Goal: Task Accomplishment & Management: Manage account settings

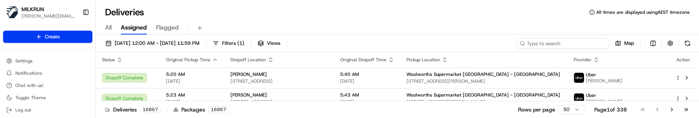
click at [562, 41] on input at bounding box center [562, 43] width 92 height 11
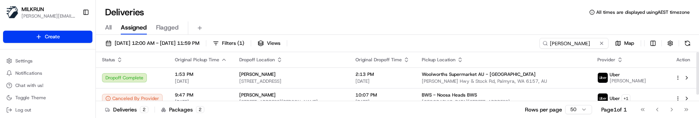
click at [480, 112] on div "Deliveries 2 Packages 2 Rows per page 50 Page 1 of 1 Go to first page Go to pre…" at bounding box center [397, 109] width 603 height 17
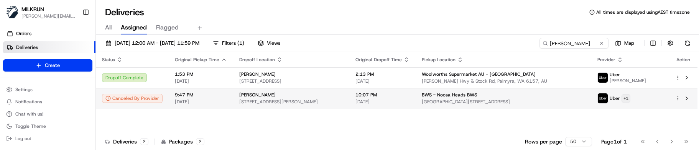
click at [648, 99] on html "MILKRUN marcellina.berwick@woolworths.co.nz Toggle Sidebar Orders Deliveries Pr…" at bounding box center [349, 75] width 699 height 150
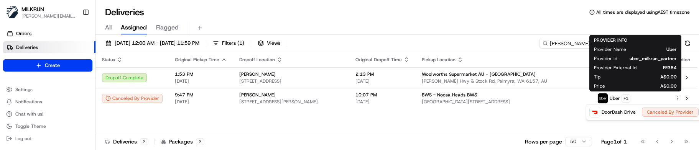
click at [355, 118] on html "MILKRUN marcellina.berwick@woolworths.co.nz Toggle Sidebar Orders Deliveries Pr…" at bounding box center [349, 75] width 699 height 150
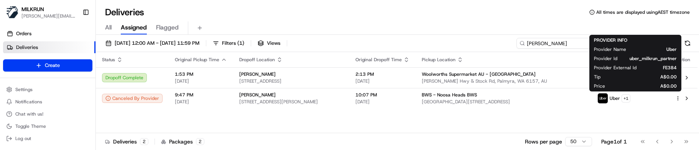
click at [560, 39] on input "emily hunter" at bounding box center [562, 43] width 92 height 11
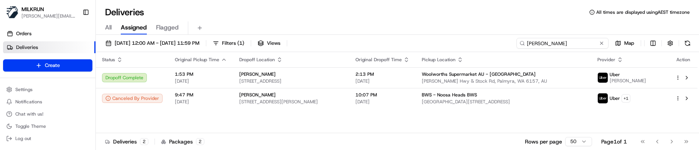
drag, startPoint x: 560, startPoint y: 43, endPoint x: 447, endPoint y: 36, distance: 113.3
click at [448, 36] on div "21/08/2025 12:00 AM - 21/08/2025 11:59 PM Filters ( 1 ) Views emily hunter Map …" at bounding box center [397, 93] width 603 height 117
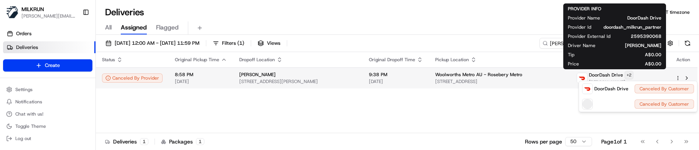
click at [636, 76] on html "MILKRUN marcellina.berwick@woolworths.co.nz Toggle Sidebar Orders Deliveries Pr…" at bounding box center [349, 75] width 699 height 150
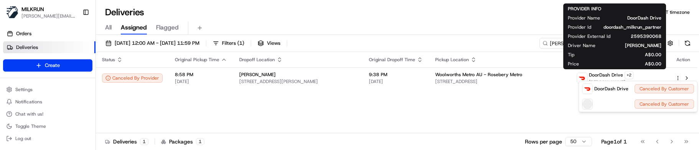
click at [408, 101] on html "MILKRUN marcellina.berwick@woolworths.co.nz Toggle Sidebar Orders Deliveries Pr…" at bounding box center [349, 75] width 699 height 150
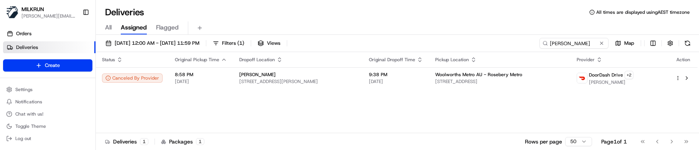
click at [554, 13] on div "Deliveries All times are displayed using AEST timezone" at bounding box center [397, 12] width 603 height 12
drag, startPoint x: 580, startPoint y: 42, endPoint x: 514, endPoint y: 41, distance: 65.6
click at [514, 41] on div "21/08/2025 12:00 AM - 21/08/2025 11:59 PM Filters ( 1 ) Views mishelle Map" at bounding box center [397, 45] width 603 height 14
click at [435, 109] on div "Status Original Pickup Time Dropoff Location Original Dropoff Time Pickup Locat…" at bounding box center [396, 92] width 601 height 81
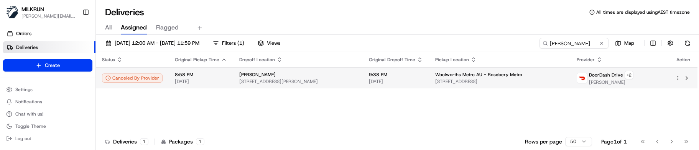
click at [423, 83] on span "21/08/2025" at bounding box center [396, 82] width 54 height 6
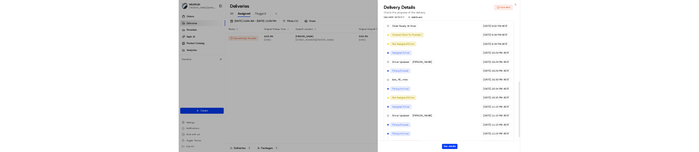
scroll to position [316, 0]
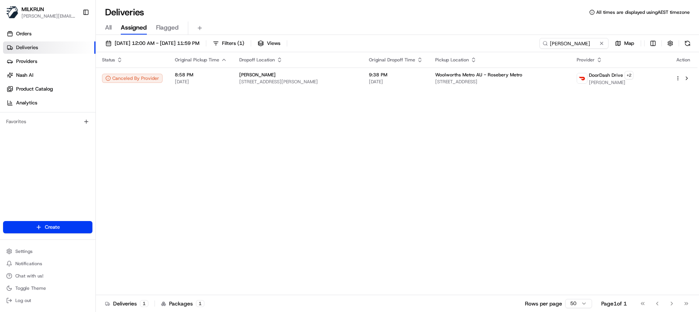
drag, startPoint x: 242, startPoint y: 263, endPoint x: 248, endPoint y: 258, distance: 7.9
drag, startPoint x: 572, startPoint y: 45, endPoint x: 515, endPoint y: 41, distance: 57.2
click at [515, 41] on div "21/08/2025 12:00 AM - 21/08/2025 11:59 PM Filters ( 1 ) Views mishelle Map" at bounding box center [397, 45] width 603 height 14
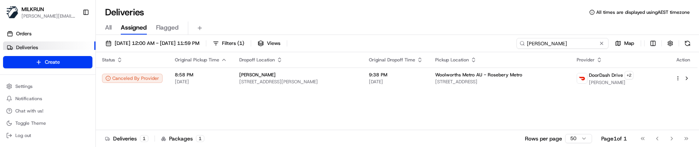
click at [560, 46] on input "mishelle" at bounding box center [562, 43] width 92 height 11
drag, startPoint x: 567, startPoint y: 42, endPoint x: 444, endPoint y: 39, distance: 123.1
click at [444, 39] on div "21/08/2025 12:00 AM - 21/08/2025 11:59 PM Filters ( 1 ) Views mishelle Map" at bounding box center [397, 45] width 603 height 14
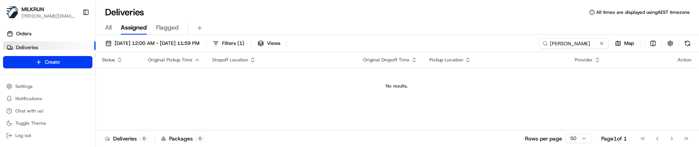
click at [470, 80] on td "No results." at bounding box center [396, 85] width 601 height 37
drag, startPoint x: 583, startPoint y: 41, endPoint x: 429, endPoint y: 39, distance: 154.5
click at [429, 39] on div "21/08/2025 12:00 AM - 21/08/2025 11:59 PM Filters ( 1 ) Views sammy park Map" at bounding box center [397, 45] width 603 height 14
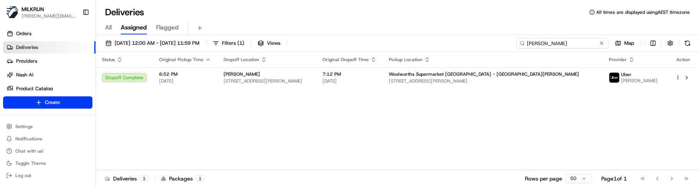
type input "samantha parker"
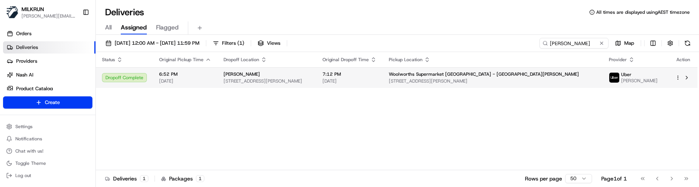
click at [299, 72] on div "samantha parker" at bounding box center [266, 74] width 87 height 6
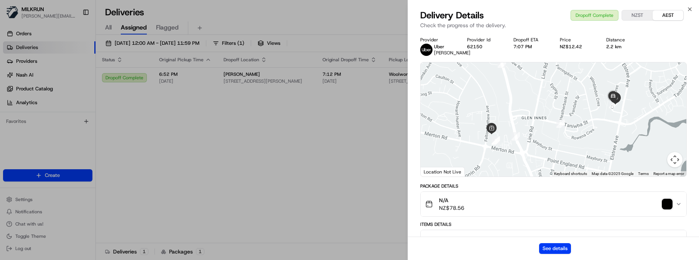
click at [670, 118] on img "button" at bounding box center [667, 204] width 11 height 11
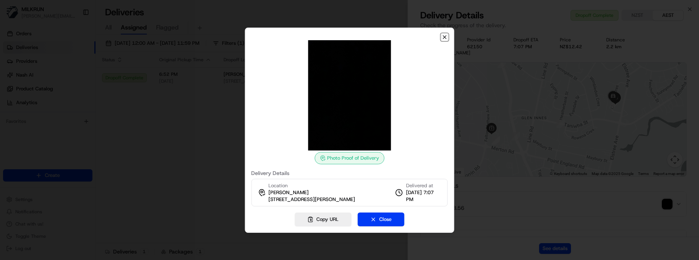
click at [443, 36] on icon "button" at bounding box center [445, 37] width 6 height 6
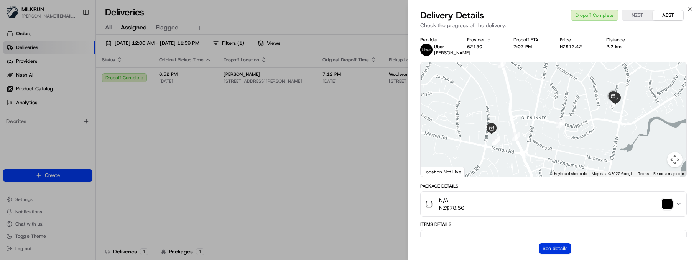
click at [557, 118] on button "See details" at bounding box center [555, 248] width 32 height 11
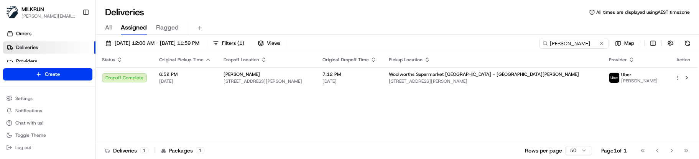
drag, startPoint x: 268, startPoint y: 107, endPoint x: 272, endPoint y: 49, distance: 58.0
click at [268, 107] on div "Status Original Pickup Time Dropoff Location Original Dropoff Time Pickup Locat…" at bounding box center [396, 97] width 601 height 90
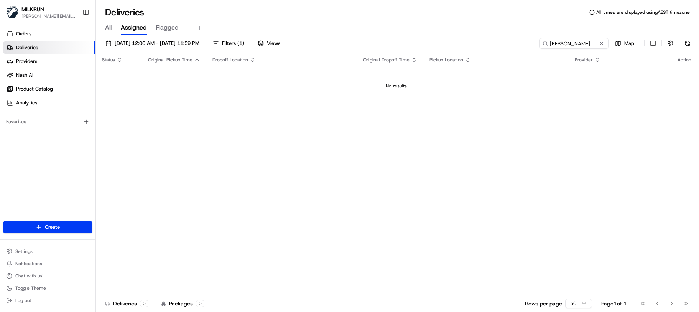
click at [539, 46] on input "coville" at bounding box center [573, 43] width 69 height 11
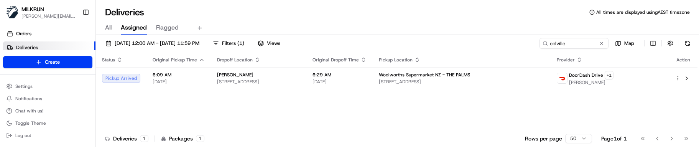
type input "colville"
click at [404, 108] on div "Status Original Pickup Time Dropoff Location Original Dropoff Time Pickup Locat…" at bounding box center [396, 91] width 601 height 78
click at [603, 43] on button at bounding box center [602, 43] width 8 height 8
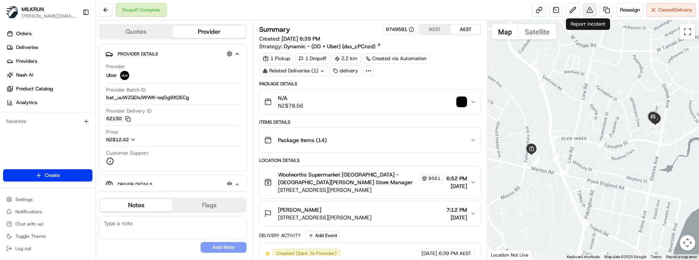
click at [586, 13] on button at bounding box center [590, 10] width 14 height 14
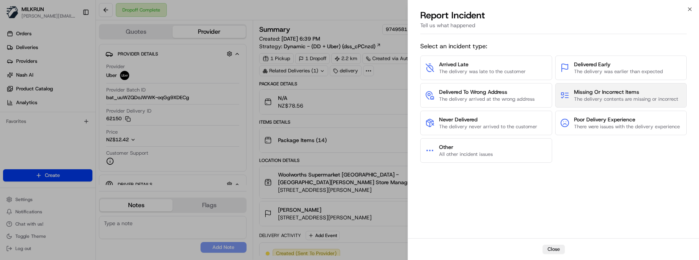
click at [611, 94] on span "Missing Or Incorrect Items" at bounding box center [626, 92] width 104 height 8
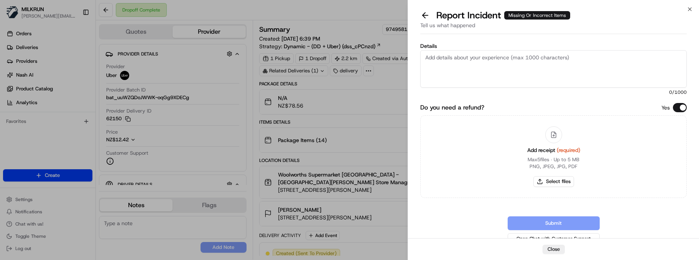
click at [471, 66] on textarea "Details" at bounding box center [553, 69] width 266 height 38
paste textarea "Customer missing majority of their order. Store confirmed driver collected all …"
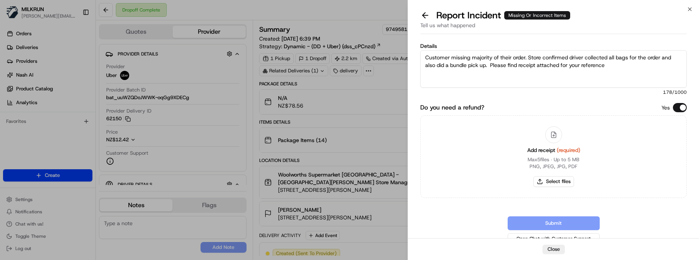
click at [527, 56] on textarea "Customer missing majority of their order. Store confirmed driver collected all …" at bounding box center [553, 69] width 266 height 38
click at [627, 66] on textarea "Customer missing majority of their order and received 1x incorrect bag. Store c…" at bounding box center [553, 69] width 266 height 38
type textarea "Customer missing majority of their order and received 1x incorrect bag. Store c…"
click at [562, 179] on button "Select files" at bounding box center [553, 181] width 41 height 11
type input "C:\fakepath\Samantha Parker - MILKRUN Order Receipt.pdf"
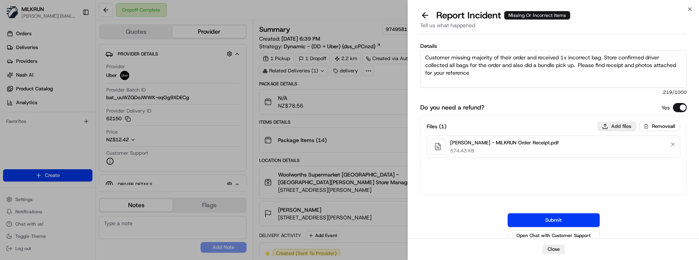
click at [613, 126] on button "Add files" at bounding box center [617, 126] width 38 height 9
type input "C:\fakepath\Samantha Parker_incorrect order received.png"
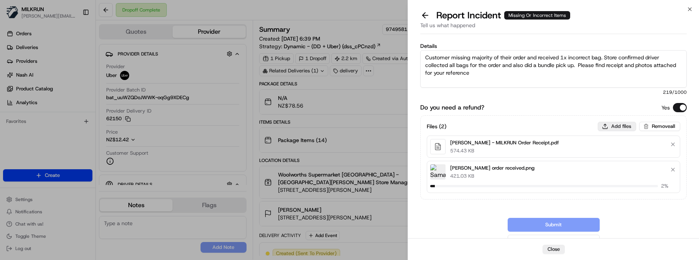
click at [616, 128] on button "Add files" at bounding box center [617, 126] width 38 height 9
type input "C:\fakepath\Samantha Parker_incorrect order received_1.png"
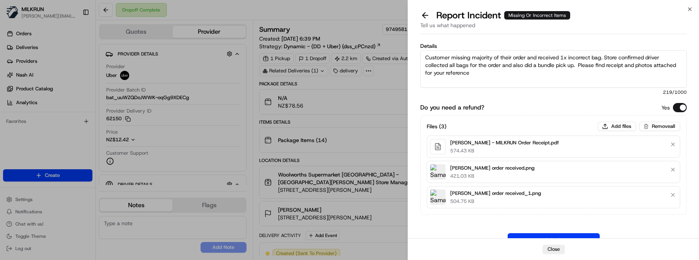
click at [488, 73] on textarea "Customer missing majority of their order and received 1x incorrect bag. Store c…" at bounding box center [553, 69] width 266 height 38
click at [447, 79] on textarea "Customer missing majority of their order and received 1x incorrect bag. Store c…" at bounding box center [553, 69] width 266 height 38
paste textarea "2x Woolworths Water Still Spring 1.5l = $2.30 1x Tip Top Super Soft Sandwich Br…"
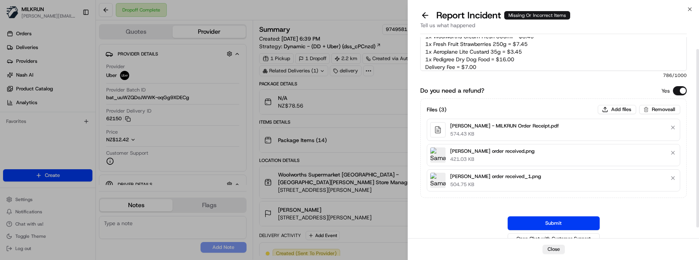
scroll to position [26, 0]
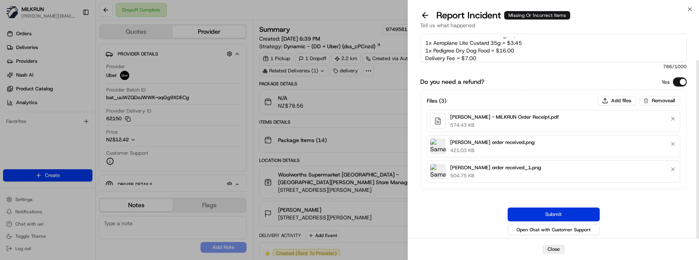
type textarea "Customer missing majority of their order and received 1x incorrect bag. Store c…"
click at [551, 209] on button "Submit" at bounding box center [554, 215] width 92 height 14
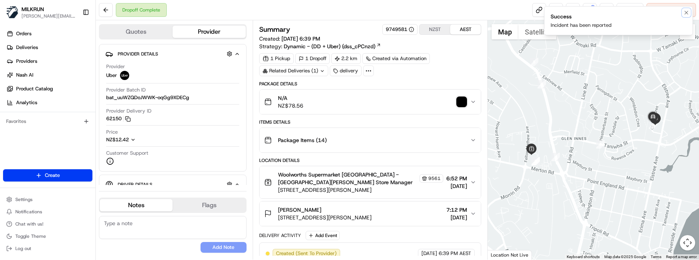
click at [687, 12] on icon "Notifications (F8)" at bounding box center [686, 13] width 6 height 6
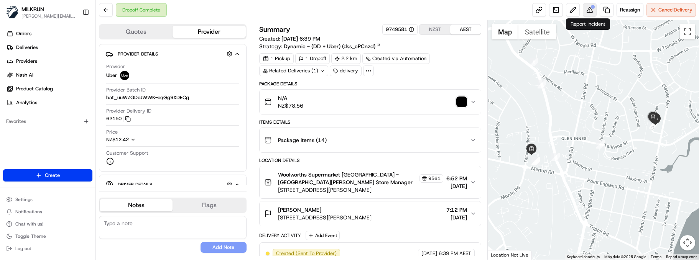
click at [590, 9] on button at bounding box center [590, 10] width 14 height 14
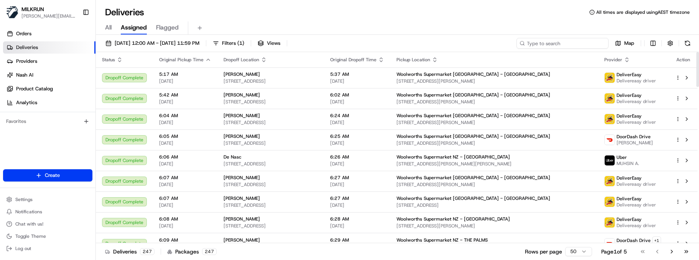
click at [561, 44] on input at bounding box center [562, 43] width 92 height 11
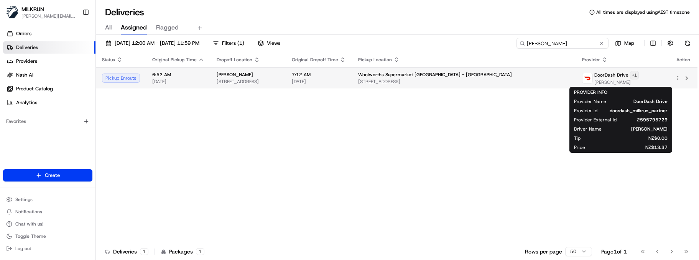
type input "melanie"
click at [646, 76] on html "MILKRUN marcellina.berwick@woolworths.co.nz Toggle Sidebar Orders Deliveries Pr…" at bounding box center [349, 130] width 699 height 260
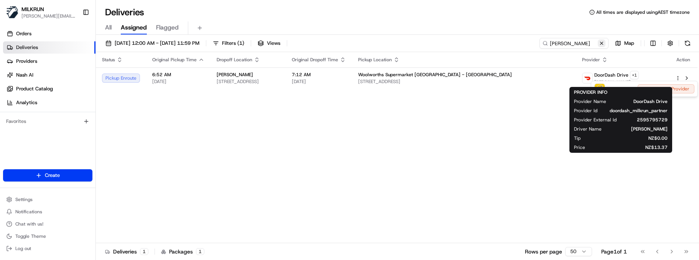
click at [600, 42] on html "MILKRUN marcellina.berwick@woolworths.co.nz Toggle Sidebar Orders Deliveries Pr…" at bounding box center [349, 130] width 699 height 260
click at [601, 42] on button at bounding box center [602, 43] width 8 height 8
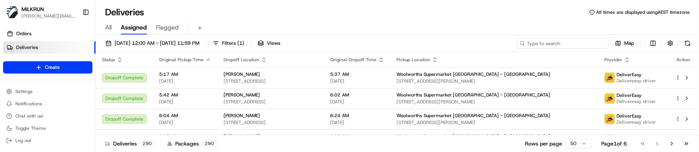
click at [570, 40] on input at bounding box center [562, 43] width 92 height 11
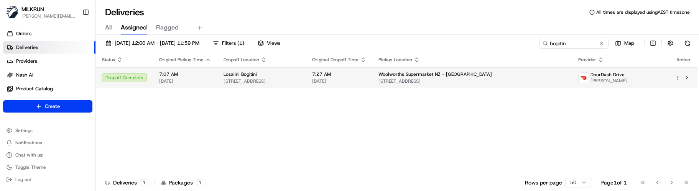
click at [372, 84] on td "7:27 AM 22/08/2025" at bounding box center [339, 77] width 66 height 21
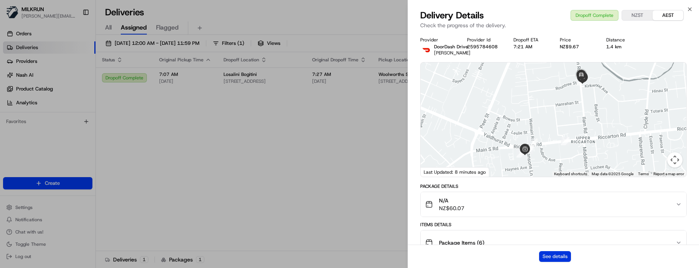
click at [545, 252] on button "See details" at bounding box center [555, 256] width 32 height 11
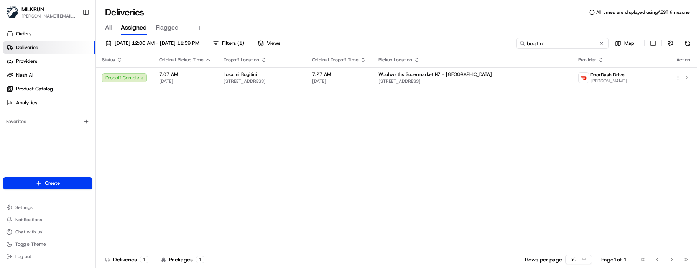
drag, startPoint x: 577, startPoint y: 44, endPoint x: 439, endPoint y: 39, distance: 138.5
click at [446, 41] on div "22/08/2025 12:00 AM - 22/08/2025 11:59 PM Filters ( 1 ) Views bogitini Map" at bounding box center [397, 45] width 603 height 14
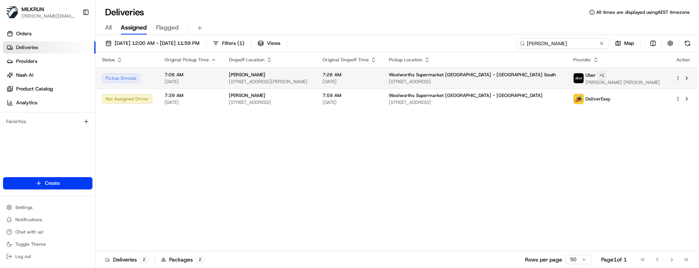
type input "lucas"
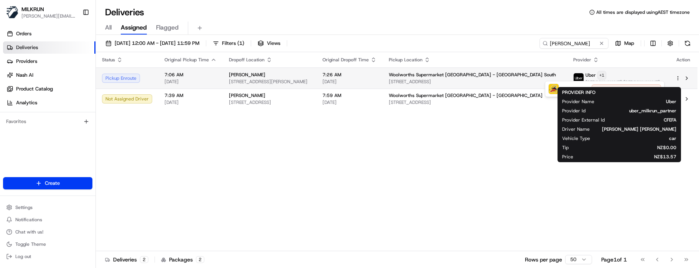
click at [602, 74] on html "MILKRUN marcellina.berwick@woolworths.co.nz Toggle Sidebar Orders Deliveries Pr…" at bounding box center [349, 134] width 699 height 268
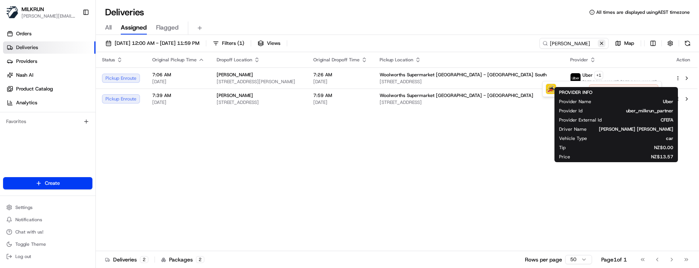
click at [602, 44] on html "MILKRUN marcellina.berwick@woolworths.co.nz Toggle Sidebar Orders Deliveries Pr…" at bounding box center [349, 134] width 699 height 268
click at [602, 44] on button at bounding box center [602, 43] width 8 height 8
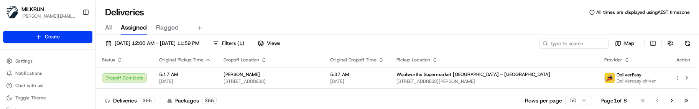
click at [376, 2] on div "Deliveries All times are displayed using AEST timezone All Assigned Flagged 22/…" at bounding box center [397, 54] width 603 height 109
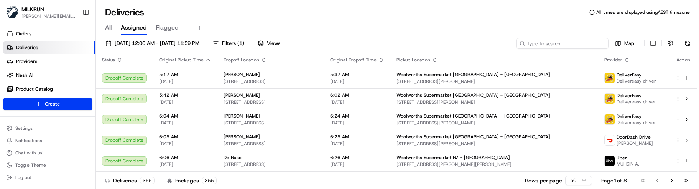
click at [565, 44] on input at bounding box center [562, 43] width 92 height 11
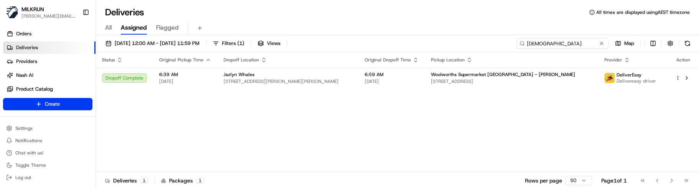
drag, startPoint x: 565, startPoint y: 43, endPoint x: 496, endPoint y: 43, distance: 69.0
click at [496, 43] on div "22/08/2025 12:00 AM - 22/08/2025 11:59 PM Filters ( 1 ) Views jazlyn Map" at bounding box center [397, 45] width 603 height 14
click at [254, 120] on div "Status Original Pickup Time Dropoff Location Original Dropoff Time Pickup Locat…" at bounding box center [396, 112] width 601 height 120
drag, startPoint x: 569, startPoint y: 39, endPoint x: 411, endPoint y: 39, distance: 158.3
click at [417, 39] on div "22/08/2025 12:00 AM - 22/08/2025 11:59 PM Filters ( 1 ) Views jazlyn Map" at bounding box center [397, 45] width 603 height 14
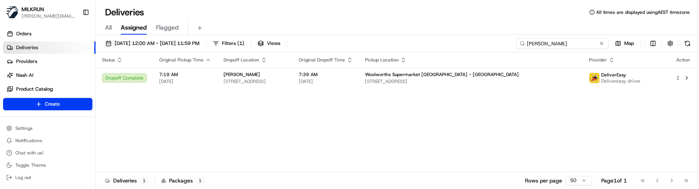
type input "lauren martino"
drag, startPoint x: 584, startPoint y: 47, endPoint x: 508, endPoint y: 45, distance: 75.5
click at [508, 45] on div "22/08/2025 12:00 AM - 22/08/2025 11:59 PM Filters ( 1 ) Views lauren martino Map" at bounding box center [397, 45] width 603 height 14
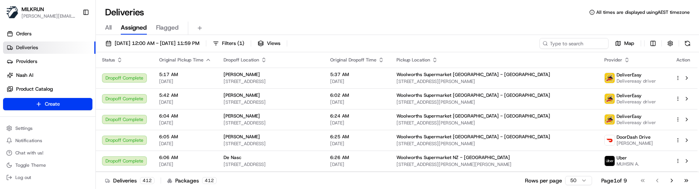
drag, startPoint x: 350, startPoint y: 180, endPoint x: 359, endPoint y: 178, distance: 9.4
click at [350, 180] on div "Deliveries 412 Packages 412 Rows per page 50 Page 1 of 9 Go to first page Go to…" at bounding box center [397, 179] width 603 height 17
click at [552, 47] on input at bounding box center [562, 43] width 92 height 11
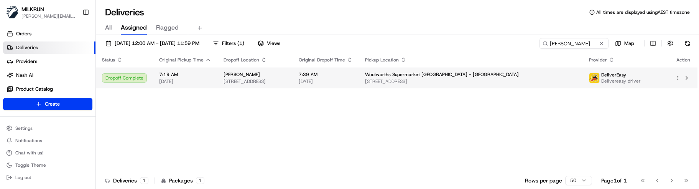
click at [514, 82] on span "[STREET_ADDRESS]" at bounding box center [471, 81] width 212 height 6
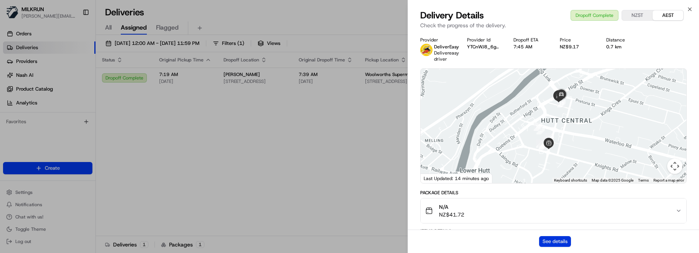
click at [549, 238] on button "See details" at bounding box center [555, 241] width 32 height 11
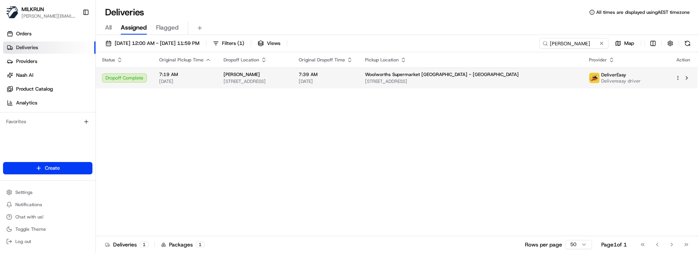
drag, startPoint x: 260, startPoint y: 112, endPoint x: 456, endPoint y: 82, distance: 198.5
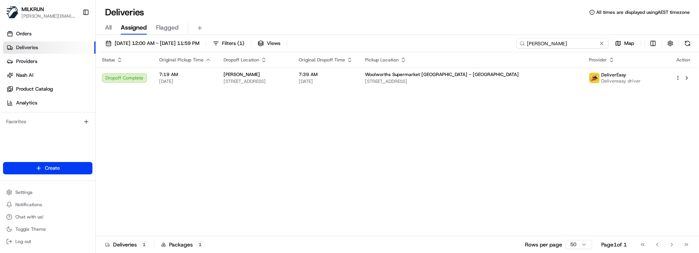
drag, startPoint x: 577, startPoint y: 46, endPoint x: 324, endPoint y: 51, distance: 253.4
click at [328, 51] on div "22/08/2025 12:00 AM - 22/08/2025 11:59 PM Filters ( 1 ) Views lauren mar Map" at bounding box center [397, 45] width 603 height 14
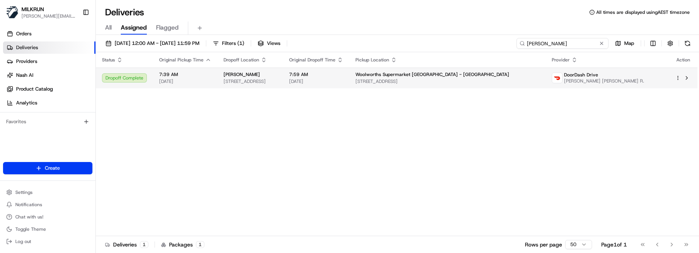
type input "rebecca flem"
click at [277, 77] on div "[PERSON_NAME]" at bounding box center [249, 74] width 53 height 6
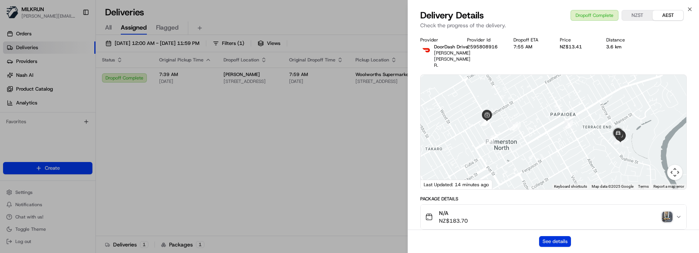
click at [557, 242] on button "See details" at bounding box center [555, 241] width 32 height 11
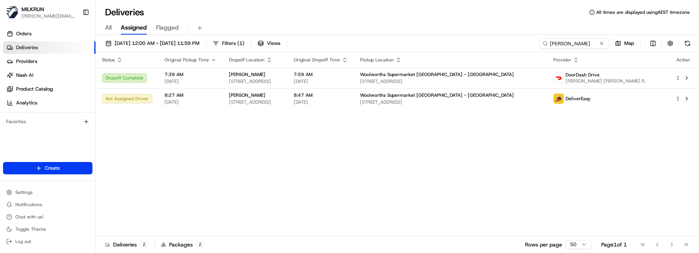
drag, startPoint x: 169, startPoint y: 159, endPoint x: 193, endPoint y: 114, distance: 51.1
click at [192, 97] on span "8:27 AM" at bounding box center [190, 95] width 52 height 6
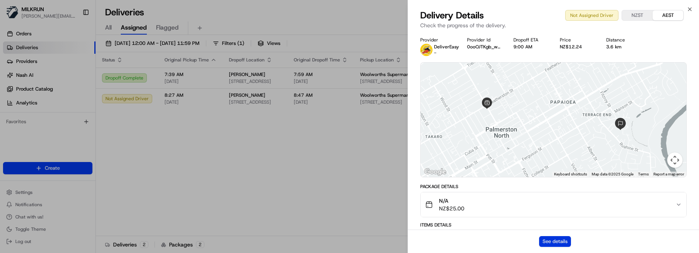
click at [557, 240] on button "See details" at bounding box center [555, 241] width 32 height 11
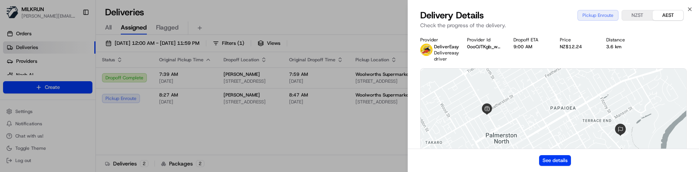
drag, startPoint x: 235, startPoint y: 123, endPoint x: 400, endPoint y: 127, distance: 164.9
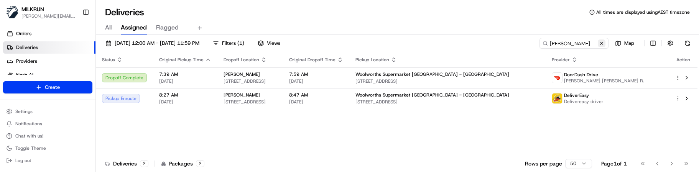
click at [602, 44] on button at bounding box center [602, 43] width 8 height 8
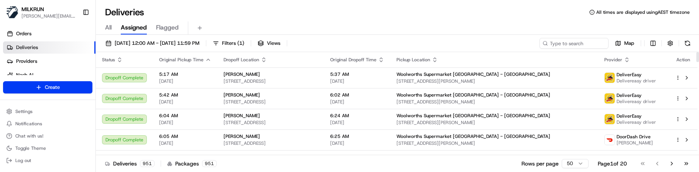
click at [228, 157] on div "Deliveries 951 Packages 951 Rows per page 50 Page 1 of 20 Go to first page Go t…" at bounding box center [397, 163] width 603 height 17
click at [590, 42] on input at bounding box center [562, 43] width 92 height 11
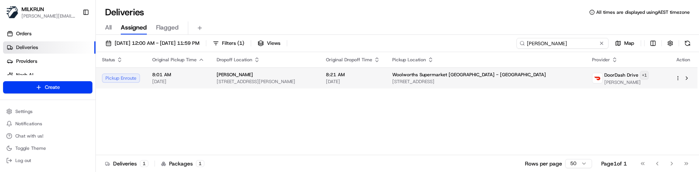
type input "kathleen"
click at [654, 75] on html "MILKRUN marcellina.berwick@woolworths.co.nz Toggle Sidebar Orders Deliveries Pr…" at bounding box center [349, 86] width 699 height 172
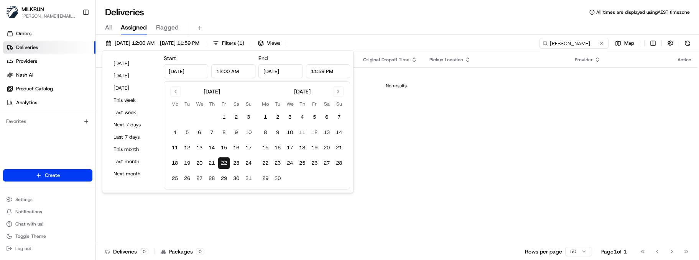
click at [413, 97] on td "No results." at bounding box center [396, 85] width 601 height 37
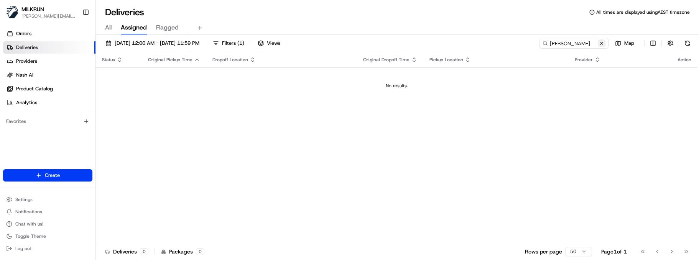
click at [602, 46] on button at bounding box center [602, 43] width 8 height 8
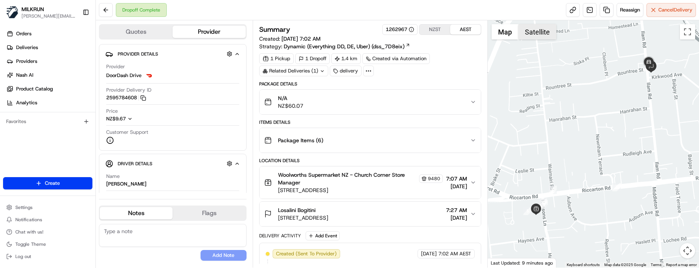
click at [539, 32] on button "Satellite" at bounding box center [537, 31] width 38 height 15
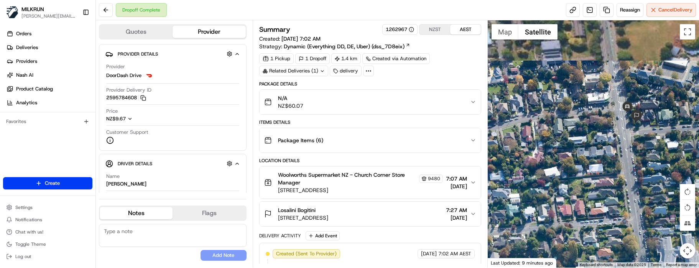
drag, startPoint x: 656, startPoint y: 72, endPoint x: 615, endPoint y: 127, distance: 68.8
click at [615, 127] on div at bounding box center [593, 143] width 211 height 247
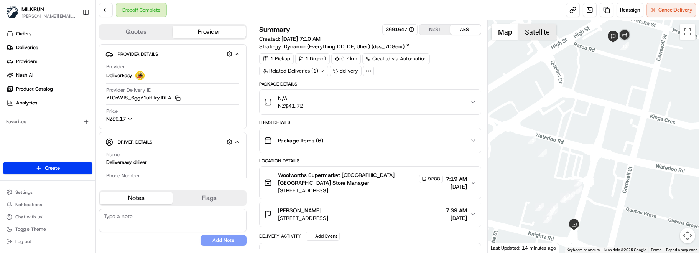
click at [544, 39] on button "Satellite" at bounding box center [537, 31] width 38 height 15
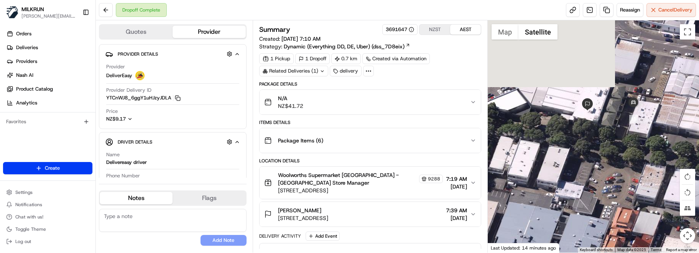
drag, startPoint x: 591, startPoint y: 70, endPoint x: 605, endPoint y: 164, distance: 95.6
click at [605, 164] on div at bounding box center [593, 136] width 211 height 232
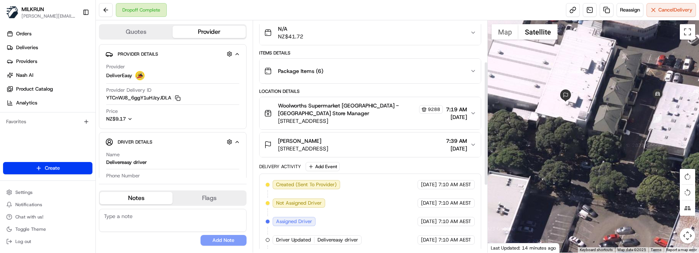
scroll to position [77, 0]
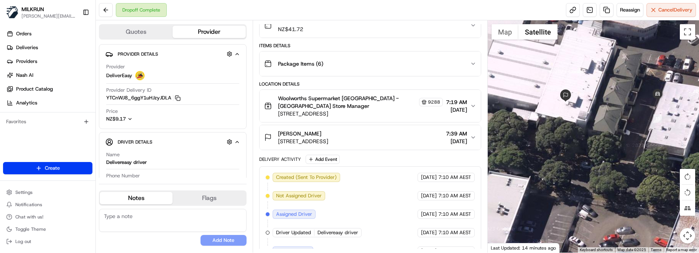
drag, startPoint x: 120, startPoint y: 236, endPoint x: 141, endPoint y: 219, distance: 26.5
click at [120, 236] on div "No results found Add Note" at bounding box center [173, 227] width 148 height 37
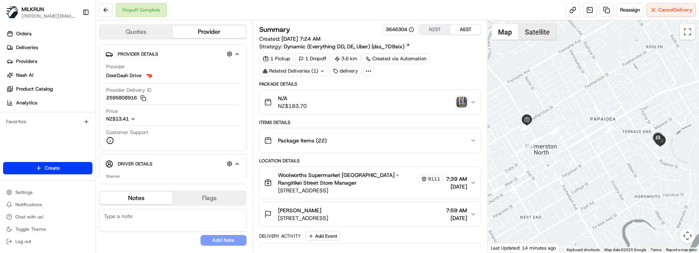
click at [541, 35] on button "Satellite" at bounding box center [537, 31] width 38 height 15
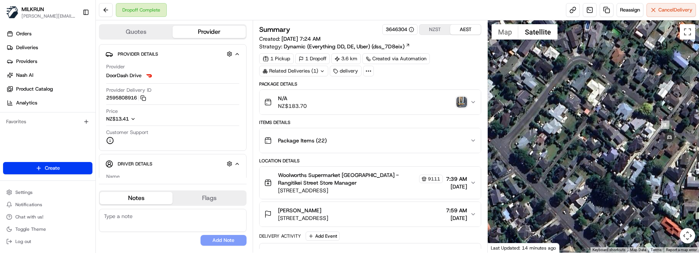
drag, startPoint x: 656, startPoint y: 152, endPoint x: 608, endPoint y: 151, distance: 47.9
click at [609, 151] on div at bounding box center [593, 136] width 211 height 232
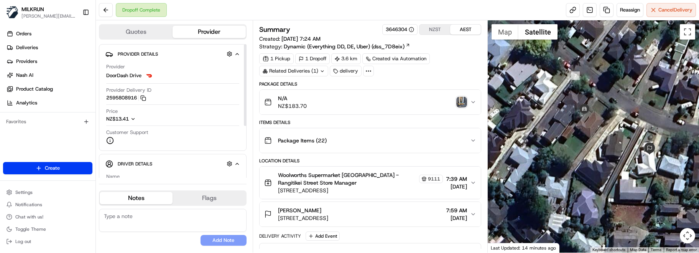
click at [153, 238] on div "No results found Add Note" at bounding box center [173, 227] width 148 height 37
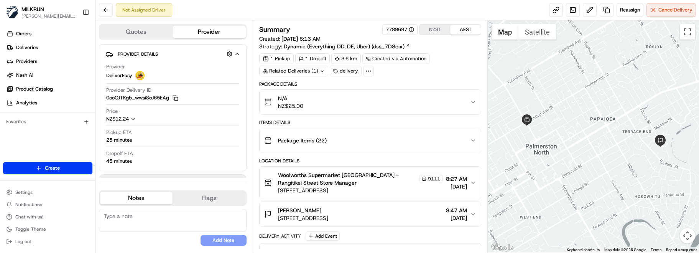
click at [115, 215] on textarea at bounding box center [173, 220] width 148 height 23
paste textarea "Good XXX Team🌞️Please NOTE the delivery instructions & kindly contact the custo…"
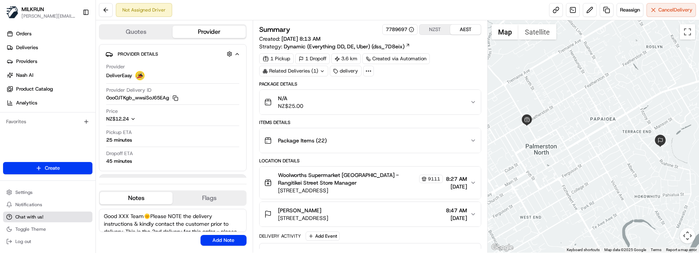
drag, startPoint x: 128, startPoint y: 216, endPoint x: 87, endPoint y: 215, distance: 40.3
click at [87, 215] on div "MILKRUN marcellina.berwick@woolworths.co.nz Toggle Sidebar Orders Deliveries Pr…" at bounding box center [349, 126] width 699 height 253
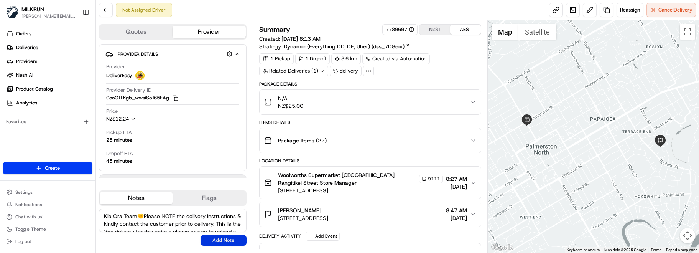
type textarea "Kia Ora Team🌞️Please NOTE the delivery instructions & kindly contact the custom…"
click at [211, 238] on button "Add Note" at bounding box center [223, 240] width 46 height 11
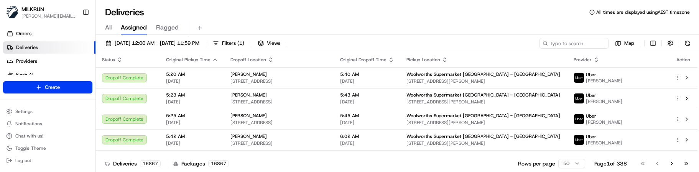
click at [561, 39] on div "21/08/2025 12:00 AM - 21/08/2025 11:59 PM Filters ( 1 ) Views Map Status Origin…" at bounding box center [397, 104] width 603 height 139
click at [561, 39] on input at bounding box center [562, 43] width 92 height 11
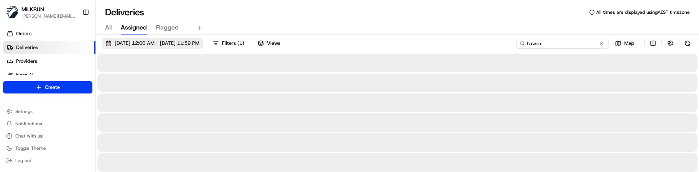
type input "hawea"
click at [195, 44] on span "21/08/2025 12:00 AM - 21/08/2025 11:59 PM" at bounding box center [157, 43] width 85 height 7
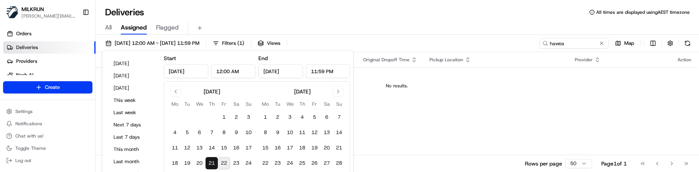
click at [220, 163] on button "22" at bounding box center [224, 163] width 12 height 12
type input "Aug 22, 2025"
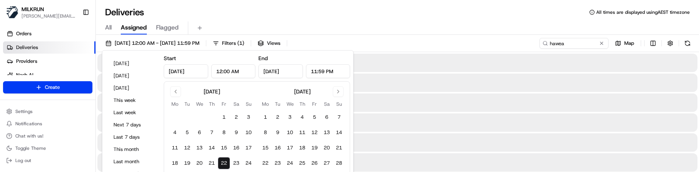
click at [220, 163] on button "22" at bounding box center [224, 163] width 12 height 12
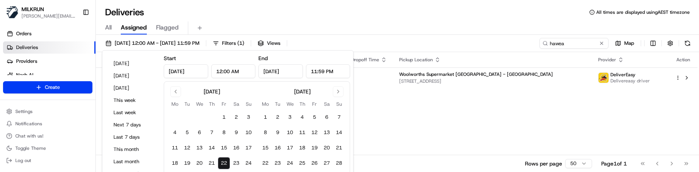
click at [251, 15] on div "Deliveries All times are displayed using AEST timezone" at bounding box center [397, 12] width 603 height 12
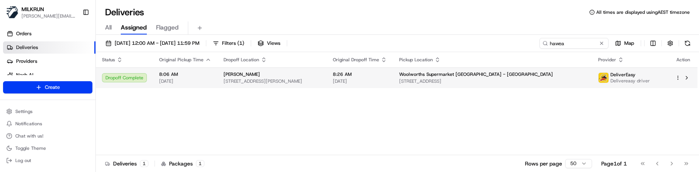
click at [473, 81] on span "219 Colombo St, Christchurch, Canterbury 8023, NZ" at bounding box center [492, 81] width 187 height 6
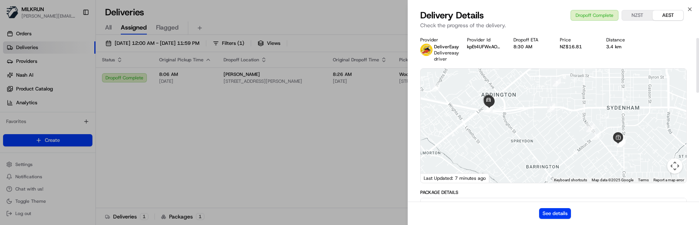
scroll to position [115, 0]
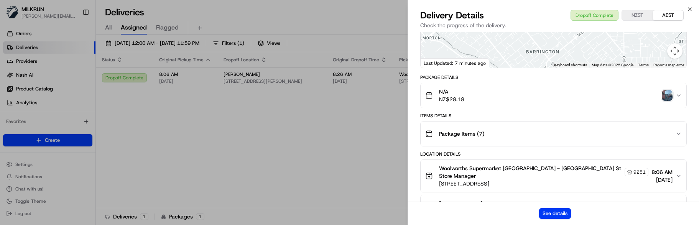
click at [667, 94] on img "button" at bounding box center [667, 95] width 11 height 11
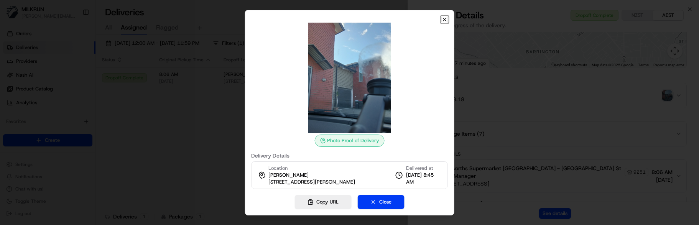
click at [447, 16] on icon "button" at bounding box center [445, 19] width 6 height 6
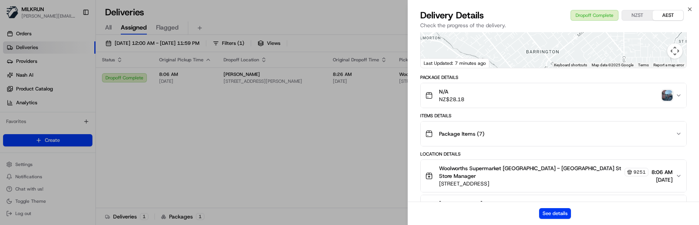
drag, startPoint x: 312, startPoint y: 137, endPoint x: 323, endPoint y: 131, distance: 12.4
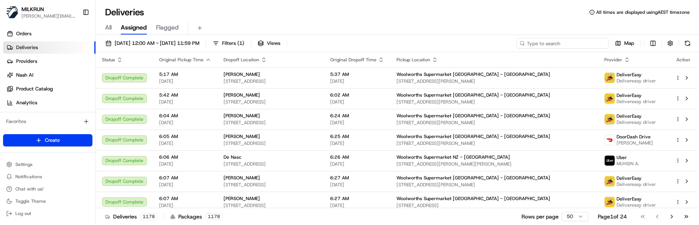
click at [564, 41] on input at bounding box center [562, 43] width 92 height 11
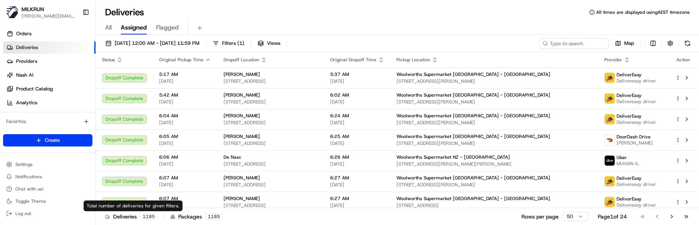
click at [106, 172] on div "Deliveries 1185" at bounding box center [131, 217] width 53 height 8
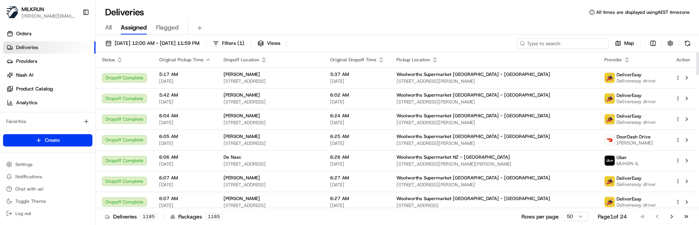
click at [573, 44] on input at bounding box center [562, 43] width 92 height 11
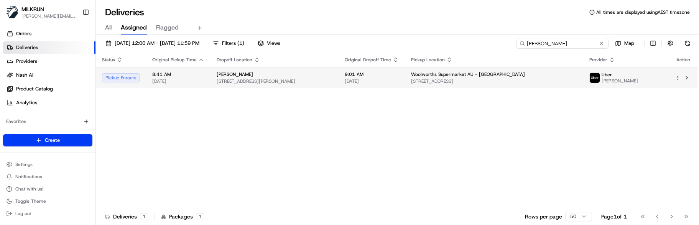
type input "[PERSON_NAME]"
click at [575, 79] on span "[STREET_ADDRESS]" at bounding box center [494, 81] width 166 height 6
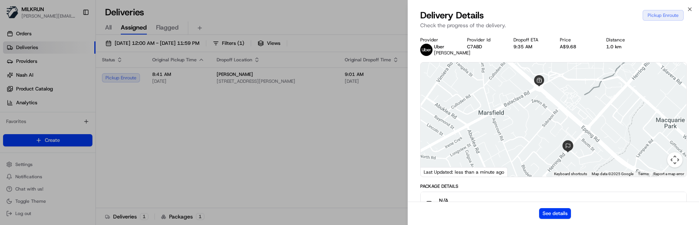
drag, startPoint x: 440, startPoint y: 207, endPoint x: 445, endPoint y: 204, distance: 5.9
click at [440, 172] on div "See details" at bounding box center [553, 213] width 291 height 23
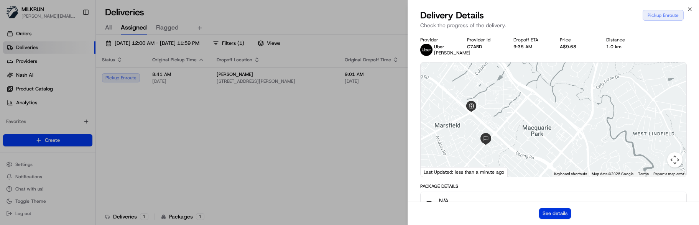
click at [562, 172] on button "See details" at bounding box center [555, 213] width 32 height 11
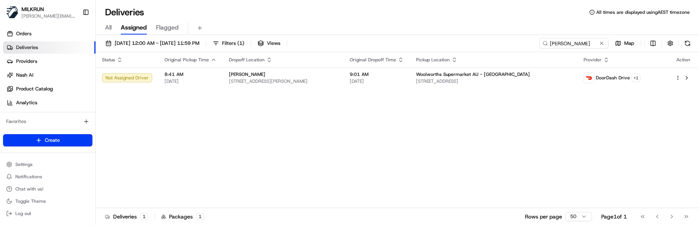
click at [483, 154] on div "Status Original Pickup Time Dropoff Location Original Dropoff Time Pickup Locat…" at bounding box center [396, 130] width 601 height 156
click at [536, 161] on div "Status Original Pickup Time Dropoff Location Original Dropoff Time Pickup Locat…" at bounding box center [396, 130] width 601 height 156
click at [647, 78] on html "MILKRUN [EMAIL_ADDRESS][DOMAIN_NAME] Toggle Sidebar Orders Deliveries Providers…" at bounding box center [349, 112] width 699 height 225
drag, startPoint x: 503, startPoint y: 120, endPoint x: 564, endPoint y: 111, distance: 61.6
click at [506, 119] on html "MILKRUN [EMAIL_ADDRESS][DOMAIN_NAME] Toggle Sidebar Orders Deliveries Providers…" at bounding box center [349, 112] width 699 height 225
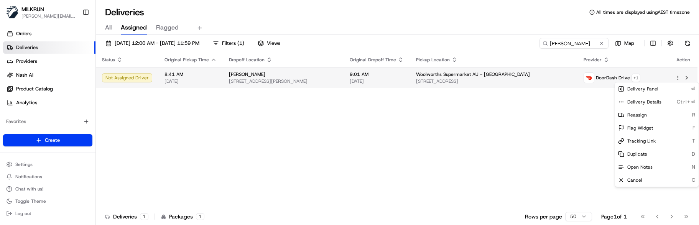
click at [679, 79] on html "MILKRUN [EMAIL_ADDRESS][DOMAIN_NAME] Toggle Sidebar Orders Deliveries Providers…" at bounding box center [349, 112] width 699 height 225
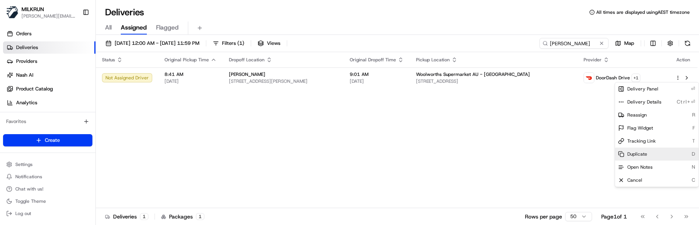
click at [648, 151] on div "Duplicate D" at bounding box center [657, 154] width 84 height 13
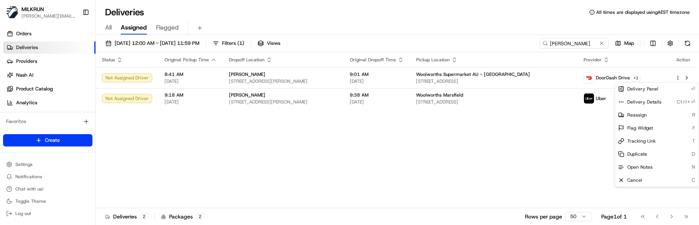
click at [214, 108] on html "MILKRUN [EMAIL_ADDRESS][DOMAIN_NAME] Toggle Sidebar Orders Deliveries Providers…" at bounding box center [349, 112] width 699 height 225
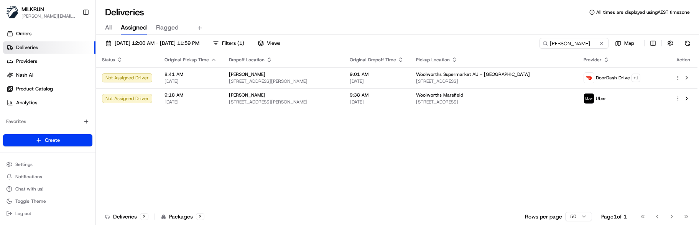
click at [221, 154] on div "Status Original Pickup Time Dropoff Location Original Dropoff Time Pickup Locat…" at bounding box center [396, 130] width 601 height 156
click at [366, 163] on div "Status Original Pickup Time Dropoff Location Original Dropoff Time Pickup Locat…" at bounding box center [396, 130] width 601 height 156
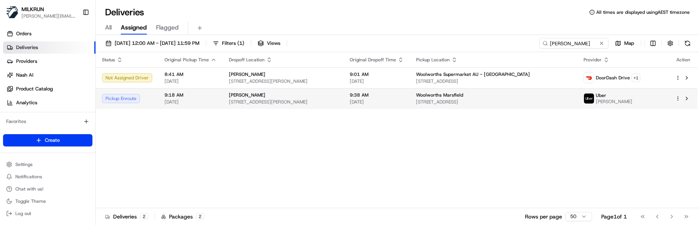
click at [677, 100] on html "MILKRUN [EMAIL_ADDRESS][DOMAIN_NAME] Toggle Sidebar Orders Deliveries Providers…" at bounding box center [349, 112] width 699 height 225
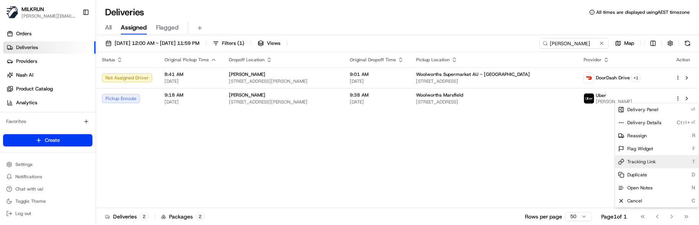
click at [655, 159] on div "Tracking Link T" at bounding box center [657, 161] width 84 height 13
drag, startPoint x: 531, startPoint y: 136, endPoint x: 580, endPoint y: 120, distance: 52.5
click at [531, 136] on html "MILKRUN marcellina.berwick@woolworths.co.nz Toggle Sidebar Orders Deliveries Pr…" at bounding box center [349, 112] width 699 height 225
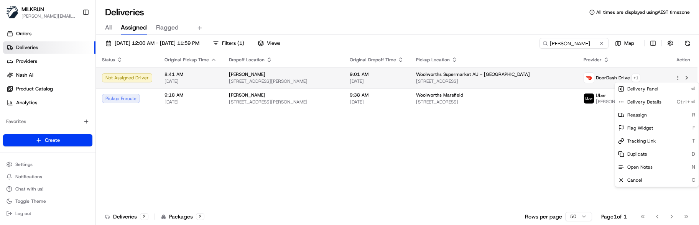
click at [677, 78] on html "MILKRUN marcellina.berwick@woolworths.co.nz Toggle Sidebar Orders Deliveries Pr…" at bounding box center [349, 112] width 699 height 225
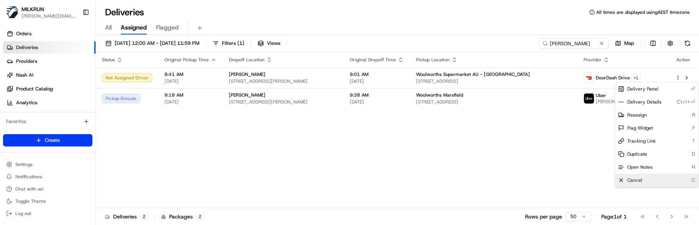
click at [635, 172] on div "Cancel C" at bounding box center [657, 180] width 84 height 13
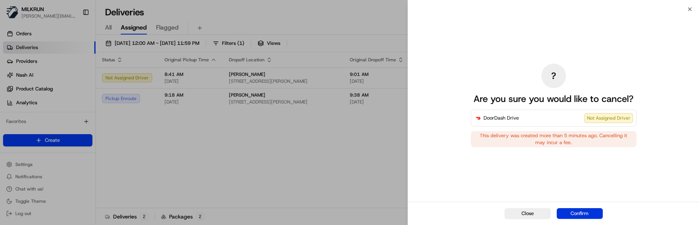
click at [569, 172] on button "Confirm" at bounding box center [580, 213] width 46 height 11
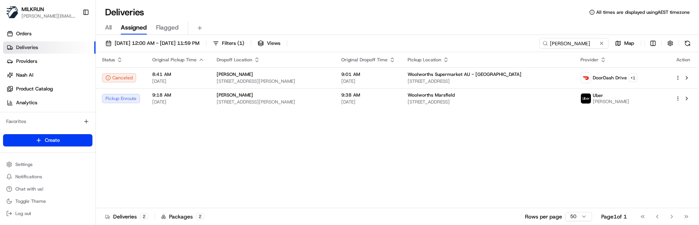
click at [265, 144] on div "Status Original Pickup Time Dropoff Location Original Dropoff Time Pickup Locat…" at bounding box center [396, 130] width 601 height 156
click at [602, 41] on button at bounding box center [602, 43] width 8 height 8
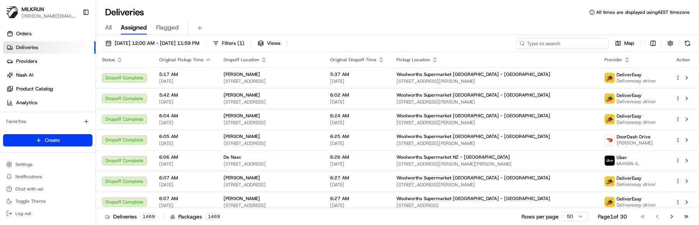
click at [580, 41] on input at bounding box center [562, 43] width 92 height 11
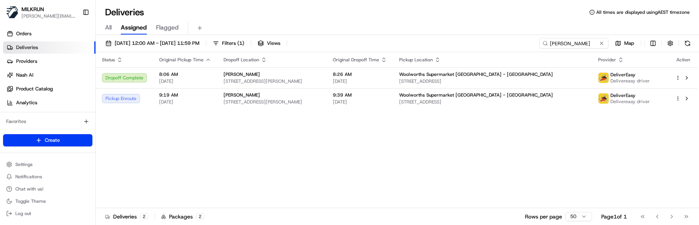
drag, startPoint x: 283, startPoint y: 136, endPoint x: 284, endPoint y: 113, distance: 23.0
click at [283, 136] on div "Status Original Pickup Time Dropoff Location Original Dropoff Time Pickup Locat…" at bounding box center [396, 130] width 601 height 156
drag, startPoint x: 578, startPoint y: 42, endPoint x: 416, endPoint y: 36, distance: 162.3
click at [428, 38] on div "22/08/2025 12:00 AM - 22/08/2025 11:59 PM Filters ( 1 ) Views jodie hawea Map" at bounding box center [397, 45] width 603 height 14
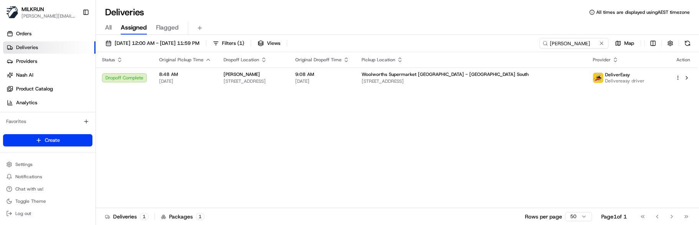
drag, startPoint x: 598, startPoint y: 136, endPoint x: 627, endPoint y: 130, distance: 29.5
click at [602, 138] on div "Status Original Pickup Time Dropoff Location Original Dropoff Time Pickup Locat…" at bounding box center [396, 130] width 601 height 156
click at [682, 81] on button at bounding box center [686, 77] width 9 height 9
drag, startPoint x: 421, startPoint y: 114, endPoint x: 589, endPoint y: 105, distance: 168.5
click at [423, 114] on div "Status Original Pickup Time Dropoff Location Original Dropoff Time Pickup Locat…" at bounding box center [396, 130] width 601 height 156
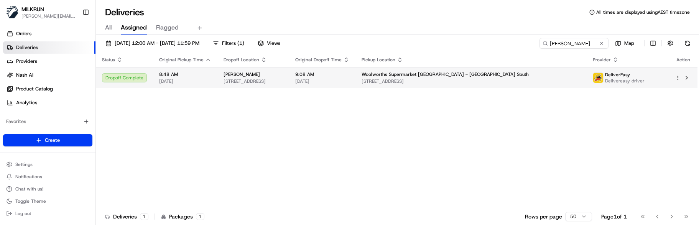
click at [677, 78] on html "MILKRUN marcellina.berwick@woolworths.co.nz Toggle Sidebar Orders Deliveries Pr…" at bounding box center [349, 112] width 699 height 225
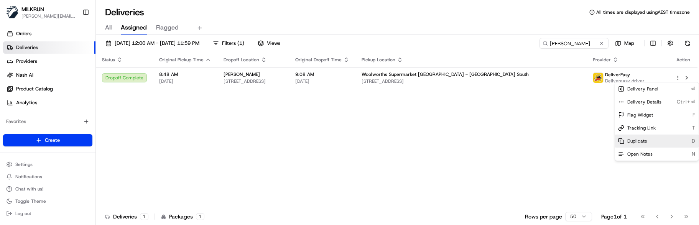
click at [645, 139] on span "Duplicate" at bounding box center [637, 141] width 20 height 6
click at [230, 120] on html "MILKRUN marcellina.berwick@woolworths.co.nz Toggle Sidebar Orders Deliveries Pr…" at bounding box center [349, 112] width 699 height 225
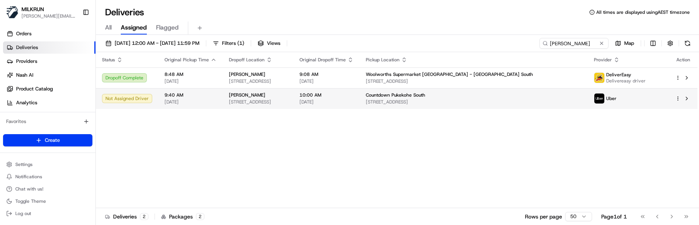
click at [680, 97] on div at bounding box center [683, 98] width 16 height 9
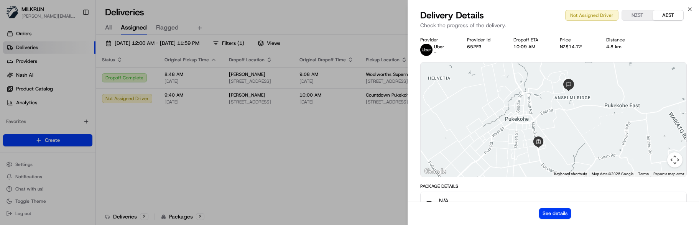
drag, startPoint x: 278, startPoint y: 151, endPoint x: 330, endPoint y: 141, distance: 53.2
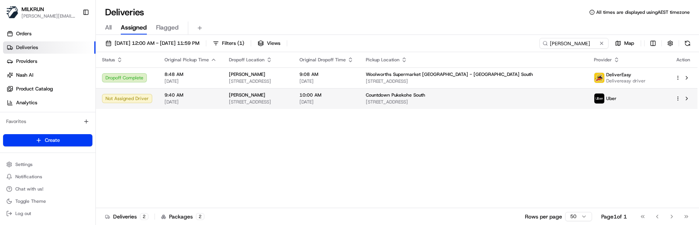
click at [676, 100] on html "MILKRUN marcellina.berwick@woolworths.co.nz Toggle Sidebar Orders Deliveries Pr…" at bounding box center [349, 112] width 699 height 225
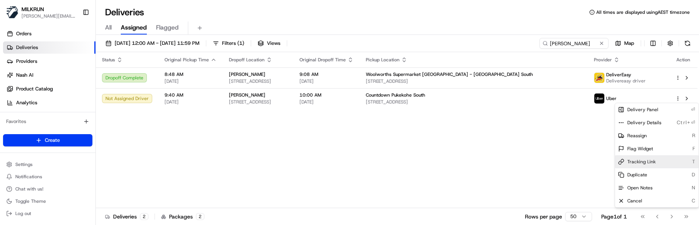
click at [643, 163] on span "Tracking Link" at bounding box center [641, 162] width 28 height 6
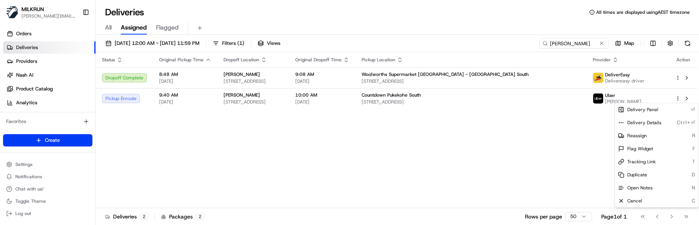
click at [210, 131] on html "MILKRUN marcellina.berwick@woolworths.co.nz Toggle Sidebar Orders Deliveries Pr…" at bounding box center [349, 112] width 699 height 225
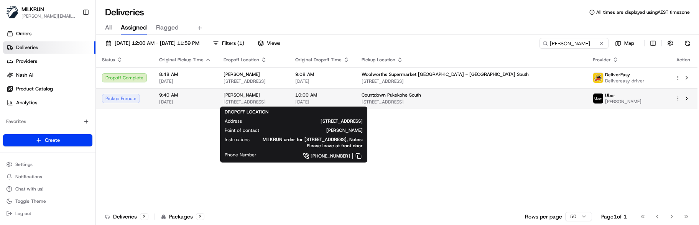
click at [283, 99] on span "66 Lisle Farm Drive, Pukekohe 2120, New Zealand" at bounding box center [252, 102] width 59 height 6
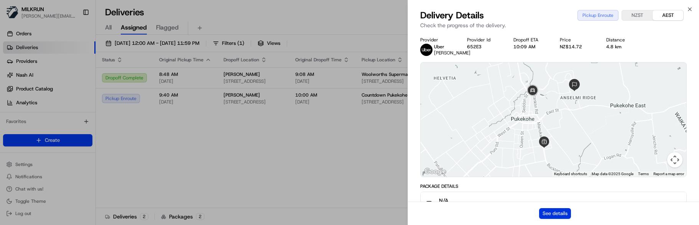
click at [552, 172] on button "See details" at bounding box center [555, 213] width 32 height 11
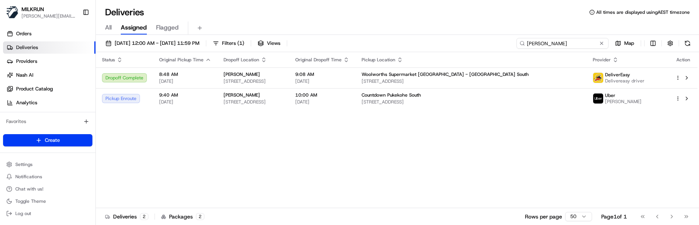
drag, startPoint x: 588, startPoint y: 42, endPoint x: 411, endPoint y: 36, distance: 177.2
click at [416, 36] on div "22/08/2025 12:00 AM - 22/08/2025 11:59 PM Filters ( 1 ) Views kimberley holt Ma…" at bounding box center [397, 131] width 603 height 192
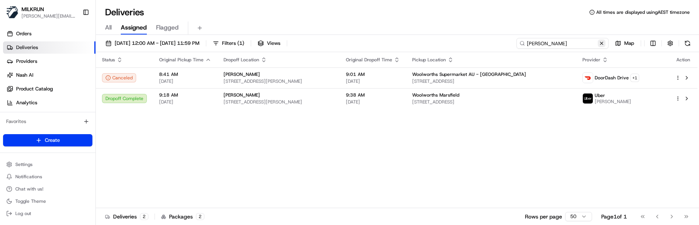
type input "ruby roux"
click at [603, 44] on button at bounding box center [602, 43] width 8 height 8
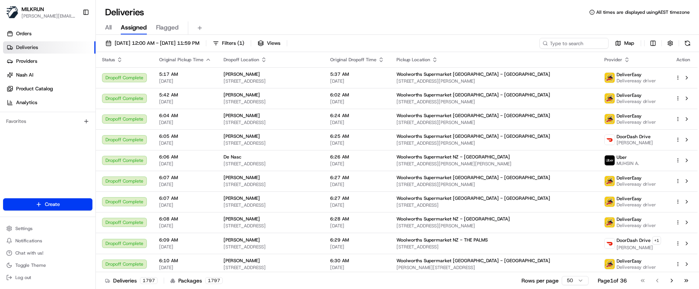
drag, startPoint x: 242, startPoint y: 284, endPoint x: 247, endPoint y: 281, distance: 5.9
click at [242, 172] on div "Deliveries 1797 Packages 1797 Rows per page 50 Page 1 of 36 Go to first page Go…" at bounding box center [397, 280] width 603 height 17
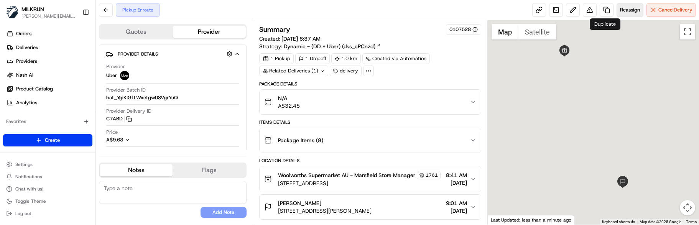
click at [616, 9] on button "Reassign" at bounding box center [629, 10] width 27 height 14
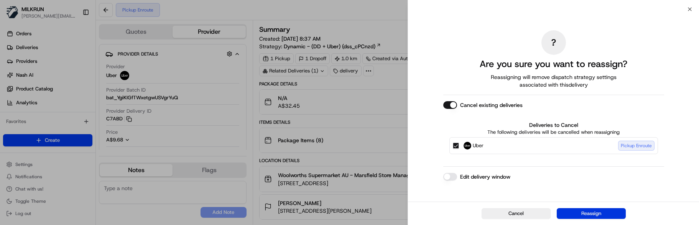
click at [575, 213] on button "Reassign" at bounding box center [591, 213] width 69 height 11
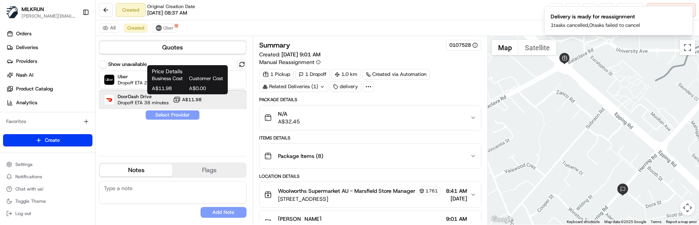
click at [169, 100] on div "DoorDash Drive Dropoff ETA 38 minutes A$11.98" at bounding box center [173, 99] width 148 height 18
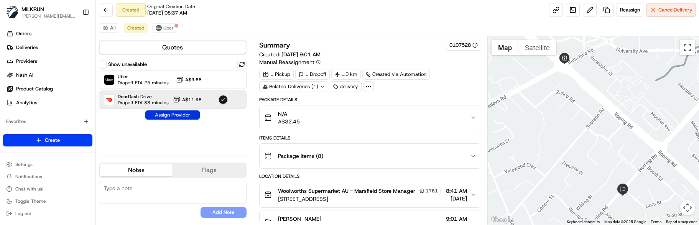
click at [181, 114] on button "Assign Provider" at bounding box center [172, 114] width 54 height 9
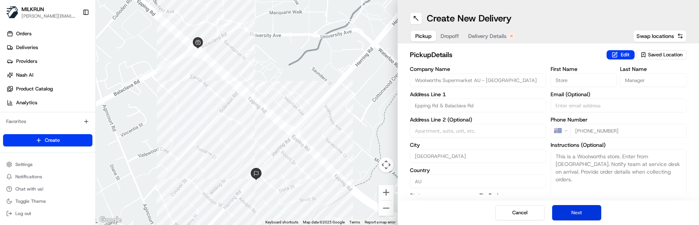
click at [580, 211] on button "Next" at bounding box center [576, 212] width 49 height 15
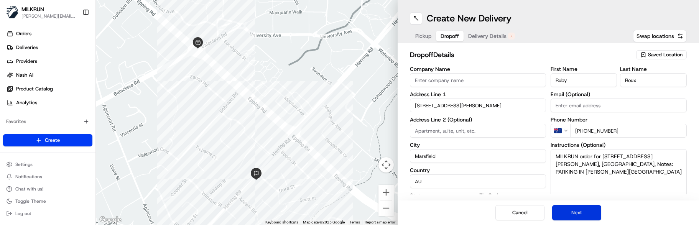
click at [580, 211] on button "Next" at bounding box center [576, 212] width 49 height 15
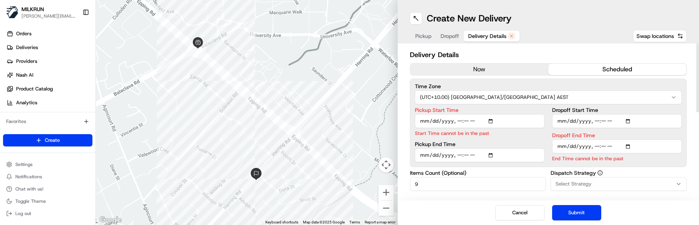
click at [458, 120] on input "Pickup Start Time" at bounding box center [480, 121] width 130 height 14
type input "[DATE]T09:18"
click at [598, 146] on input "Dropoff End Time" at bounding box center [617, 147] width 130 height 14
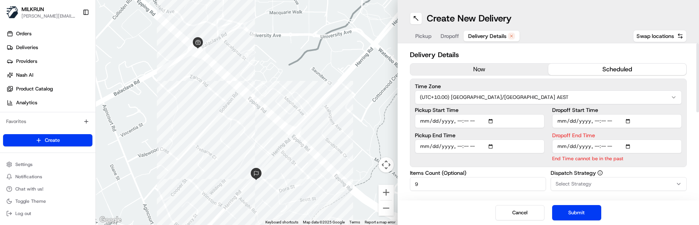
click at [602, 149] on input "Dropoff End Time" at bounding box center [617, 147] width 130 height 14
click at [611, 146] on input "Dropoff End Time" at bounding box center [617, 147] width 130 height 14
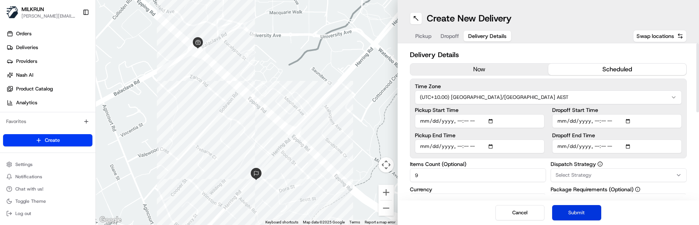
click at [593, 211] on button "Submit" at bounding box center [576, 212] width 49 height 15
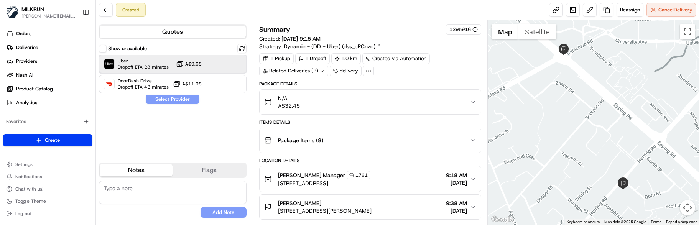
click at [148, 61] on span "Uber" at bounding box center [143, 61] width 51 height 6
click at [173, 98] on button "Assign Provider" at bounding box center [172, 99] width 54 height 9
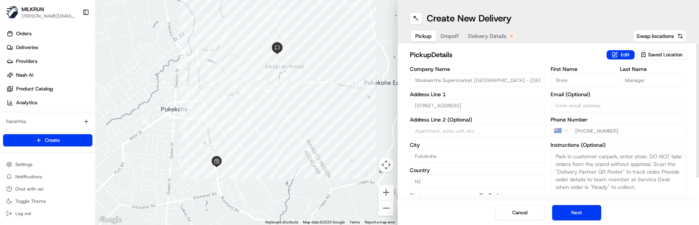
click at [580, 221] on div "Cancel Next" at bounding box center [549, 212] width 302 height 25
click at [578, 217] on button "Next" at bounding box center [576, 212] width 49 height 15
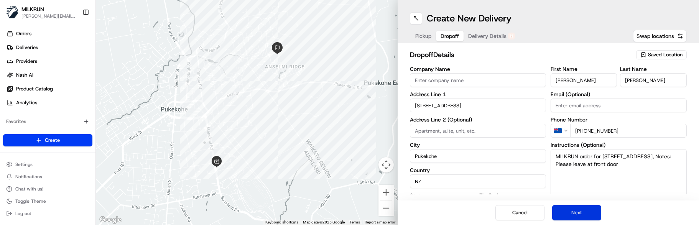
click at [579, 214] on button "Next" at bounding box center [576, 212] width 49 height 15
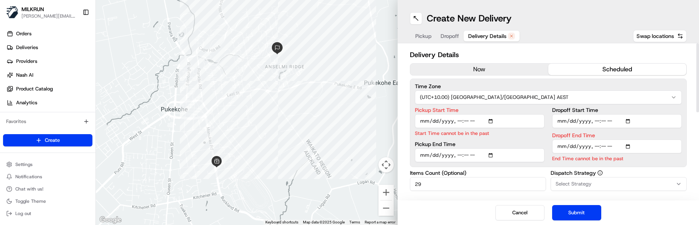
click at [460, 123] on input "Pickup Start Time" at bounding box center [480, 121] width 130 height 14
type input "[DATE]T09:40"
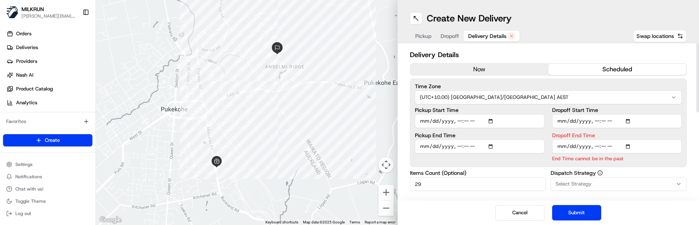
click at [596, 148] on input "Dropoff End Time" at bounding box center [617, 147] width 130 height 14
click at [603, 148] on input "Dropoff End Time" at bounding box center [617, 147] width 130 height 14
click at [607, 148] on input "Dropoff End Time" at bounding box center [617, 147] width 130 height 14
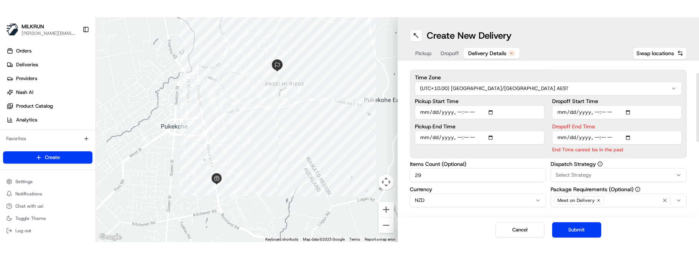
scroll to position [38, 0]
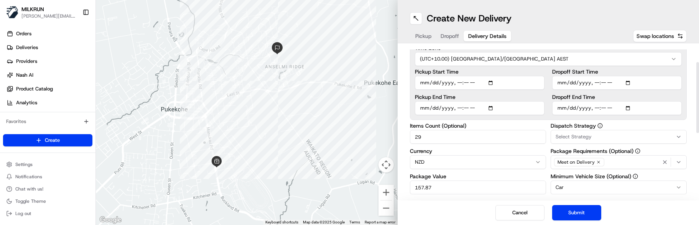
drag, startPoint x: 444, startPoint y: 147, endPoint x: 365, endPoint y: 143, distance: 78.3
click at [365, 143] on div "← Move left → Move right ↑ Move up ↓ Move down + Zoom in - Zoom out Home Jump l…" at bounding box center [397, 112] width 603 height 225
type input "10"
drag, startPoint x: 452, startPoint y: 184, endPoint x: 409, endPoint y: 186, distance: 43.4
click at [409, 186] on div "Delivery Details now scheduled Time Zone (UTC+10.00) [GEOGRAPHIC_DATA]/[GEOGRAP…" at bounding box center [549, 121] width 302 height 157
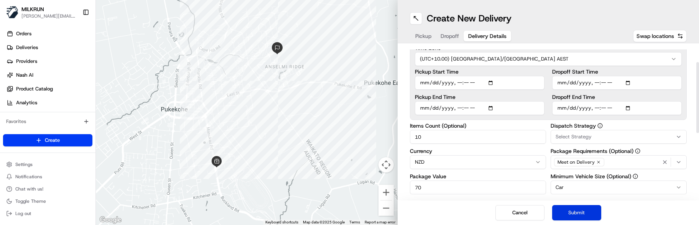
type input "70"
click at [572, 208] on button "Submit" at bounding box center [576, 212] width 49 height 15
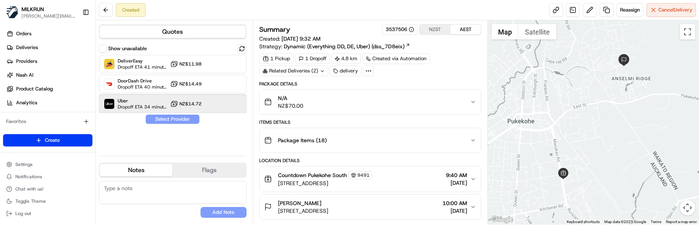
click at [136, 104] on span "Uber" at bounding box center [142, 101] width 49 height 6
click at [170, 120] on button "Assign Provider" at bounding box center [172, 119] width 54 height 9
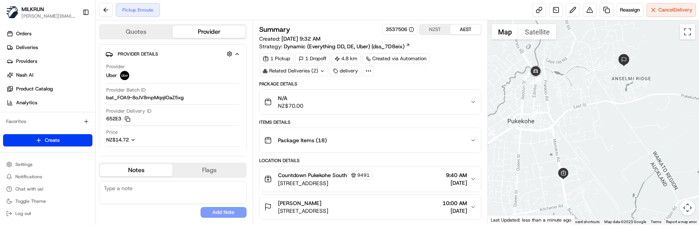
click at [173, 198] on textarea at bounding box center [173, 192] width 148 height 23
paste textarea "Good XXXX Team🌞️ Please can you deliver this order ASAP as the customer has bee…"
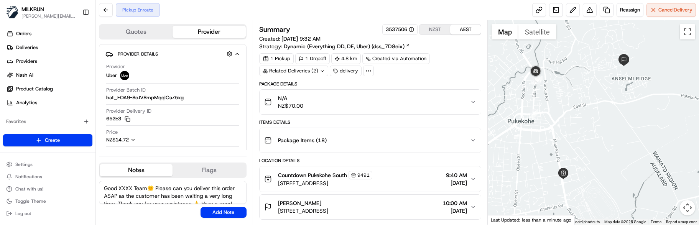
drag, startPoint x: 133, startPoint y: 188, endPoint x: 99, endPoint y: 184, distance: 33.9
click at [98, 187] on div "Quotes Provider Provider Details Hidden ( 1 ) Provider Uber Provider Batch ID b…" at bounding box center [174, 122] width 157 height 204
type textarea "Kia Ora Team🌞️ Please can you deliver this order ASAP as the customer has been …"
drag, startPoint x: 222, startPoint y: 212, endPoint x: 245, endPoint y: 165, distance: 52.6
click at [223, 212] on button "Add Note" at bounding box center [223, 212] width 46 height 11
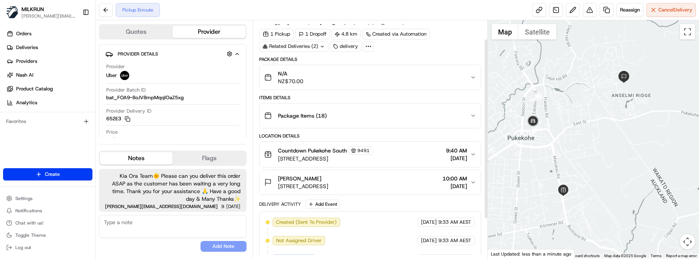
scroll to position [20, 0]
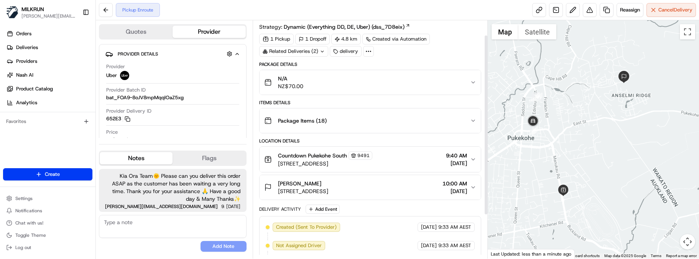
drag, startPoint x: 486, startPoint y: 157, endPoint x: 486, endPoint y: 142, distance: 14.6
click at [486, 142] on div at bounding box center [486, 125] width 3 height 179
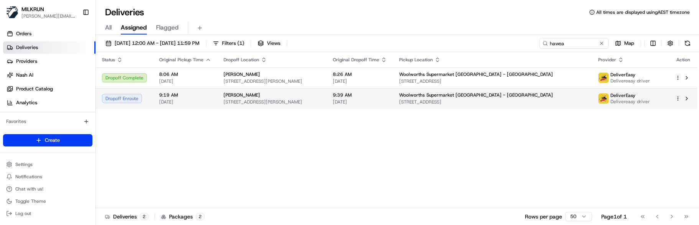
click at [550, 104] on span "[STREET_ADDRESS]" at bounding box center [492, 102] width 187 height 6
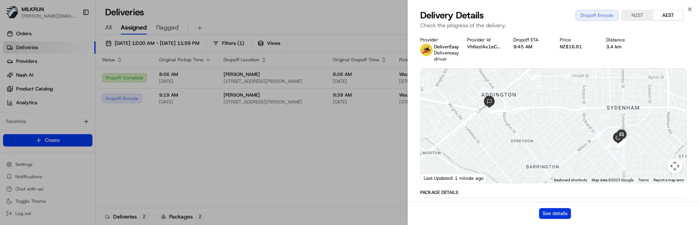
click at [558, 217] on button "See details" at bounding box center [555, 213] width 32 height 11
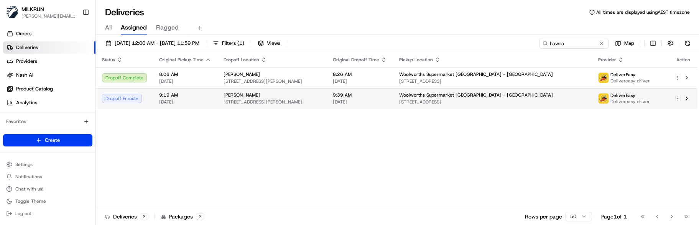
click at [258, 94] on div "[PERSON_NAME]" at bounding box center [271, 95] width 97 height 6
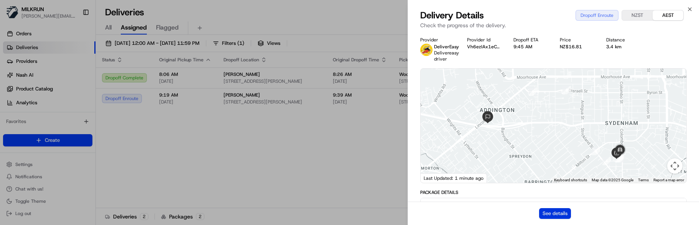
click at [550, 213] on button "See details" at bounding box center [555, 213] width 32 height 11
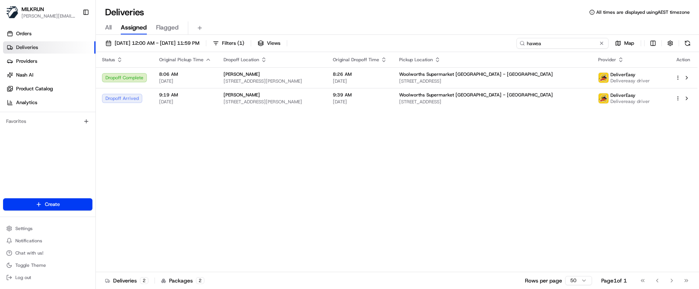
drag, startPoint x: 552, startPoint y: 43, endPoint x: 418, endPoint y: 27, distance: 134.4
click at [423, 31] on div "Deliveries All times are displayed using AEST timezone All Assigned Flagged [DA…" at bounding box center [397, 144] width 603 height 289
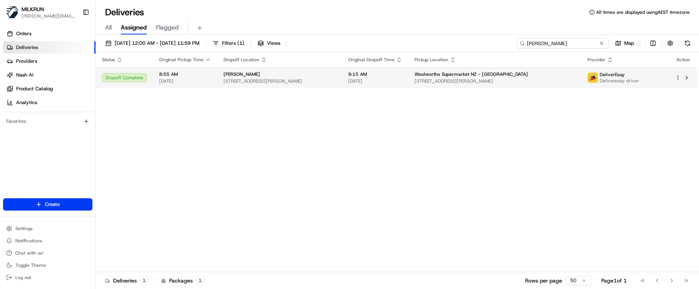
type input "[PERSON_NAME]"
click at [675, 78] on html "MILKRUN [EMAIL_ADDRESS][DOMAIN_NAME] Toggle Sidebar Orders Deliveries Providers…" at bounding box center [349, 144] width 699 height 289
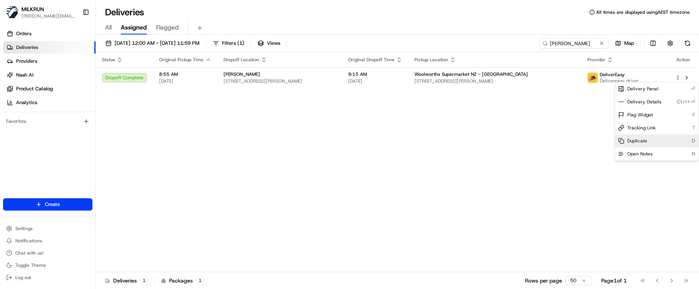
click at [641, 139] on span "Duplicate" at bounding box center [637, 141] width 20 height 6
click at [217, 155] on html "MILKRUN [EMAIL_ADDRESS][DOMAIN_NAME] Toggle Sidebar Orders Deliveries Providers…" at bounding box center [349, 144] width 699 height 289
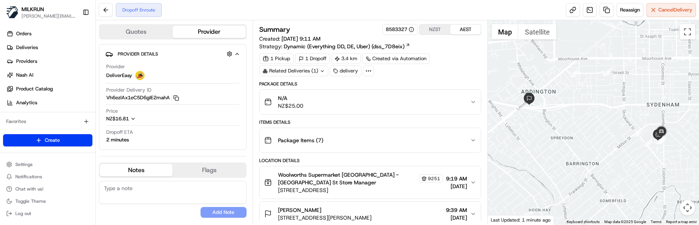
click at [133, 169] on button "Notes" at bounding box center [136, 170] width 73 height 12
click at [143, 189] on textarea at bounding box center [173, 192] width 148 height 23
paste textarea "Good XXXX Team🌞️ Please can you deliver this order ASAP as the customer has bee…"
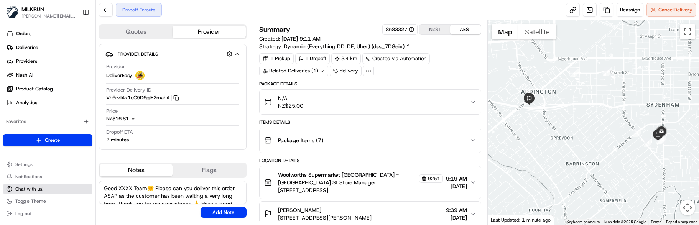
drag, startPoint x: 134, startPoint y: 186, endPoint x: 77, endPoint y: 186, distance: 57.5
click at [77, 186] on div "MILKRUN marcellina.berwick@woolworths.co.nz Toggle Sidebar Orders Deliveries Pr…" at bounding box center [349, 112] width 699 height 225
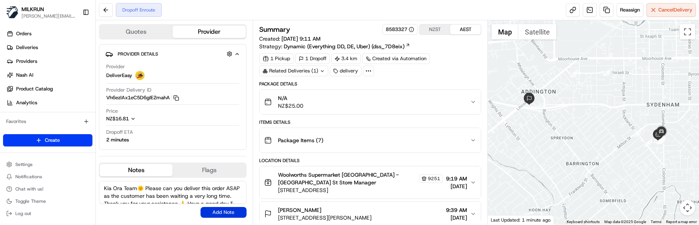
type textarea "Kia Ora Team🌞️ Please can you deliver this order ASAP as the customer has been …"
click at [210, 212] on button "Add Note" at bounding box center [223, 212] width 46 height 11
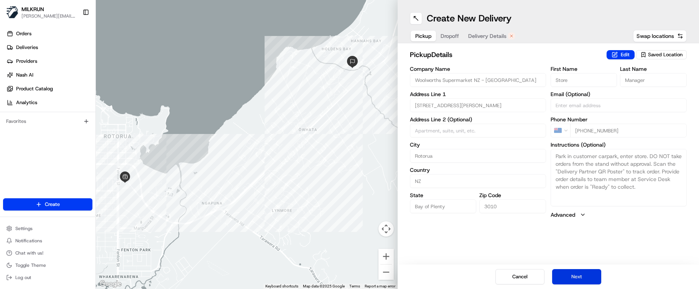
click at [587, 270] on button "Next" at bounding box center [576, 276] width 49 height 15
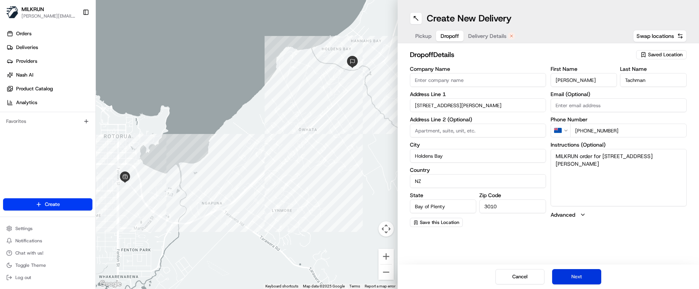
click at [587, 270] on button "Next" at bounding box center [576, 276] width 49 height 15
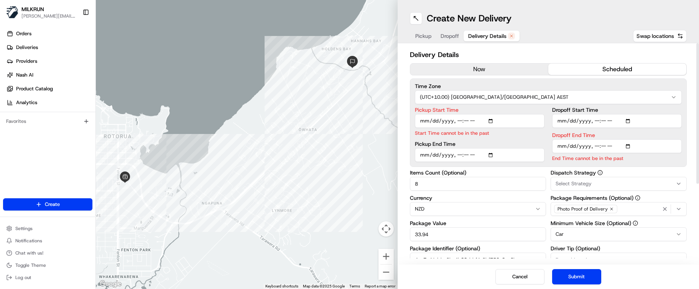
drag, startPoint x: 442, startPoint y: 184, endPoint x: 396, endPoint y: 182, distance: 45.6
click at [396, 182] on div "← Move left → Move right ↑ Move up ↓ Move down + Zoom in - Zoom out Home Jump l…" at bounding box center [397, 144] width 603 height 289
type input "5"
drag, startPoint x: 445, startPoint y: 234, endPoint x: 397, endPoint y: 232, distance: 48.3
click at [397, 232] on div "← Move left → Move right ↑ Move up ↓ Move down + Zoom in - Zoom out Home Jump l…" at bounding box center [397, 144] width 603 height 289
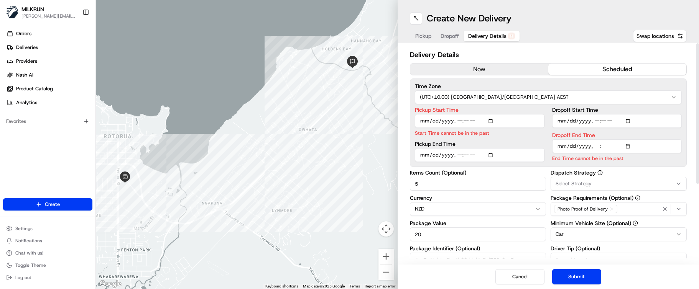
type input "20"
click at [456, 123] on input "Pickup Start Time" at bounding box center [480, 121] width 130 height 14
type input "2025-08-22T09:54"
click at [596, 148] on input "Dropoff End Time" at bounding box center [617, 147] width 130 height 14
click at [603, 146] on input "Dropoff End Time" at bounding box center [617, 147] width 130 height 14
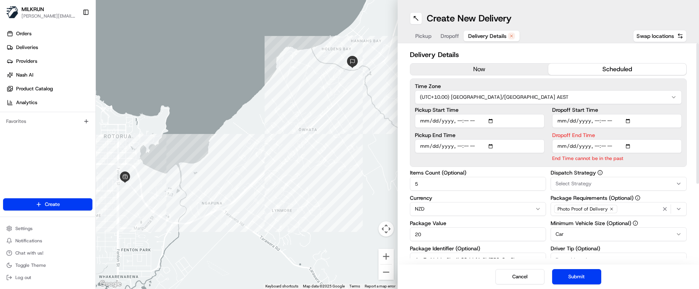
click at [607, 146] on input "Dropoff End Time" at bounding box center [617, 147] width 130 height 14
click at [586, 274] on button "Submit" at bounding box center [576, 276] width 49 height 15
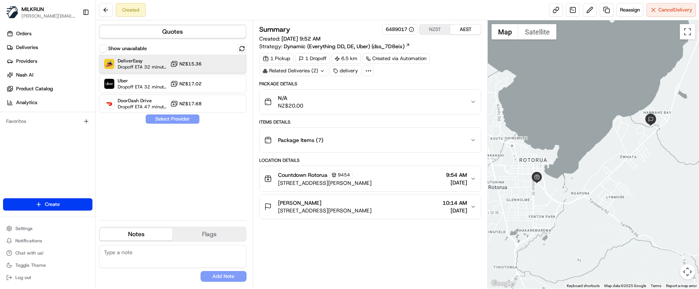
click at [142, 60] on span "DeliverEasy" at bounding box center [142, 61] width 49 height 6
click at [164, 119] on button "Assign Provider" at bounding box center [172, 119] width 54 height 9
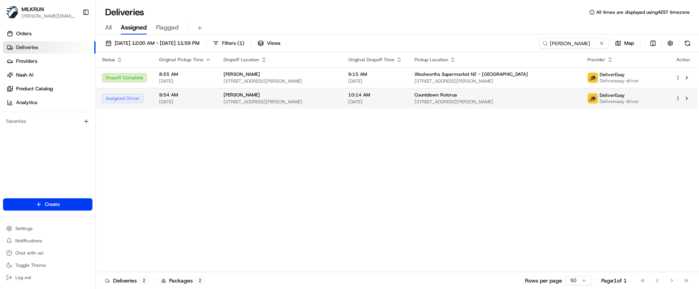
click at [676, 99] on html "MILKRUN [EMAIL_ADDRESS][DOMAIN_NAME] Toggle Sidebar Orders Deliveries Providers…" at bounding box center [349, 144] width 699 height 289
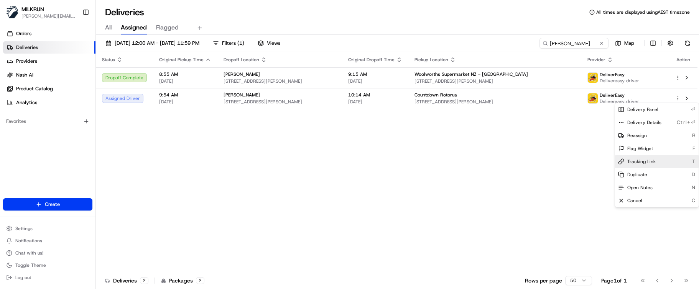
click at [635, 164] on span "Tracking Link" at bounding box center [641, 162] width 28 height 6
click at [195, 145] on html "MILKRUN [EMAIL_ADDRESS][DOMAIN_NAME] Toggle Sidebar Orders Deliveries Providers…" at bounding box center [349, 144] width 699 height 289
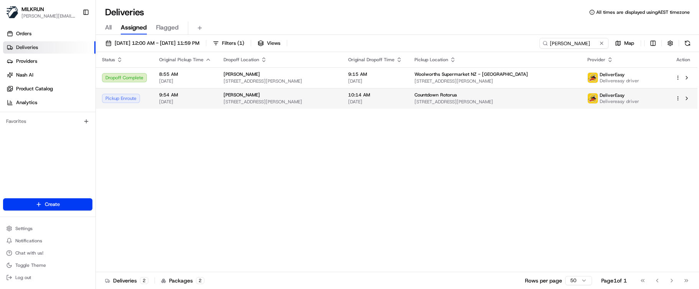
click at [191, 95] on span "9:54 AM" at bounding box center [185, 95] width 52 height 6
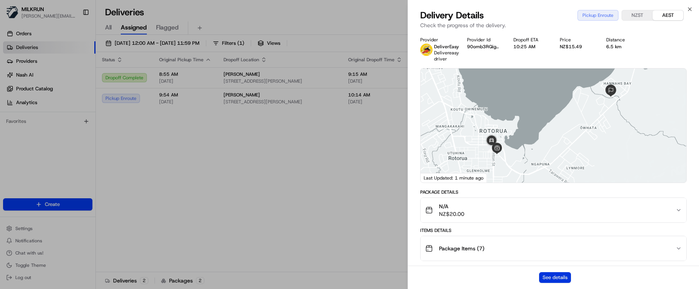
click at [559, 275] on button "See details" at bounding box center [555, 278] width 32 height 11
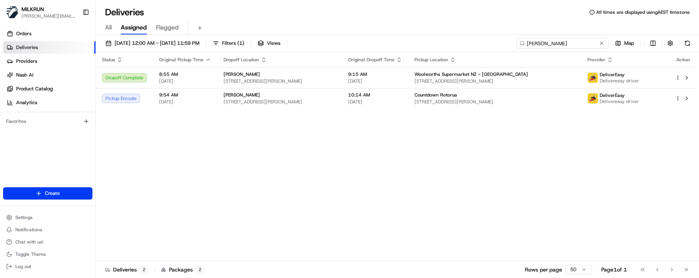
drag, startPoint x: 596, startPoint y: 41, endPoint x: 391, endPoint y: 39, distance: 204.7
click at [401, 40] on div "[DATE] 12:00 AM - [DATE] 11:59 PM Filters ( 1 ) Views [PERSON_NAME] Map" at bounding box center [397, 45] width 603 height 14
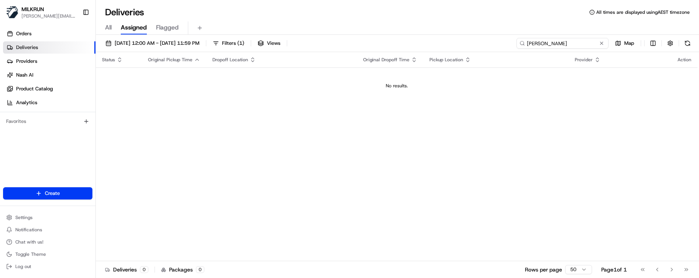
drag, startPoint x: 574, startPoint y: 42, endPoint x: 370, endPoint y: 34, distance: 204.9
click at [376, 37] on div "[DATE] 12:00 AM - [DATE] 11:59 PM Filters ( 1 ) Views [PERSON_NAME] Map Status …" at bounding box center [397, 157] width 603 height 245
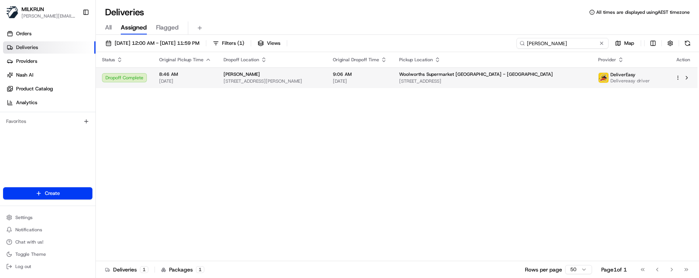
type input "[PERSON_NAME]"
click at [393, 80] on td "9:06 AM [DATE]" at bounding box center [360, 77] width 66 height 21
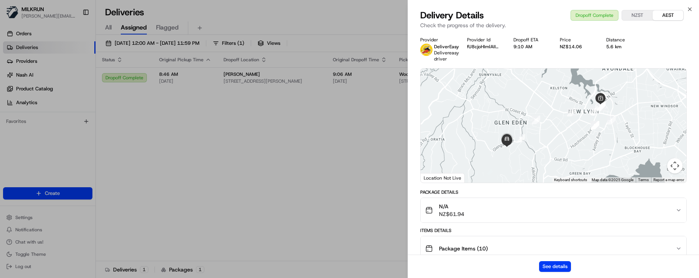
click at [550, 260] on div "See details" at bounding box center [553, 266] width 291 height 23
click at [551, 263] on button "See details" at bounding box center [555, 266] width 32 height 11
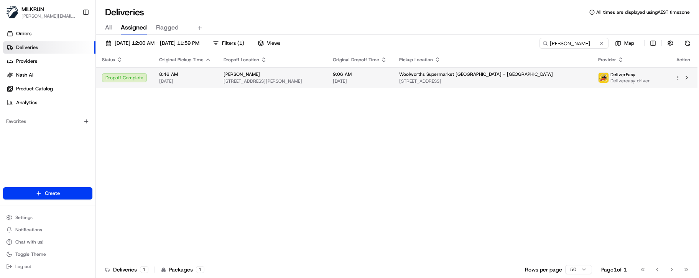
click at [387, 79] on span "[DATE]" at bounding box center [360, 81] width 54 height 6
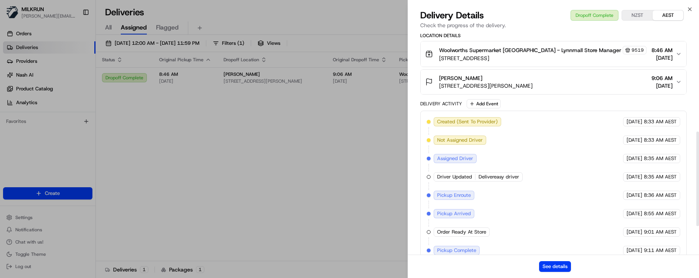
scroll to position [300, 0]
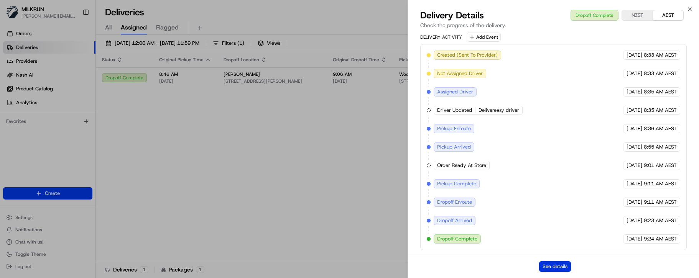
click at [542, 265] on button "See details" at bounding box center [555, 266] width 32 height 11
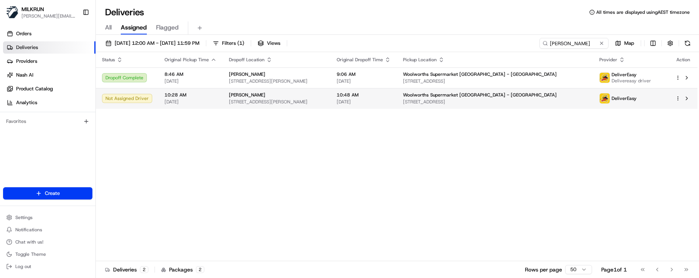
click at [180, 104] on span "[DATE]" at bounding box center [190, 102] width 52 height 6
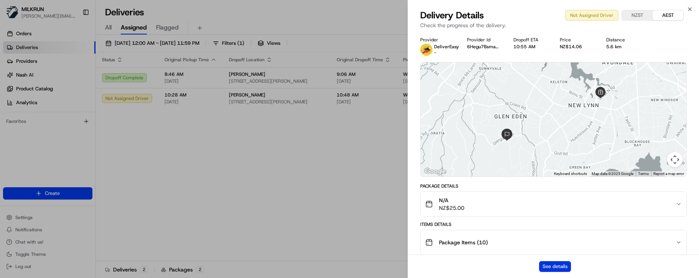
click at [547, 262] on button "See details" at bounding box center [555, 266] width 32 height 11
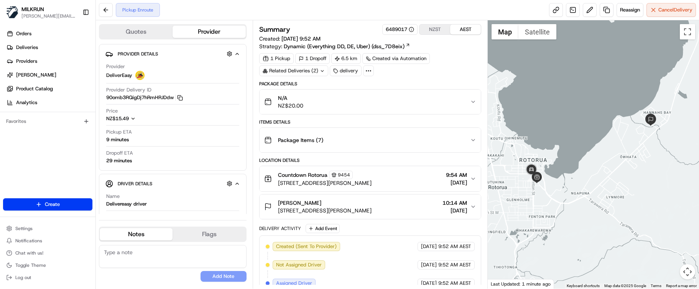
click at [151, 234] on button "Notes" at bounding box center [136, 234] width 73 height 12
click at [154, 257] on textarea at bounding box center [173, 256] width 148 height 23
paste textarea "Good XXXX Team🌞️ Please can you deliver this order ASAP as the customer has bee…"
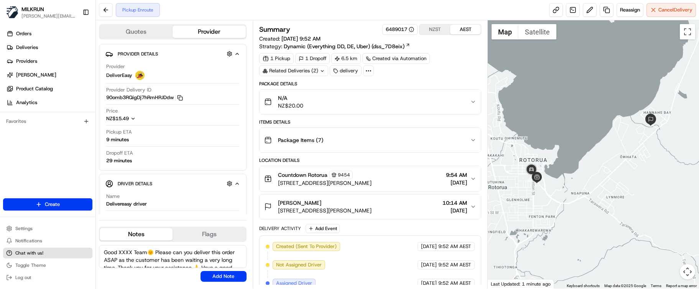
drag, startPoint x: 133, startPoint y: 253, endPoint x: 79, endPoint y: 250, distance: 54.1
click at [82, 252] on div "MILKRUN [EMAIL_ADDRESS][DOMAIN_NAME] Toggle Sidebar Orders Deliveries Providers…" at bounding box center [349, 144] width 699 height 289
type textarea "Kia Ora Team🌞️ Please can you deliver this order ASAP as the customer has been …"
click at [227, 279] on button "Add Note" at bounding box center [223, 276] width 46 height 11
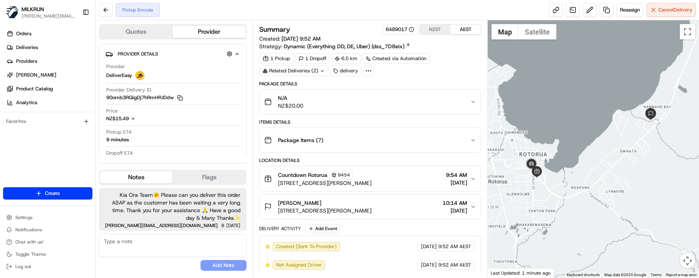
drag, startPoint x: 152, startPoint y: 269, endPoint x: 175, endPoint y: 269, distance: 23.0
click at [153, 269] on div "No results found Add Note" at bounding box center [173, 252] width 148 height 37
click at [162, 265] on div "No results found Add Note" at bounding box center [173, 252] width 148 height 37
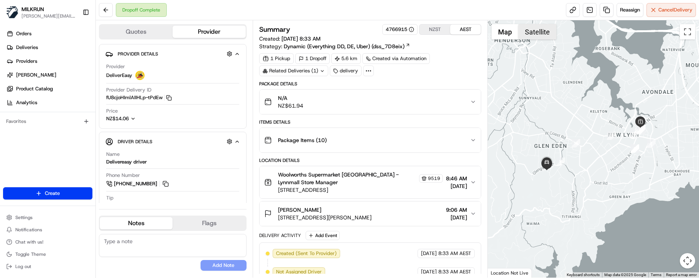
drag, startPoint x: 543, startPoint y: 32, endPoint x: 548, endPoint y: 37, distance: 7.0
click at [543, 32] on button "Satellite" at bounding box center [537, 31] width 38 height 15
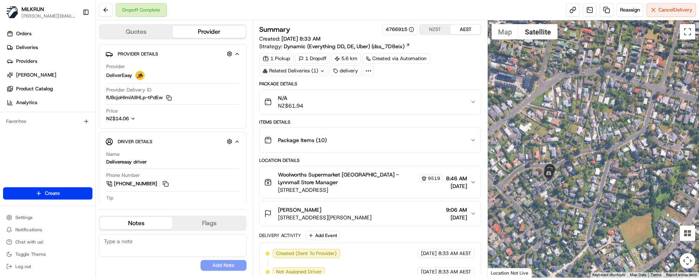
drag, startPoint x: 514, startPoint y: 180, endPoint x: 564, endPoint y: 184, distance: 50.8
click at [564, 184] on div at bounding box center [593, 149] width 211 height 258
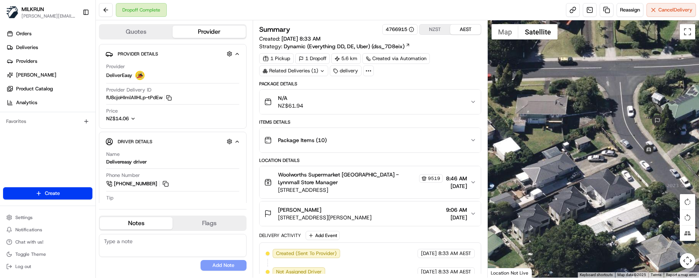
drag, startPoint x: 602, startPoint y: 164, endPoint x: 550, endPoint y: 190, distance: 57.3
click at [554, 191] on div at bounding box center [593, 149] width 211 height 258
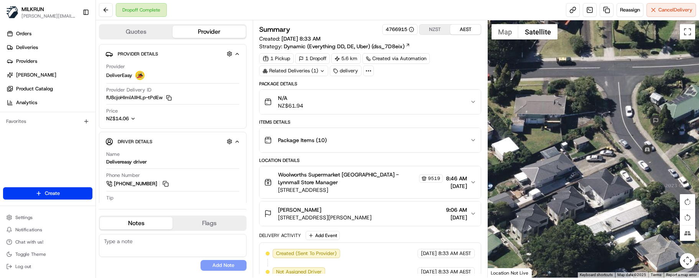
drag, startPoint x: 172, startPoint y: 259, endPoint x: 174, endPoint y: 247, distance: 11.8
click at [172, 256] on div "No results found Add Note" at bounding box center [173, 252] width 148 height 37
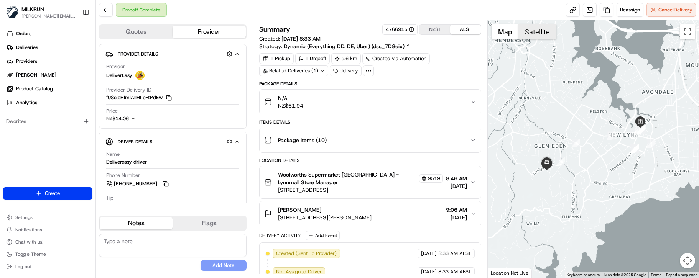
drag, startPoint x: 533, startPoint y: 33, endPoint x: 549, endPoint y: 61, distance: 32.6
click at [533, 33] on button "Satellite" at bounding box center [537, 31] width 38 height 15
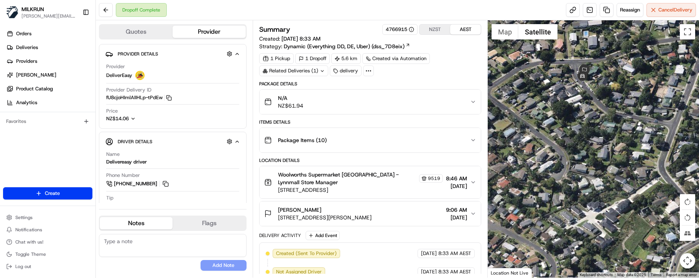
drag, startPoint x: 579, startPoint y: 104, endPoint x: 575, endPoint y: 165, distance: 61.5
click at [575, 165] on div at bounding box center [593, 149] width 211 height 258
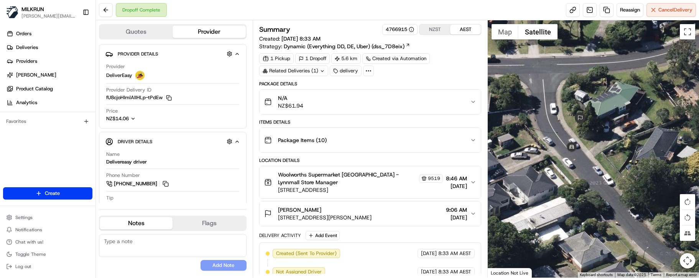
drag, startPoint x: 583, startPoint y: 153, endPoint x: 585, endPoint y: 164, distance: 10.9
click at [585, 164] on div at bounding box center [593, 149] width 211 height 258
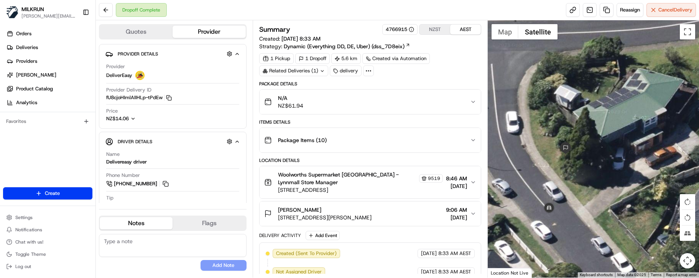
drag, startPoint x: 604, startPoint y: 130, endPoint x: 605, endPoint y: 180, distance: 49.5
click at [605, 180] on div at bounding box center [593, 149] width 211 height 258
click at [689, 32] on button "Toggle fullscreen view" at bounding box center [687, 31] width 15 height 15
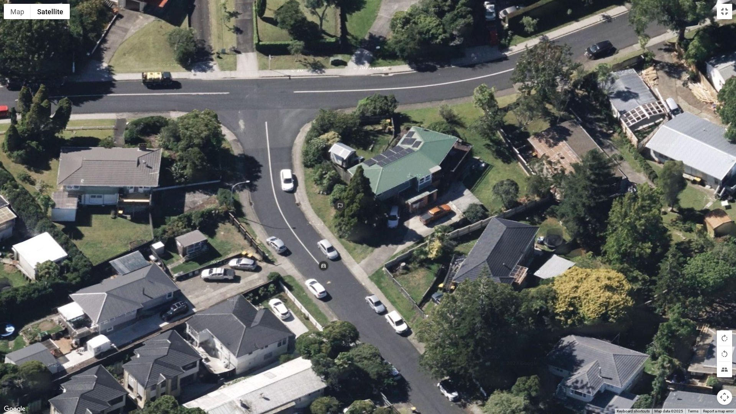
click at [698, 13] on button "Toggle fullscreen view" at bounding box center [724, 11] width 15 height 15
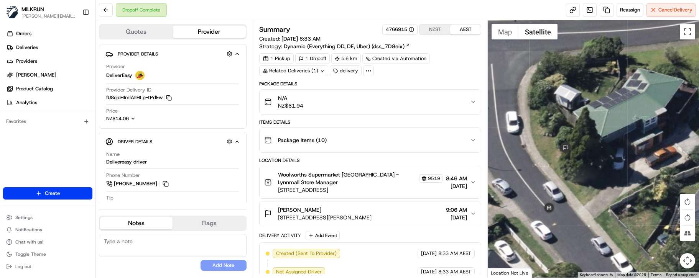
drag, startPoint x: 150, startPoint y: 245, endPoint x: 169, endPoint y: 201, distance: 47.6
click at [150, 245] on textarea at bounding box center [173, 245] width 148 height 23
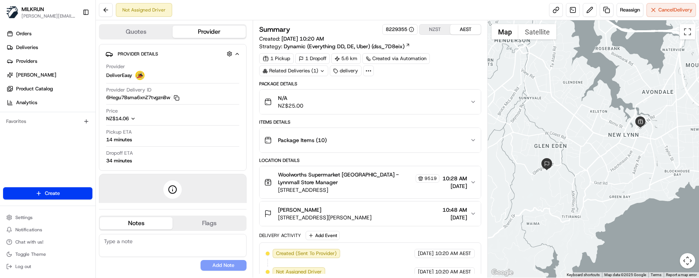
click at [133, 221] on button "Notes" at bounding box center [136, 223] width 73 height 12
click at [146, 239] on textarea at bounding box center [173, 245] width 148 height 23
paste textarea "Good XXX Team🌞️Please NOTE the delivery instructions & kindly contact the custo…"
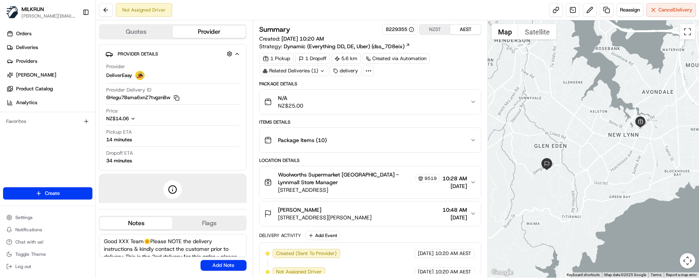
drag, startPoint x: 127, startPoint y: 242, endPoint x: 93, endPoint y: 240, distance: 34.1
click at [93, 240] on div "MILKRUN [EMAIL_ADDRESS][DOMAIN_NAME] Toggle Sidebar Orders Deliveries Providers…" at bounding box center [349, 139] width 699 height 278
drag, startPoint x: 162, startPoint y: 242, endPoint x: 133, endPoint y: 249, distance: 30.3
click at [133, 249] on textarea "Kia Ora Team🌞️Please NOTE the delivery instructions & kindly contact the custom…" at bounding box center [173, 245] width 148 height 23
type textarea "Kia Ora Team🌞️Please can we deliver this order ASAP & kindly contact the custom…"
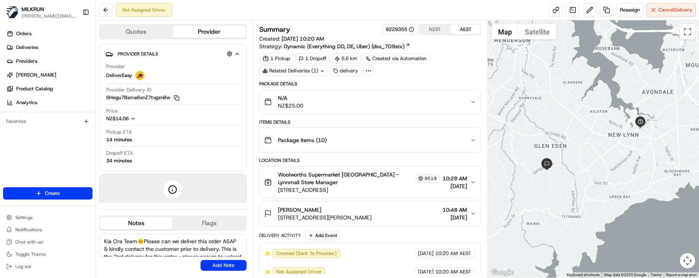
click at [213, 259] on div "Kia Ora Team🌞️Please can we deliver this order ASAP & kindly contact the custom…" at bounding box center [173, 252] width 148 height 37
click at [214, 264] on button "Add Note" at bounding box center [223, 265] width 46 height 11
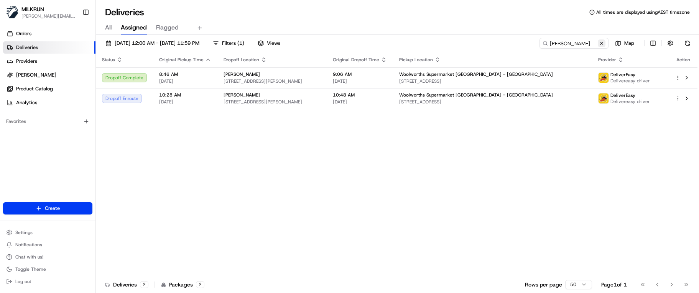
click at [601, 43] on button at bounding box center [602, 43] width 8 height 8
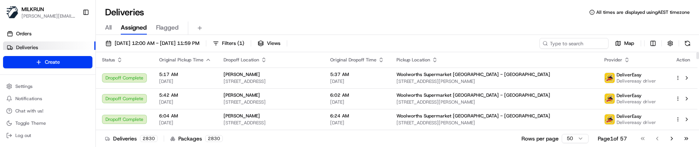
click at [411, 33] on div "All Assigned Flagged" at bounding box center [397, 27] width 603 height 13
click at [582, 42] on input at bounding box center [562, 43] width 92 height 11
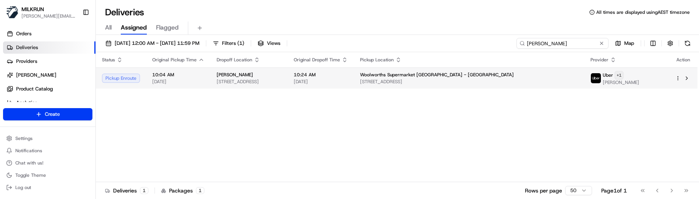
type input "james stock"
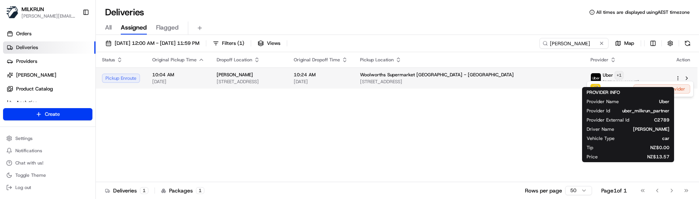
click at [637, 76] on html "MILKRUN marcellina.berwick@woolworths.co.nz Toggle Sidebar Orders Deliveries Pr…" at bounding box center [349, 99] width 699 height 199
click at [601, 42] on html "MILKRUN marcellina.berwick@woolworths.co.nz Toggle Sidebar Orders Deliveries Pr…" at bounding box center [349, 99] width 699 height 199
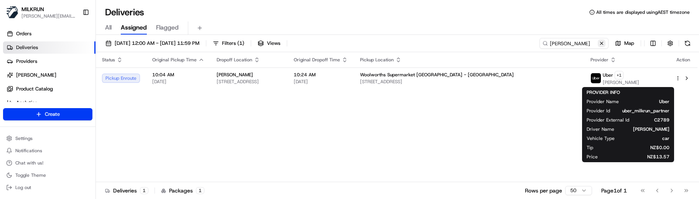
click at [601, 42] on button at bounding box center [602, 43] width 8 height 8
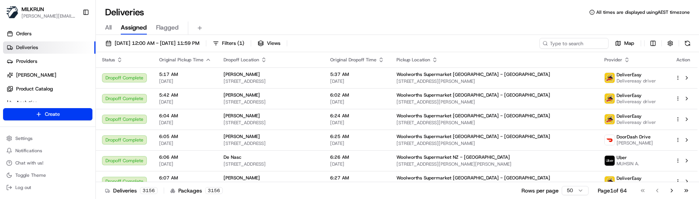
click at [461, 185] on div "Deliveries 3156 Packages 3156 Rows per page 50 Page 1 of 64 Go to first page Go…" at bounding box center [397, 190] width 603 height 17
click at [579, 42] on input at bounding box center [562, 43] width 92 height 11
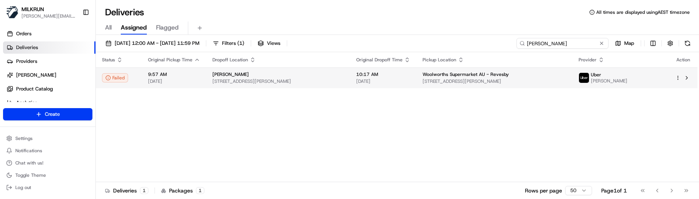
type input "melissa sato"
click at [531, 77] on div "Woolworths Supermarket AU - Revesby" at bounding box center [494, 74] width 144 height 6
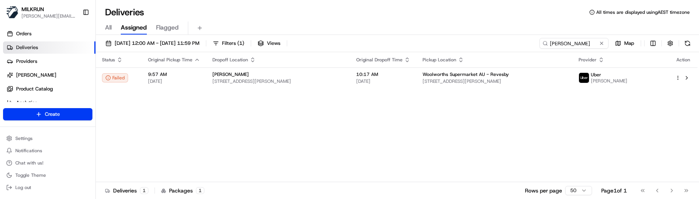
click at [326, 97] on div "Status Original Pickup Time Dropoff Location Original Dropoff Time Pickup Locat…" at bounding box center [396, 117] width 601 height 130
click at [293, 173] on div "Status Original Pickup Time Dropoff Location Original Dropoff Time Pickup Locat…" at bounding box center [396, 117] width 601 height 130
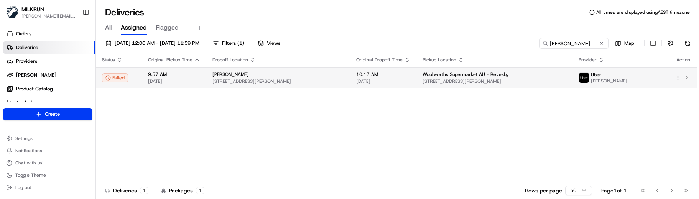
click at [677, 77] on html "MILKRUN marcellina.berwick@woolworths.co.nz Toggle Sidebar Orders Deliveries Pr…" at bounding box center [349, 99] width 699 height 199
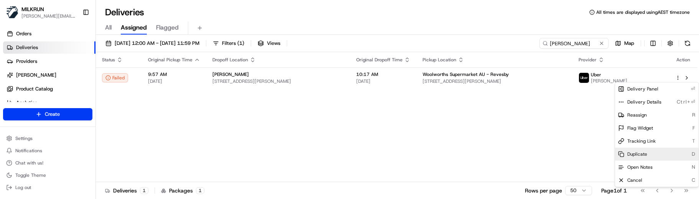
click at [654, 151] on div "Duplicate D" at bounding box center [657, 154] width 84 height 13
click at [219, 117] on html "MILKRUN marcellina.berwick@woolworths.co.nz Toggle Sidebar Orders Deliveries Pr…" at bounding box center [349, 99] width 699 height 199
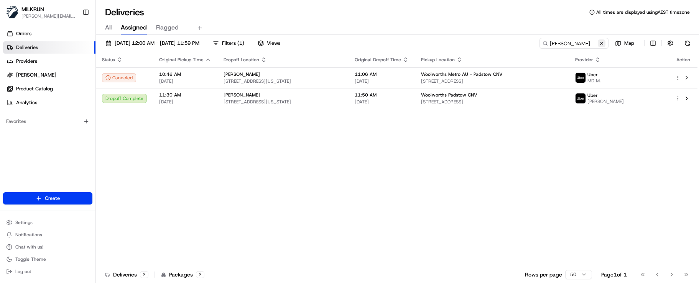
click at [601, 41] on button at bounding box center [602, 43] width 8 height 8
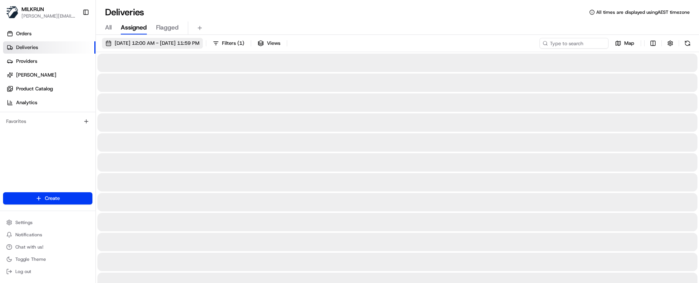
click at [199, 43] on span "[DATE] 12:00 AM - [DATE] 11:59 PM" at bounding box center [157, 43] width 85 height 7
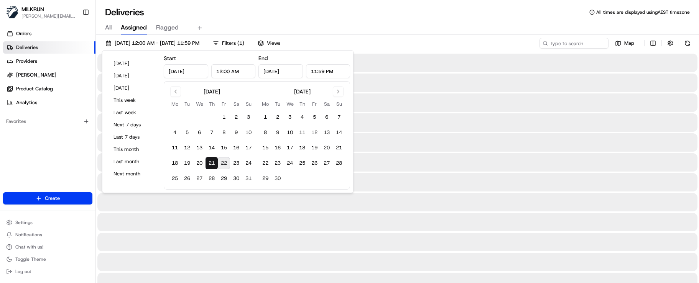
click at [223, 166] on button "22" at bounding box center [224, 163] width 12 height 12
type input "[DATE]"
click at [223, 166] on button "22" at bounding box center [224, 163] width 12 height 12
click at [327, 23] on div "All Assigned Flagged" at bounding box center [397, 27] width 603 height 13
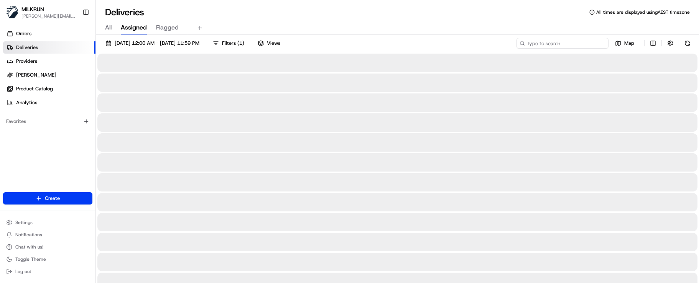
click at [550, 46] on input at bounding box center [562, 43] width 92 height 11
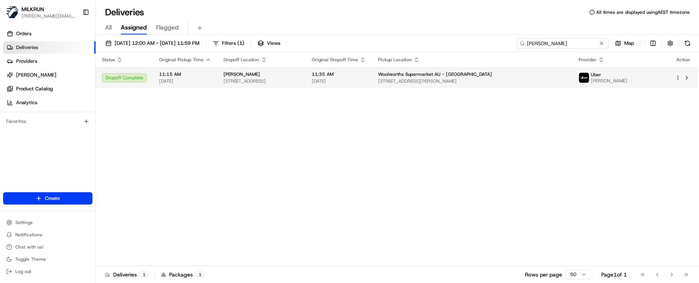
type input "[PERSON_NAME]"
click at [372, 77] on td "11:35 AM [DATE]" at bounding box center [339, 77] width 66 height 21
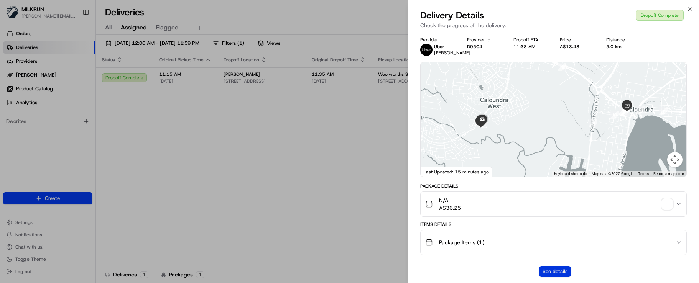
click at [560, 271] on button "See details" at bounding box center [555, 271] width 32 height 11
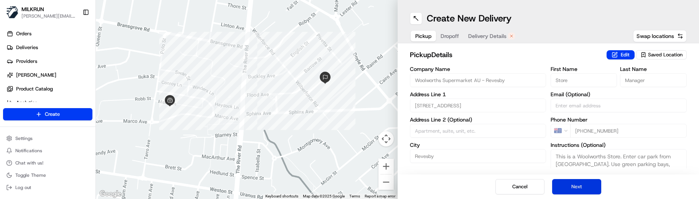
click at [568, 186] on button "Next" at bounding box center [576, 186] width 49 height 15
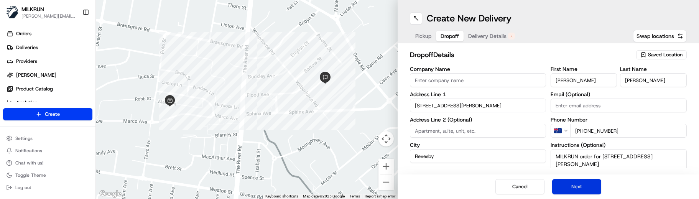
click at [566, 186] on button "Next" at bounding box center [576, 186] width 49 height 15
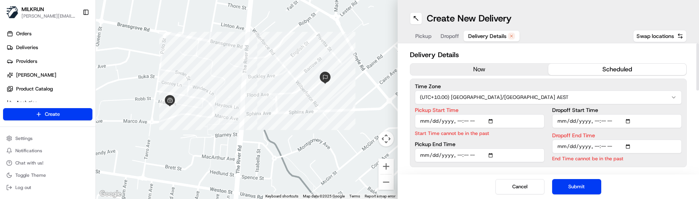
click at [460, 123] on input "Pickup Start Time" at bounding box center [480, 121] width 130 height 14
type input "[DATE]T11:30"
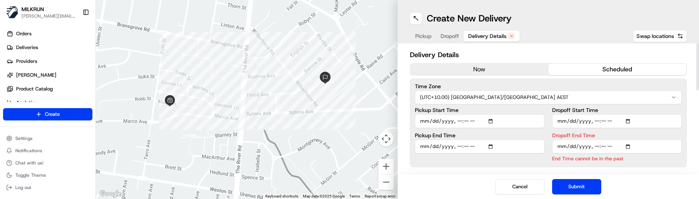
click at [597, 149] on input "Dropoff End Time" at bounding box center [617, 147] width 130 height 14
click at [604, 148] on input "Dropoff End Time" at bounding box center [617, 147] width 130 height 14
click at [612, 147] on input "Dropoff End Time" at bounding box center [617, 147] width 130 height 14
click at [583, 181] on button "Submit" at bounding box center [576, 186] width 49 height 15
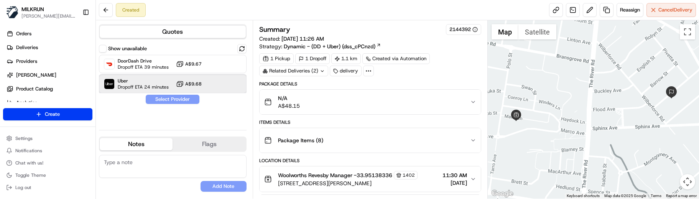
click at [135, 81] on span "Uber" at bounding box center [143, 81] width 51 height 6
click at [161, 100] on button "Assign Provider" at bounding box center [172, 99] width 54 height 9
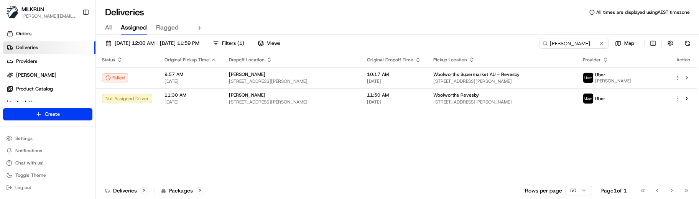
click at [455, 169] on div "Status Original Pickup Time Dropoff Location Original Dropoff Time Pickup Locat…" at bounding box center [396, 117] width 601 height 130
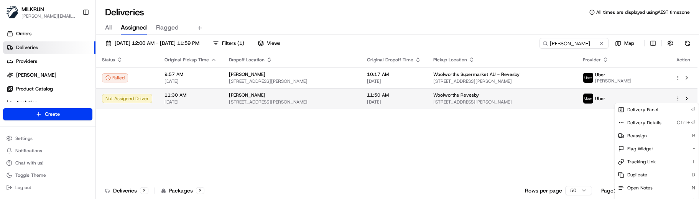
click at [679, 97] on html "MILKRUN [EMAIL_ADDRESS][DOMAIN_NAME] Toggle Sidebar Orders Deliveries Providers…" at bounding box center [349, 99] width 699 height 199
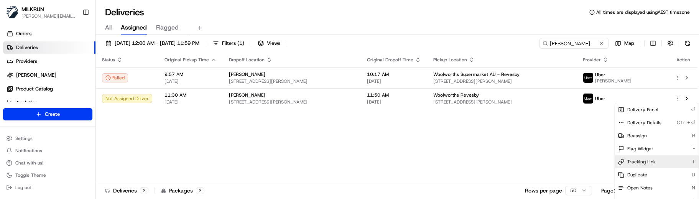
click at [650, 161] on span "Tracking Link" at bounding box center [641, 162] width 28 height 6
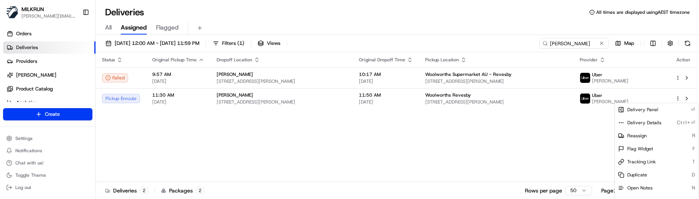
click at [205, 118] on html "MILKRUN marcellina.berwick@woolworths.co.nz Toggle Sidebar Orders Deliveries Pr…" at bounding box center [349, 99] width 699 height 199
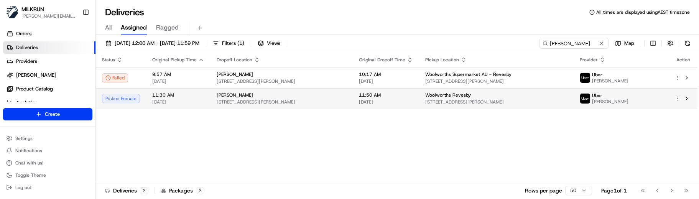
click at [478, 104] on span "[STREET_ADDRESS][PERSON_NAME]" at bounding box center [496, 102] width 142 height 6
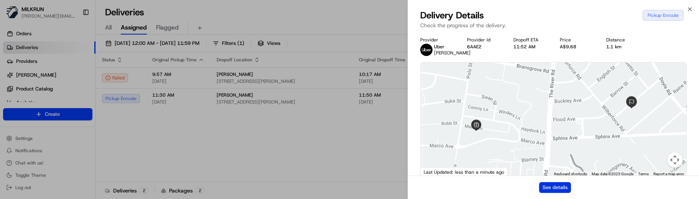
click at [555, 187] on button "See details" at bounding box center [555, 187] width 32 height 11
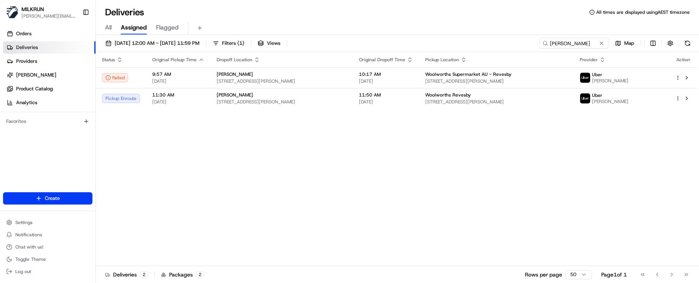
drag, startPoint x: 215, startPoint y: 157, endPoint x: 439, endPoint y: 143, distance: 225.1
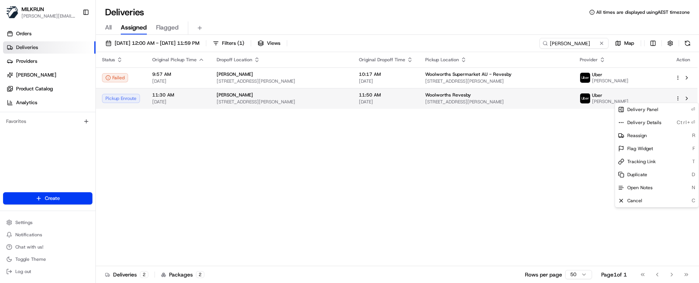
click at [677, 99] on html "MILKRUN marcellina.berwick@woolworths.co.nz Toggle Sidebar Orders Deliveries Pr…" at bounding box center [349, 141] width 699 height 283
click at [649, 161] on span "Tracking Link" at bounding box center [641, 162] width 28 height 6
click at [205, 171] on html "MILKRUN marcellina.berwick@woolworths.co.nz Toggle Sidebar Orders Deliveries Pr…" at bounding box center [349, 141] width 699 height 283
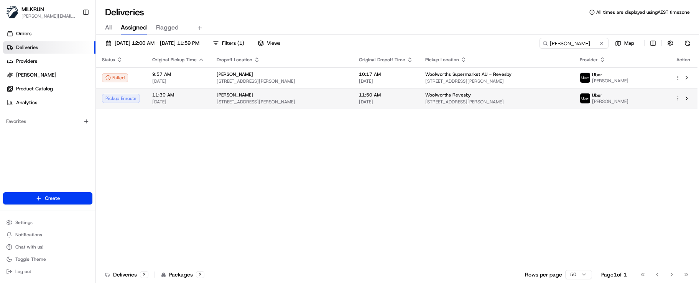
click at [179, 103] on span "[DATE]" at bounding box center [178, 102] width 52 height 6
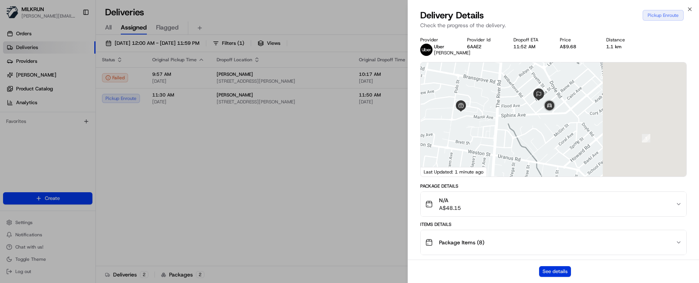
click at [543, 199] on button "See details" at bounding box center [555, 271] width 32 height 11
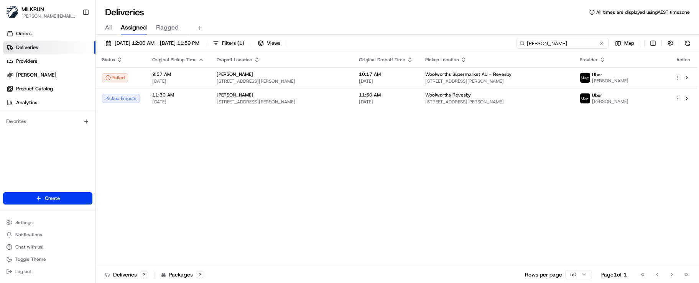
drag, startPoint x: 579, startPoint y: 44, endPoint x: 354, endPoint y: 36, distance: 224.8
click at [363, 36] on div "22/08/2025 12:00 AM - 22/08/2025 11:59 PM Filters ( 1 ) Views melissa sato Map …" at bounding box center [397, 160] width 603 height 250
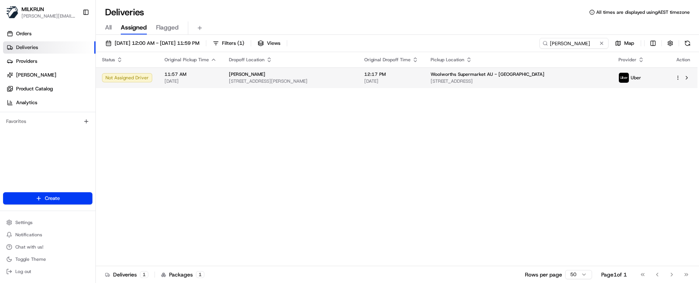
click at [677, 78] on html "MILKRUN marcellina.berwick@woolworths.co.nz Toggle Sidebar Orders Deliveries Pr…" at bounding box center [349, 141] width 699 height 283
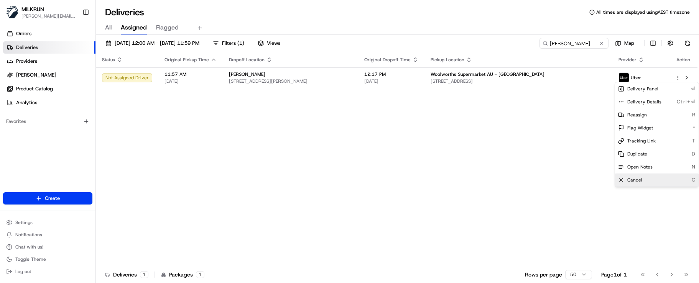
click at [652, 177] on div "Cancel C" at bounding box center [657, 180] width 84 height 13
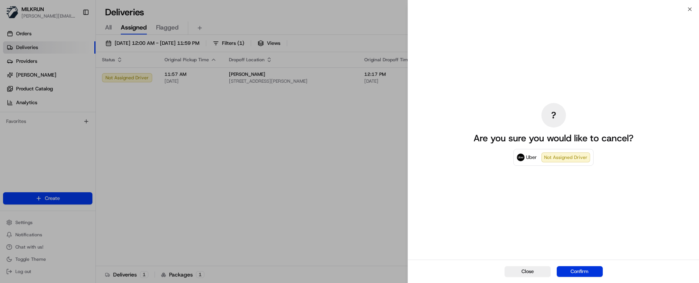
click at [585, 199] on button "Confirm" at bounding box center [580, 271] width 46 height 11
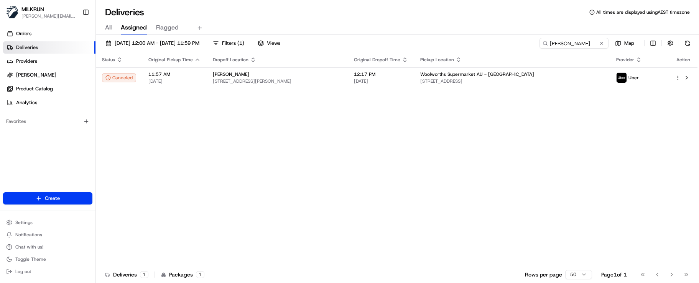
click at [279, 199] on div "Status Original Pickup Time Dropoff Location Original Dropoff Time Pickup Locat…" at bounding box center [396, 159] width 601 height 214
click at [295, 199] on div "Status Original Pickup Time Dropoff Location Original Dropoff Time Pickup Locat…" at bounding box center [396, 159] width 601 height 214
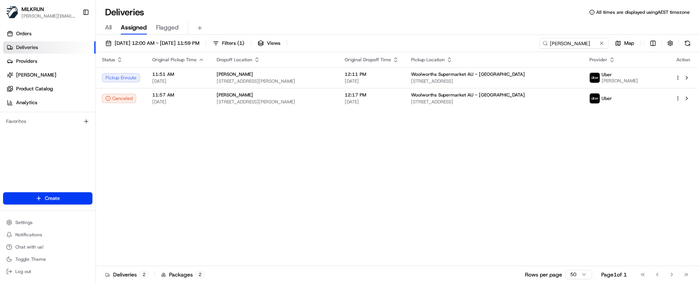
click at [302, 199] on div "Status Original Pickup Time Dropoff Location Original Dropoff Time Pickup Locat…" at bounding box center [396, 159] width 601 height 214
drag, startPoint x: 575, startPoint y: 44, endPoint x: 478, endPoint y: 39, distance: 97.5
click at [479, 39] on div "22/08/2025 12:00 AM - 22/08/2025 11:59 PM Filters ( 1 ) Views ana silva Map" at bounding box center [397, 45] width 603 height 14
paste input "linda kilmartin"
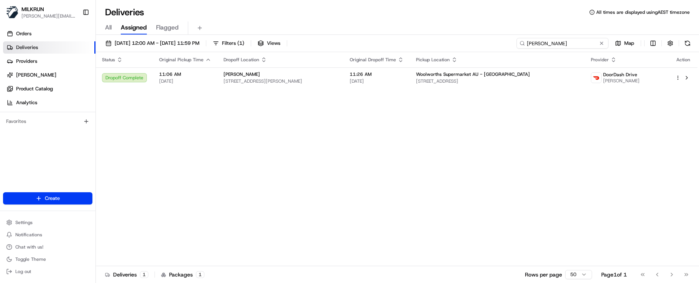
drag, startPoint x: 588, startPoint y: 45, endPoint x: 462, endPoint y: 46, distance: 126.1
click at [462, 46] on div "22/08/2025 12:00 AM - 22/08/2025 11:59 PM Filters ( 1 ) Views linda kilmartin M…" at bounding box center [397, 45] width 603 height 14
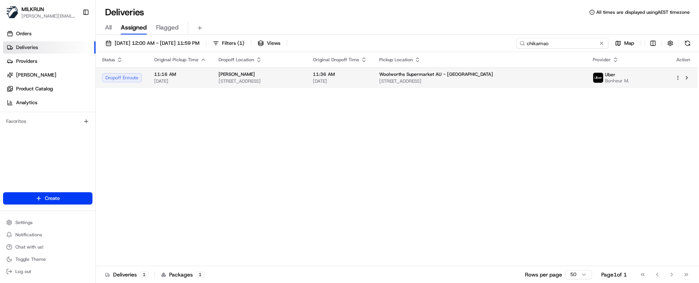
type input "chikamso"
click at [458, 75] on span "Woolworths Supermarket AU - Springfield" at bounding box center [436, 74] width 114 height 6
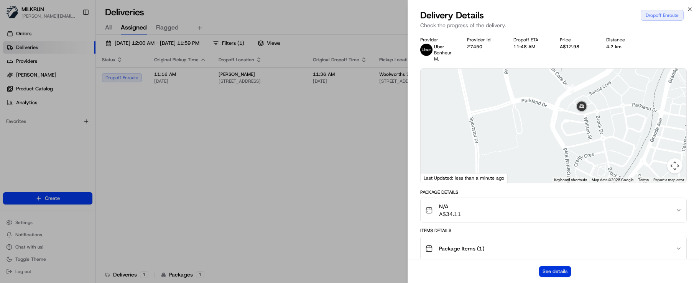
click at [564, 199] on button "See details" at bounding box center [555, 271] width 32 height 11
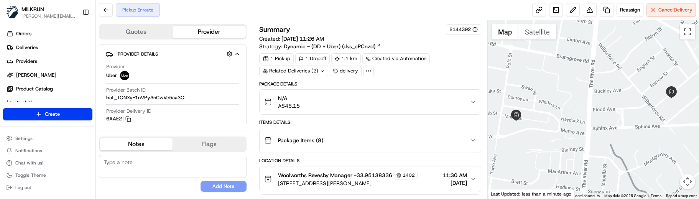
drag, startPoint x: 126, startPoint y: 143, endPoint x: 143, endPoint y: 160, distance: 24.9
click at [126, 143] on button "Notes" at bounding box center [136, 144] width 73 height 12
click at [146, 167] on textarea at bounding box center [173, 166] width 148 height 23
paste textarea "Good XXX Team🌞️Please NOTE the delivery instructions & kindly contact the custo…"
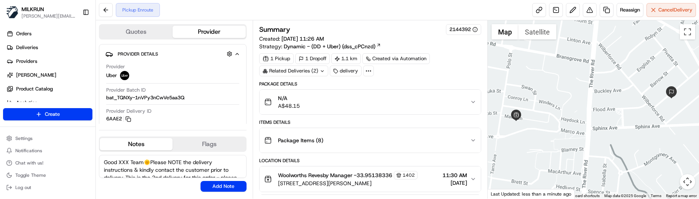
drag, startPoint x: 131, startPoint y: 163, endPoint x: 119, endPoint y: 162, distance: 12.4
click at [119, 162] on textarea "Good XXX Team🌞️Please NOTE the delivery instructions & kindly contact the custo…" at bounding box center [173, 166] width 148 height 23
type textarea "Good Afternoon Team🌞️Please NOTE the delivery instructions & kindly contact the…"
click at [219, 185] on button "Add Note" at bounding box center [223, 186] width 46 height 11
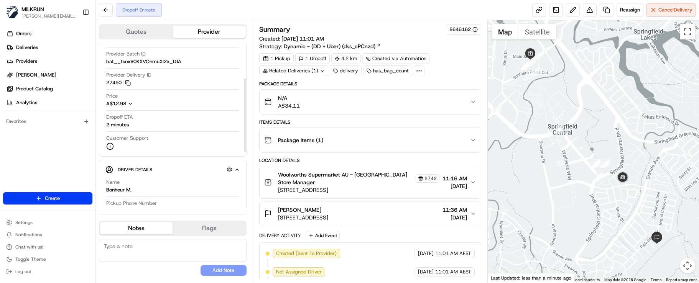
scroll to position [77, 0]
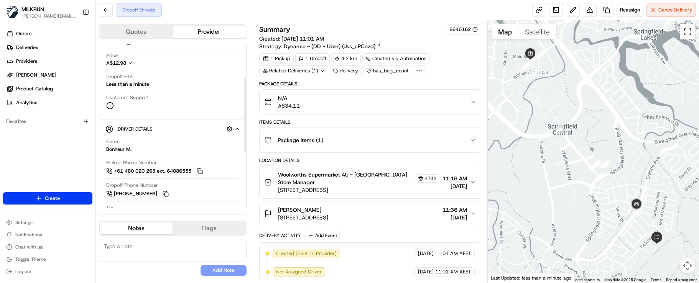
click at [140, 228] on button "Notes" at bounding box center [136, 228] width 73 height 12
click at [140, 250] on textarea at bounding box center [173, 250] width 148 height 23
paste textarea "Good XXXX Team🌞️ Please can you deliver this order ASAP as the customer has bee…"
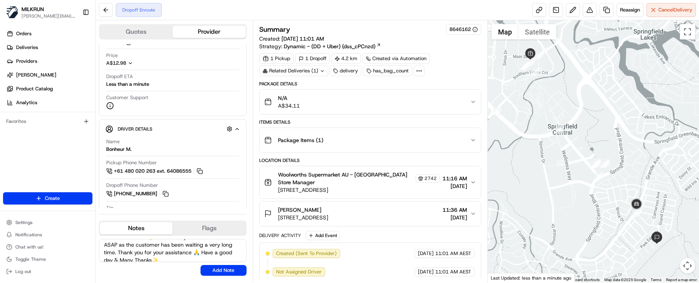
scroll to position [0, 0]
drag, startPoint x: 147, startPoint y: 248, endPoint x: 120, endPoint y: 246, distance: 27.2
click at [120, 246] on textarea "Good XXXX Team🌞️ Please can you deliver this order ASAP as the customer has bee…" at bounding box center [173, 250] width 148 height 23
type textarea "Good Morning Bonheur🌞️ Please can you deliver this order ASAP as the customer h…"
click at [206, 268] on button "Add Note" at bounding box center [223, 270] width 46 height 11
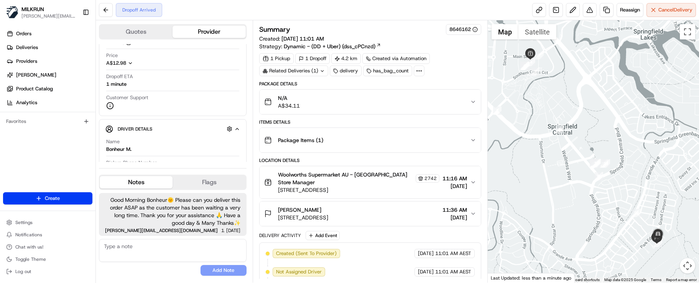
click at [152, 271] on div "No results found Add Note" at bounding box center [173, 257] width 148 height 37
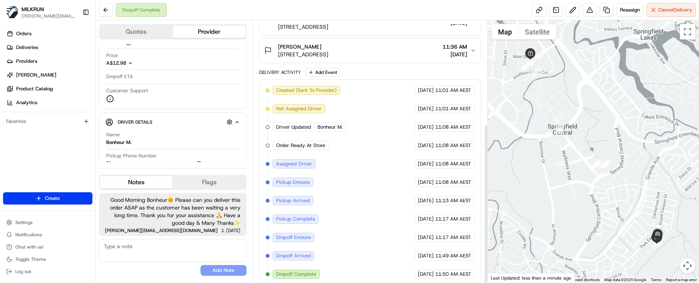
scroll to position [170, 0]
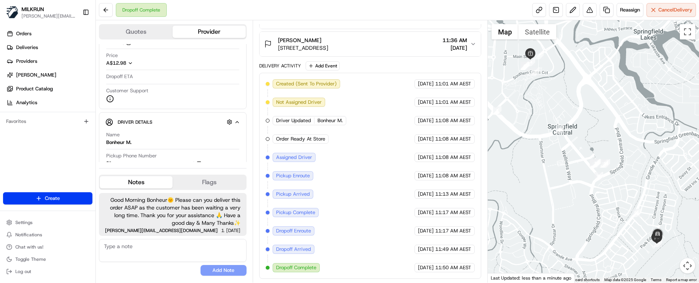
click at [136, 265] on div "No results found Add Note" at bounding box center [173, 257] width 148 height 37
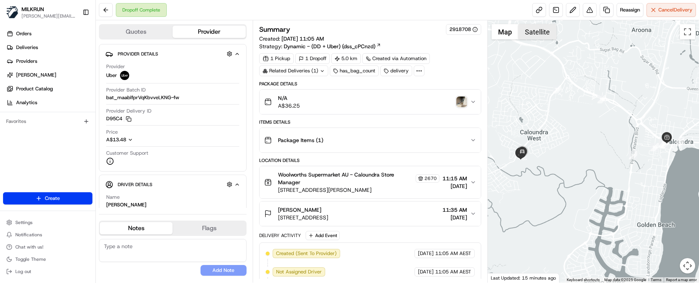
click at [539, 32] on button "Satellite" at bounding box center [537, 31] width 38 height 15
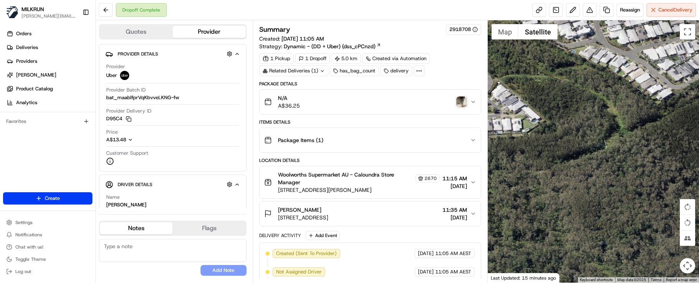
drag, startPoint x: 564, startPoint y: 147, endPoint x: 631, endPoint y: 150, distance: 66.4
click at [631, 150] on div at bounding box center [593, 151] width 211 height 263
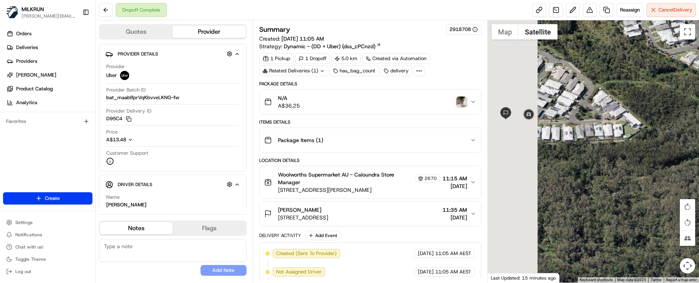
drag, startPoint x: 540, startPoint y: 134, endPoint x: 666, endPoint y: 144, distance: 126.5
click at [666, 144] on div at bounding box center [593, 151] width 211 height 263
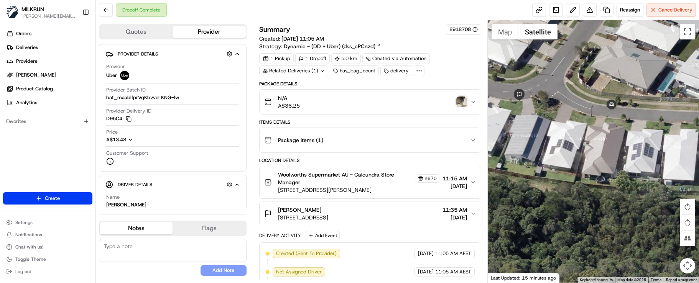
click at [156, 256] on textarea at bounding box center [173, 250] width 148 height 23
click at [587, 10] on button at bounding box center [590, 10] width 14 height 14
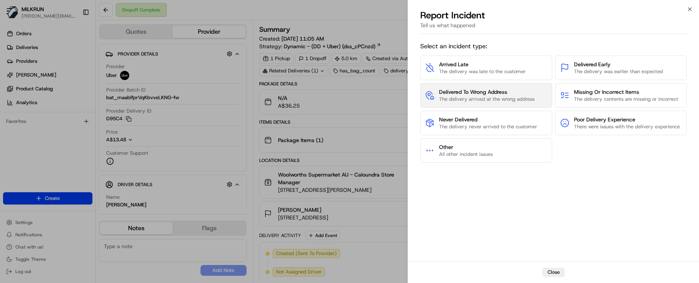
click at [484, 92] on span "Delivered To Wrong Address" at bounding box center [486, 92] width 95 height 8
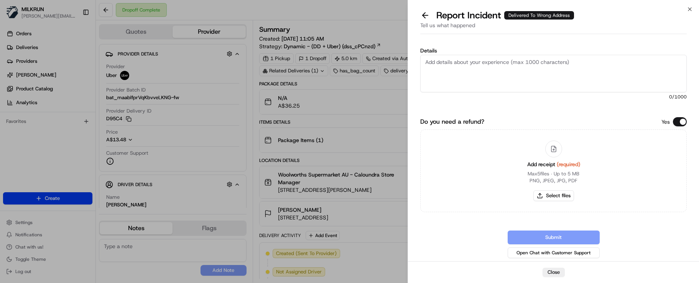
click at [441, 257] on div "Submit Open Chat with Customer Support" at bounding box center [553, 245] width 266 height 29
click at [458, 67] on textarea "Details" at bounding box center [553, 74] width 266 height 38
paste textarea "Customer advised did not receive order - NO POD/POD invalid. Delivered to incor…"
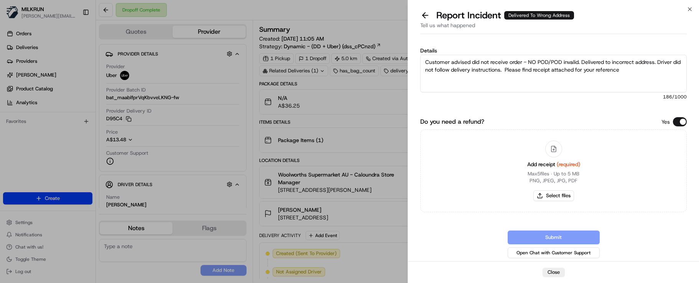
drag, startPoint x: 551, startPoint y: 61, endPoint x: 530, endPoint y: 62, distance: 21.1
click at [530, 62] on textarea "Customer advised did not receive order - NO POD/POD invalid. Delivered to incor…" at bounding box center [553, 74] width 266 height 38
type textarea "Customer advised did not receive order - POD invalid. Delivered to incorrect ad…"
click at [570, 199] on button "Select files" at bounding box center [553, 196] width 41 height 11
type input "C:\fakepath\Rae Winter - MILKRUN Order Receipt.png"
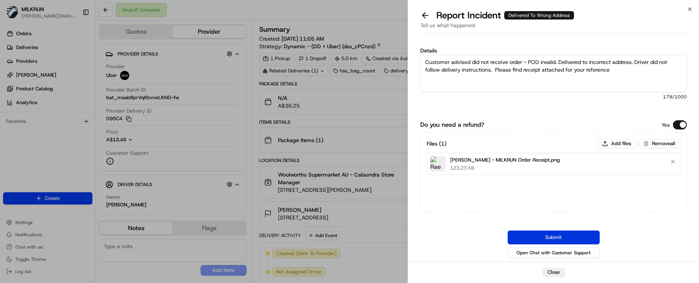
click at [552, 236] on button "Submit" at bounding box center [554, 238] width 92 height 14
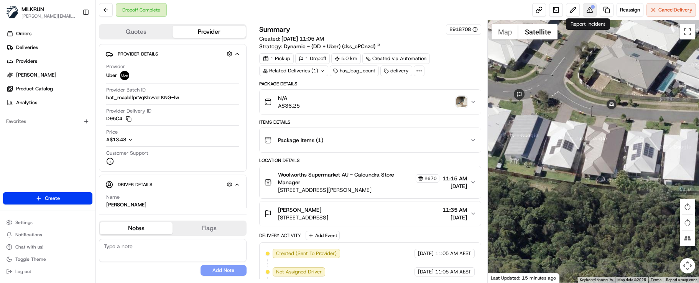
click at [585, 9] on button at bounding box center [590, 10] width 14 height 14
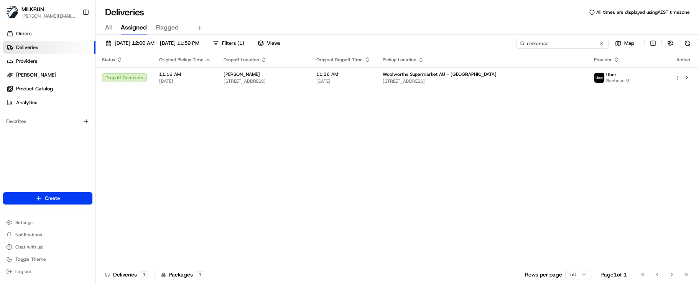
drag, startPoint x: 573, startPoint y: 41, endPoint x: 474, endPoint y: 42, distance: 99.7
click at [474, 42] on div "22/08/2025 12:00 AM - 22/08/2025 11:59 PM Filters ( 1 ) Views chikamso Map" at bounding box center [397, 45] width 603 height 14
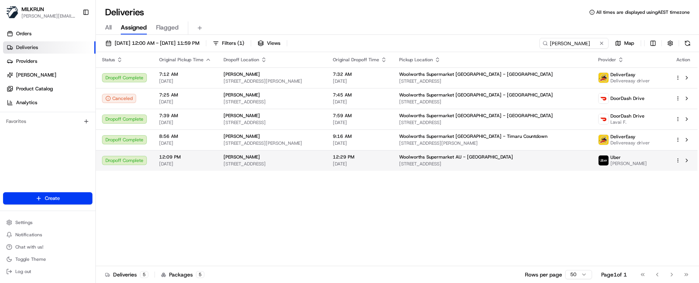
click at [387, 162] on span "[DATE]" at bounding box center [360, 164] width 54 height 6
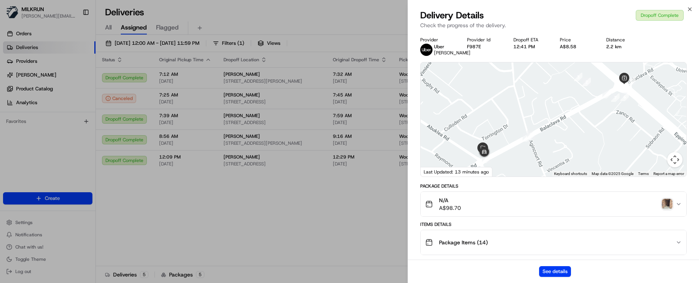
click at [671, 201] on img "button" at bounding box center [667, 204] width 11 height 11
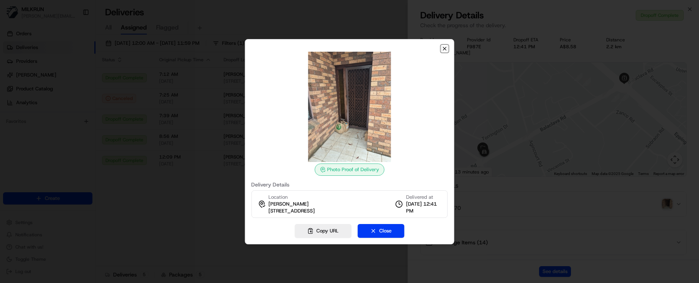
click at [444, 48] on icon "button" at bounding box center [445, 49] width 6 height 6
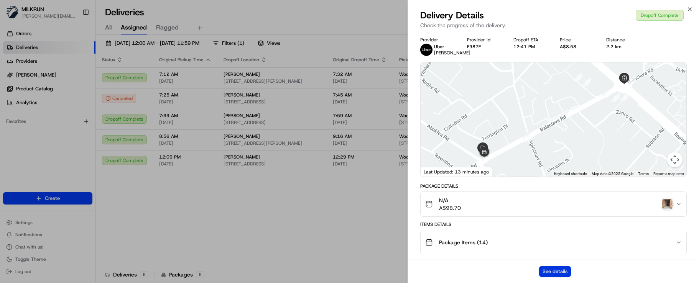
click at [556, 269] on button "See details" at bounding box center [555, 271] width 32 height 11
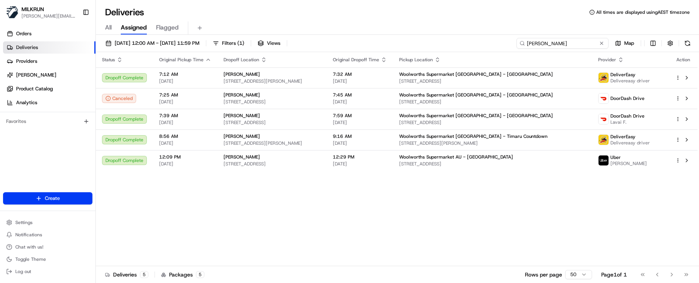
drag, startPoint x: 577, startPoint y: 44, endPoint x: 384, endPoint y: 40, distance: 192.5
click at [386, 40] on div "22/08/2025 12:00 AM - 22/08/2025 11:59 PM Filters ( 1 ) Views kaitlyn Map" at bounding box center [397, 45] width 603 height 14
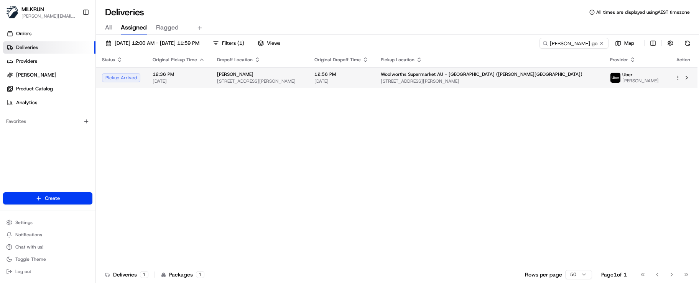
click at [439, 76] on span "Woolworths Supermarket AU - Opalia (Melton South)" at bounding box center [482, 74] width 202 height 6
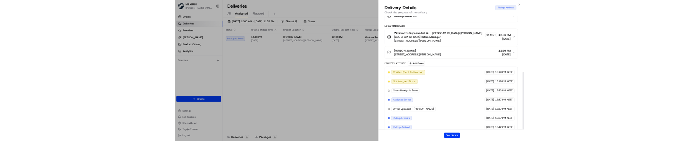
scroll to position [222, 0]
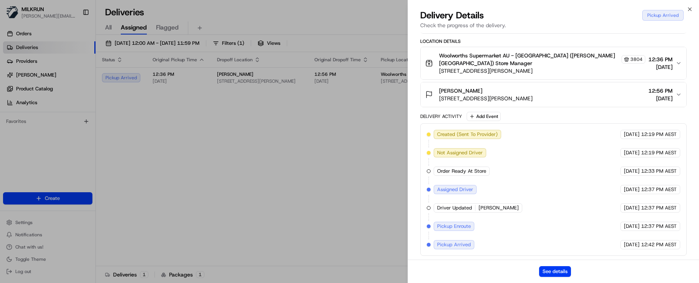
click at [492, 268] on div "See details" at bounding box center [553, 271] width 291 height 23
click at [411, 261] on div "See details" at bounding box center [553, 271] width 291 height 23
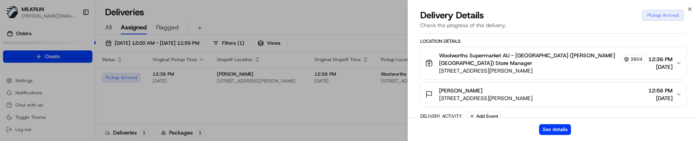
drag, startPoint x: 506, startPoint y: 127, endPoint x: 507, endPoint y: 121, distance: 6.6
click at [506, 127] on div "See details" at bounding box center [553, 129] width 291 height 23
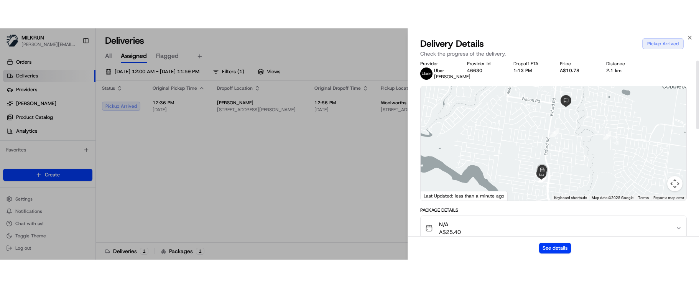
scroll to position [0, 0]
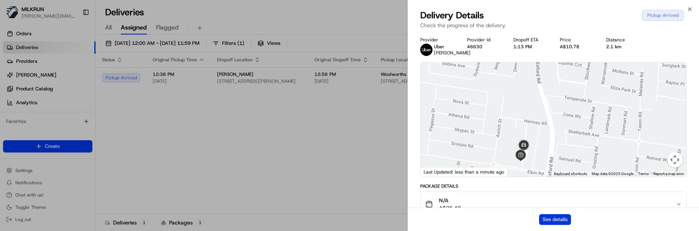
click at [545, 216] on button "See details" at bounding box center [555, 219] width 32 height 11
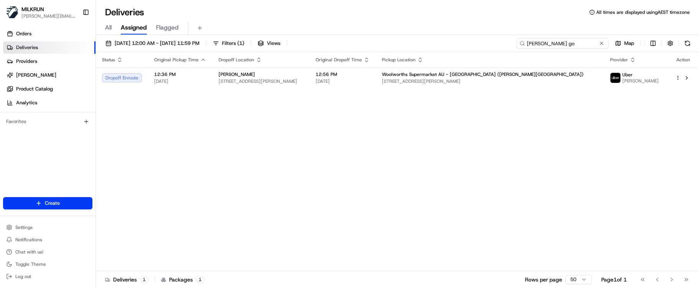
drag, startPoint x: 583, startPoint y: 44, endPoint x: 393, endPoint y: 43, distance: 189.8
click at [394, 43] on div "22/08/2025 12:00 AM - 22/08/2025 11:59 PM Filters ( 1 ) Views renee go Map" at bounding box center [397, 45] width 603 height 14
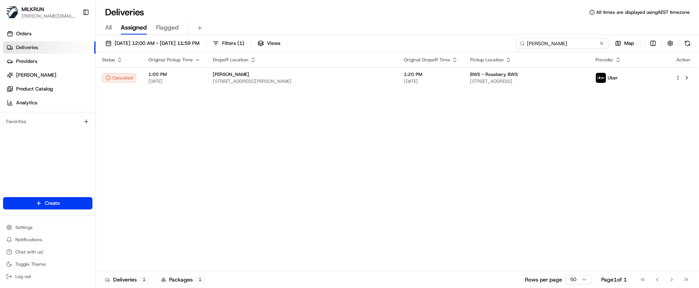
drag, startPoint x: 571, startPoint y: 43, endPoint x: 429, endPoint y: 28, distance: 143.0
click at [429, 28] on div "Deliveries All times are displayed using AEST timezone All Assigned Flagged 22/…" at bounding box center [397, 144] width 603 height 288
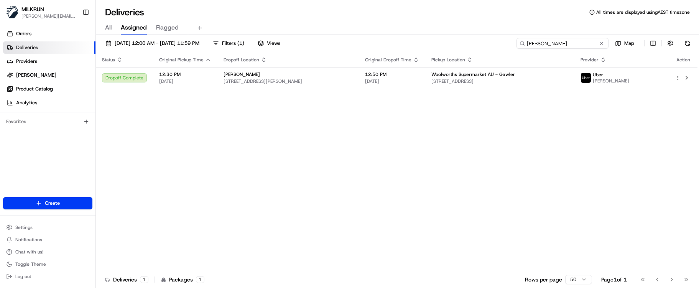
drag, startPoint x: 572, startPoint y: 44, endPoint x: 450, endPoint y: 38, distance: 122.5
click at [450, 38] on div "22/08/2025 12:00 AM - 22/08/2025 11:59 PM Filters ( 1 ) Views jo wood Map" at bounding box center [397, 45] width 603 height 14
type input "jo wood"
click at [362, 256] on div "Status Original Pickup Time Dropoff Location Original Dropoff Time Pickup Locat…" at bounding box center [396, 161] width 601 height 219
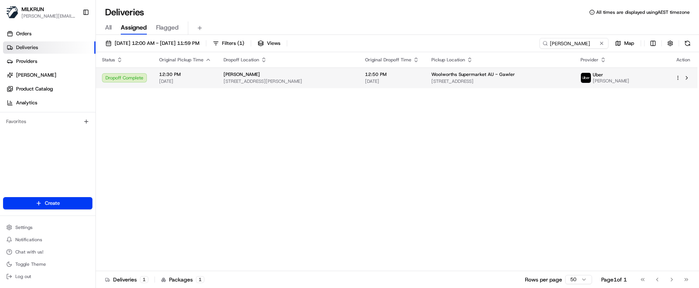
click at [459, 85] on td "Woolworths Supermarket AU - Gawler 2 Commercial Lane, Gawler, SA 5118, AU" at bounding box center [499, 77] width 149 height 21
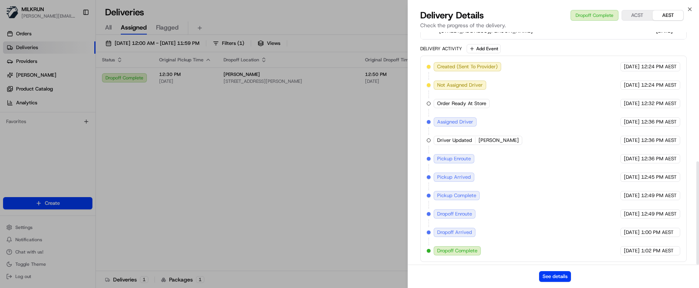
scroll to position [291, 0]
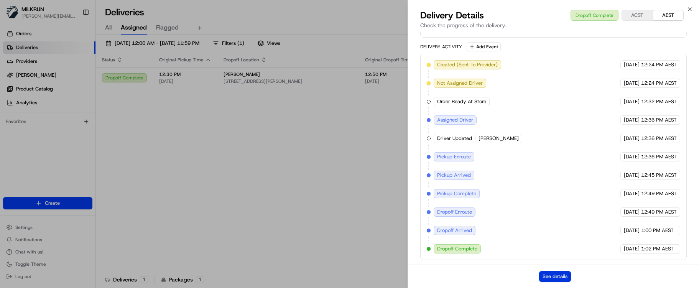
click at [550, 275] on button "See details" at bounding box center [555, 276] width 32 height 11
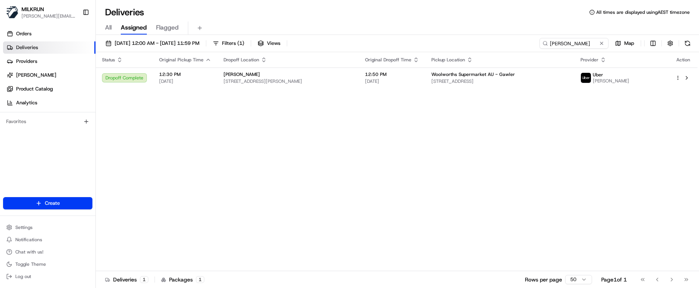
click at [453, 178] on div "Status Original Pickup Time Dropoff Location Original Dropoff Time Pickup Locat…" at bounding box center [396, 161] width 601 height 219
drag, startPoint x: 427, startPoint y: 133, endPoint x: 495, endPoint y: 113, distance: 70.7
click at [428, 133] on div "Status Original Pickup Time Dropoff Location Original Dropoff Time Pickup Locat…" at bounding box center [396, 161] width 601 height 219
click at [677, 79] on html "MILKRUN marcellina.berwick@woolworths.co.nz Toggle Sidebar Orders Deliveries Pr…" at bounding box center [349, 144] width 699 height 288
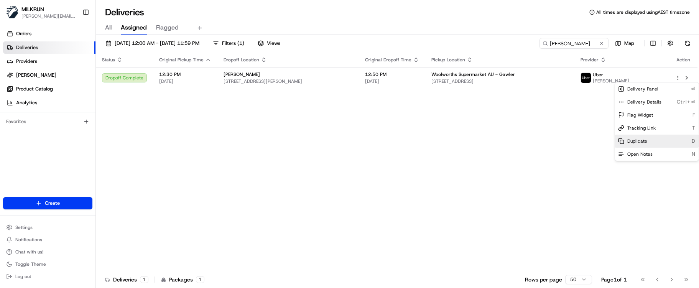
click at [651, 140] on div "Duplicate D" at bounding box center [657, 141] width 84 height 13
click at [205, 129] on html "MILKRUN marcellina.berwick@woolworths.co.nz Toggle Sidebar Orders Deliveries Pr…" at bounding box center [349, 144] width 699 height 288
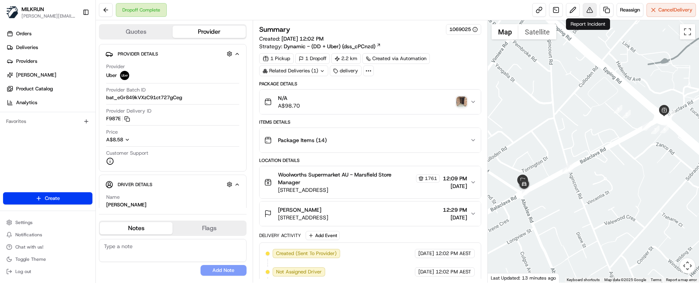
click at [588, 9] on button at bounding box center [590, 10] width 14 height 14
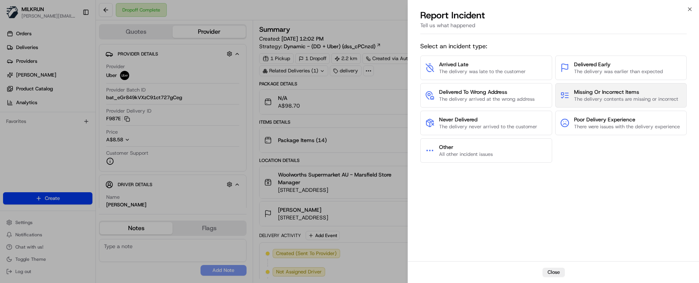
click at [565, 89] on button "Missing Or Incorrect Items The delivery contents are missing or incorrect" at bounding box center [620, 95] width 131 height 25
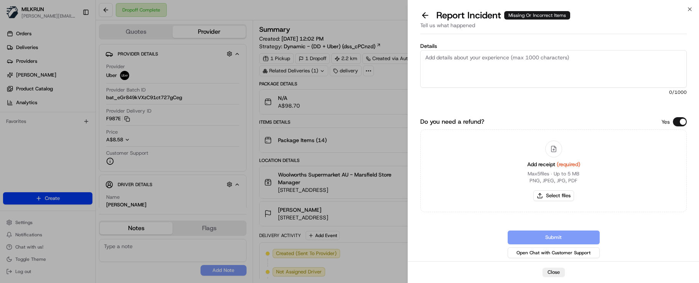
click at [464, 69] on textarea "Details" at bounding box center [553, 69] width 266 height 38
paste textarea "Customer received incorrect order. Store confirmed driver did a bundle pick up …"
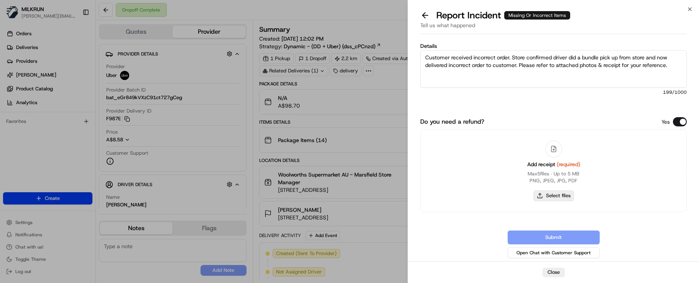
type textarea "Customer received incorrect order. Store confirmed driver did a bundle pick up …"
click at [553, 192] on button "Select files" at bounding box center [553, 196] width 41 height 11
type input "C:\fakepath\Kaitlyn May_MILKRUN Order Receipt_1.png"
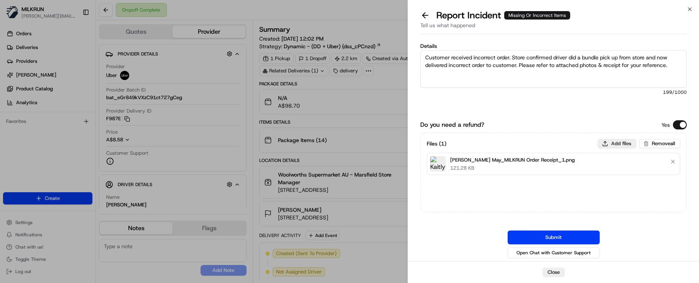
click at [606, 141] on button "Add files" at bounding box center [617, 143] width 38 height 9
type input "C:\fakepath\Kaitlyn May_MILKRUN Order Receipt_2.png"
click at [610, 143] on button "Add files" at bounding box center [617, 143] width 38 height 9
type input "C:\fakepath\Kaitlyn May_MILKRUN Order Receipt_3.png"
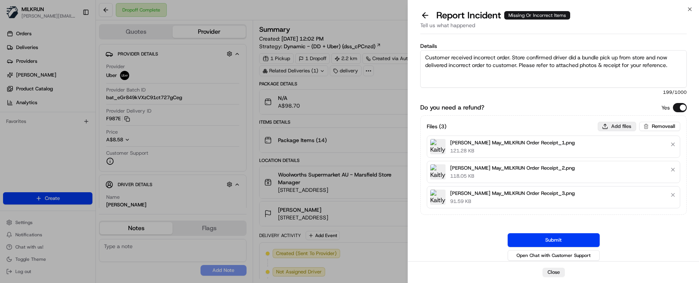
click at [615, 127] on button "Add files" at bounding box center [617, 126] width 38 height 9
type input "C:\fakepath\Kaitlyn May_incorrect order received_1.png"
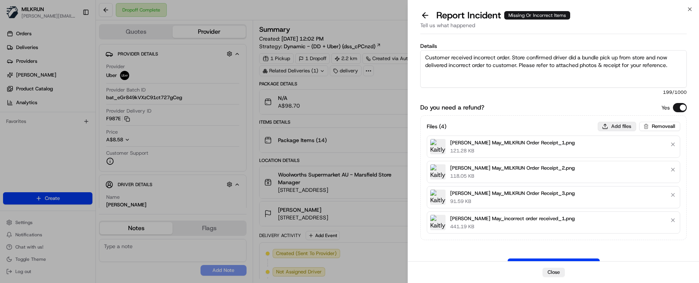
click at [609, 125] on button "Add files" at bounding box center [617, 126] width 38 height 9
type input "C:\fakepath\Kaitlyn May_incorrect order received_2.png"
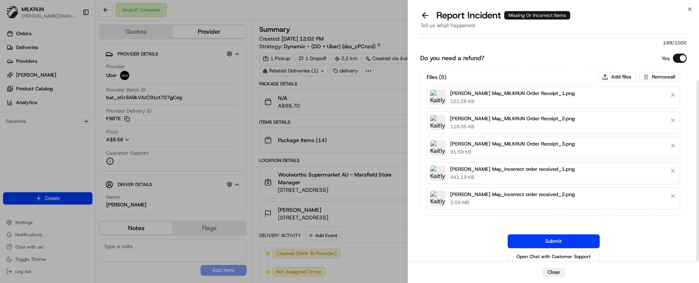
scroll to position [53, 0]
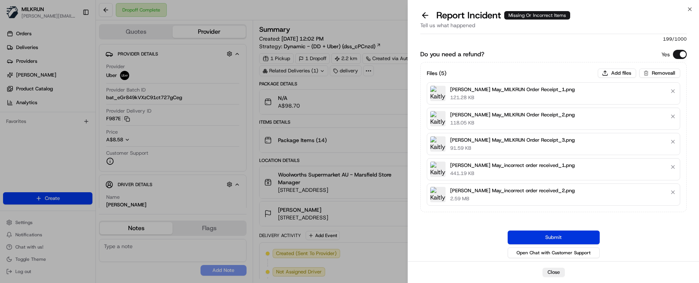
click at [572, 232] on button "Submit" at bounding box center [554, 238] width 92 height 14
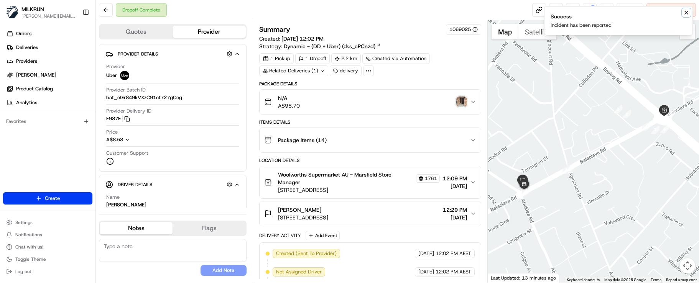
click at [685, 12] on icon "Notifications (F8)" at bounding box center [686, 13] width 6 height 6
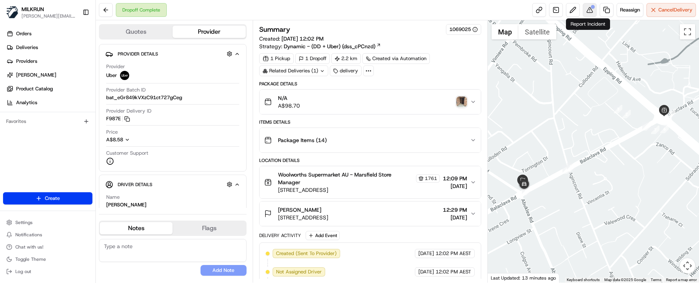
click at [588, 7] on button at bounding box center [590, 10] width 14 height 14
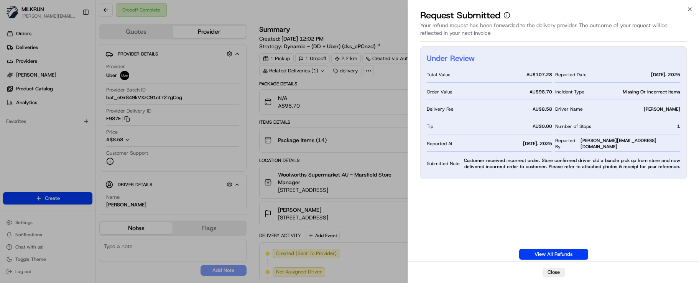
drag, startPoint x: 166, startPoint y: 267, endPoint x: 198, endPoint y: 190, distance: 84.0
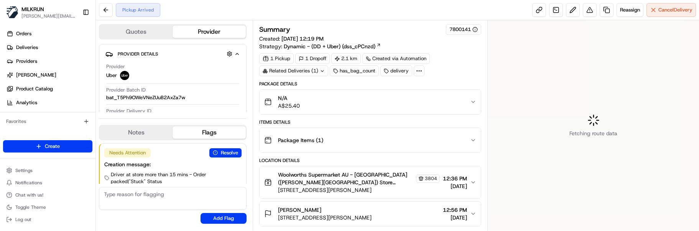
scroll to position [17, 0]
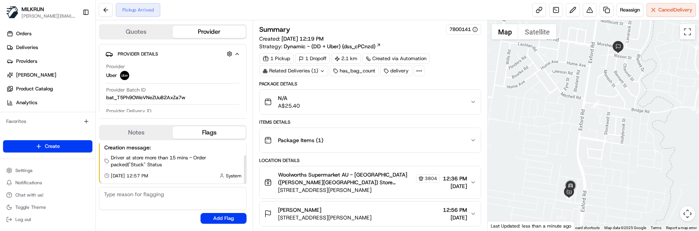
click at [139, 201] on textarea at bounding box center [173, 198] width 148 height 23
click at [138, 198] on textarea at bounding box center [173, 198] width 148 height 23
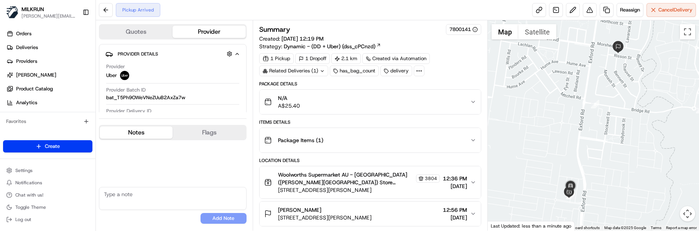
click at [140, 136] on button "Notes" at bounding box center [136, 133] width 73 height 12
click at [206, 133] on button "Flags" at bounding box center [209, 133] width 73 height 12
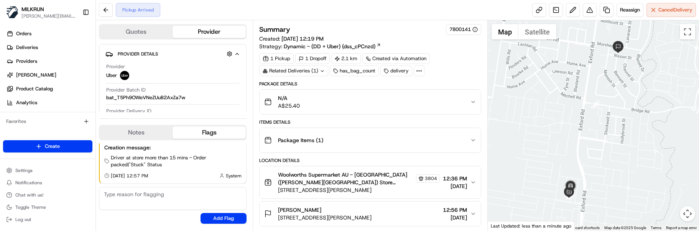
click at [118, 217] on div "Needs Attention Resolve Creation message: Driver at store more than 15 mins - O…" at bounding box center [173, 183] width 148 height 87
click at [131, 223] on div "Needs Attention Resolve Creation message: Driver at store more than 15 mins - O…" at bounding box center [173, 183] width 148 height 87
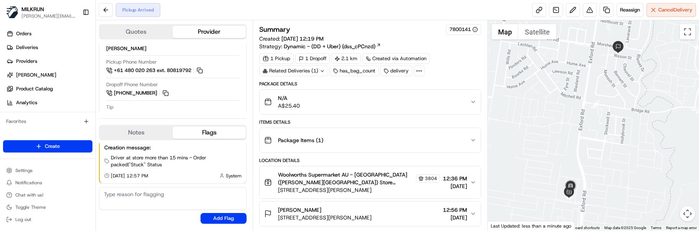
scroll to position [185, 0]
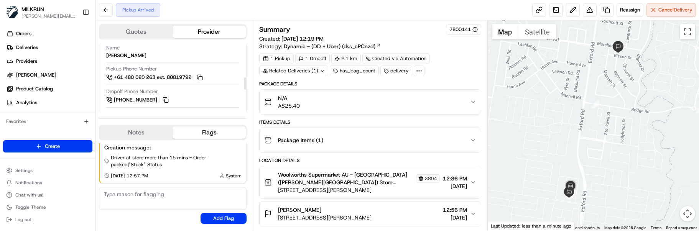
click at [140, 133] on button "Notes" at bounding box center [136, 133] width 73 height 12
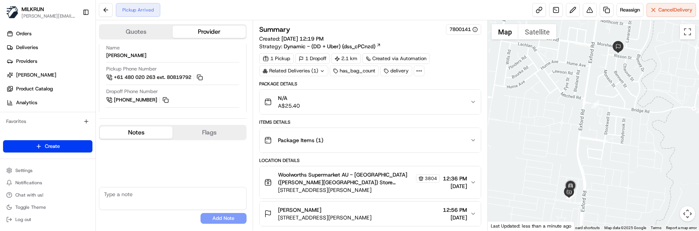
click at [147, 193] on textarea at bounding box center [173, 198] width 148 height 23
paste textarea "Good XXXX Team🌞️ Please can you deliver this order ASAP as the customer has bee…"
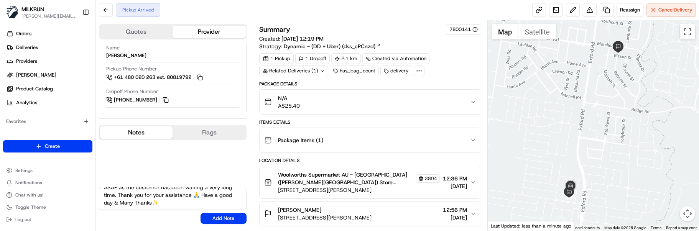
scroll to position [0, 0]
drag, startPoint x: 147, startPoint y: 195, endPoint x: 120, endPoint y: 194, distance: 27.2
click at [120, 194] on textarea "Good XXXX Team🌞️ Please can you deliver this order ASAP as the customer has bee…" at bounding box center [173, 198] width 148 height 23
type textarea "Good Afternoon [PERSON_NAME]🌞️ Please can you deliver this order ASAP as the cu…"
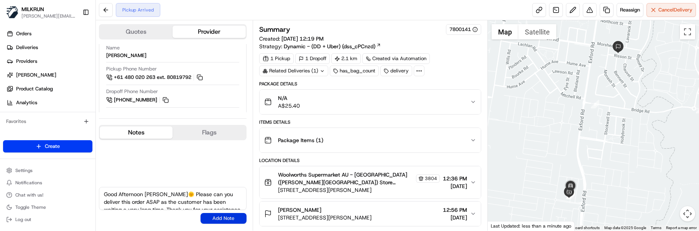
click at [222, 219] on button "Add Note" at bounding box center [223, 218] width 46 height 11
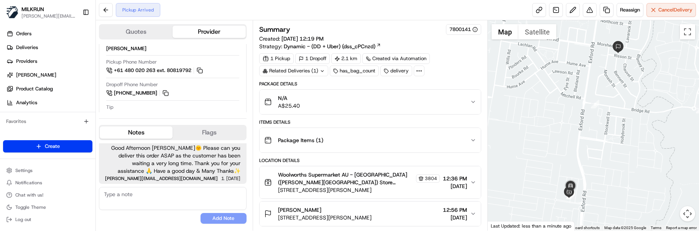
scroll to position [185, 0]
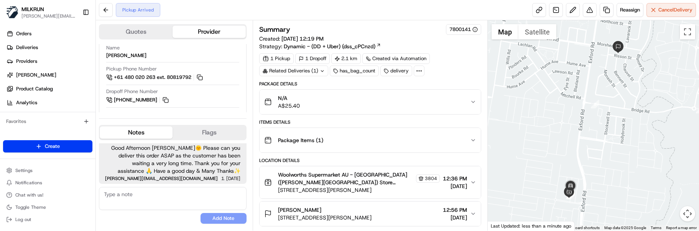
click at [172, 215] on div "No results found Add Note" at bounding box center [173, 205] width 148 height 37
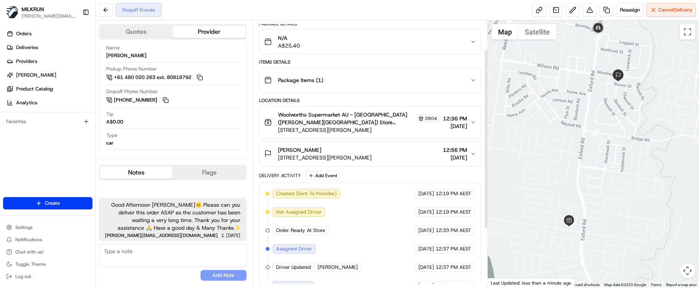
scroll to position [128, 0]
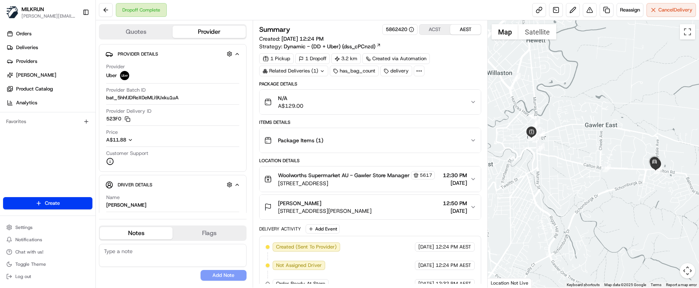
click at [459, 143] on div "Package Items ( 1 )" at bounding box center [367, 140] width 206 height 15
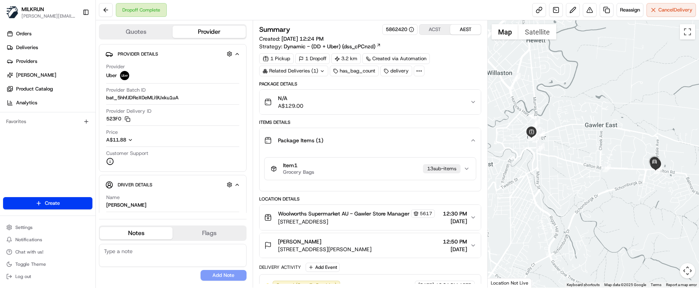
click at [468, 165] on button "Item 1 Grocery Bags 13 sub-item s" at bounding box center [370, 169] width 211 height 22
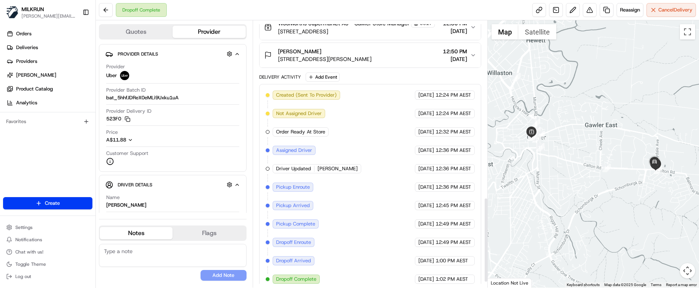
scroll to position [574, 0]
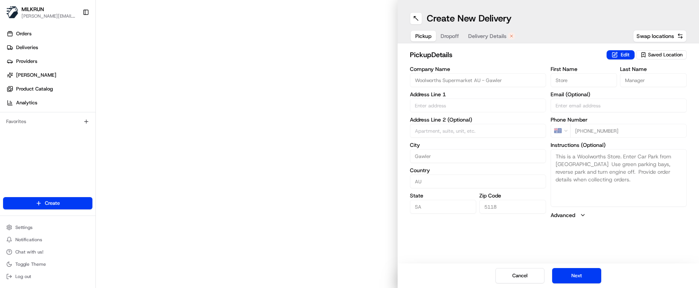
type input "[STREET_ADDRESS]"
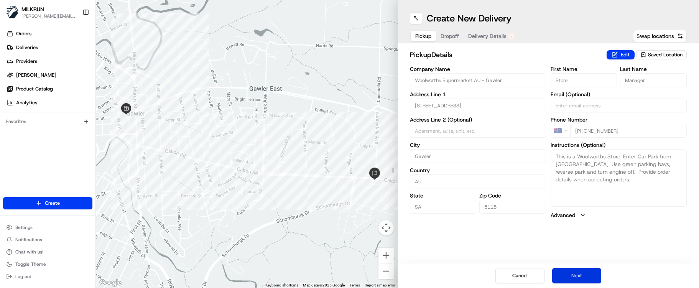
click at [561, 268] on button "Next" at bounding box center [576, 275] width 49 height 15
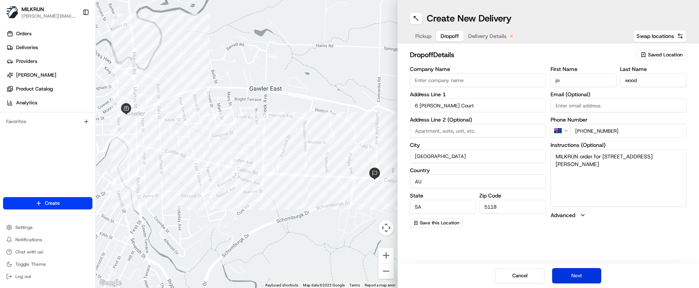
click at [569, 274] on button "Next" at bounding box center [576, 275] width 49 height 15
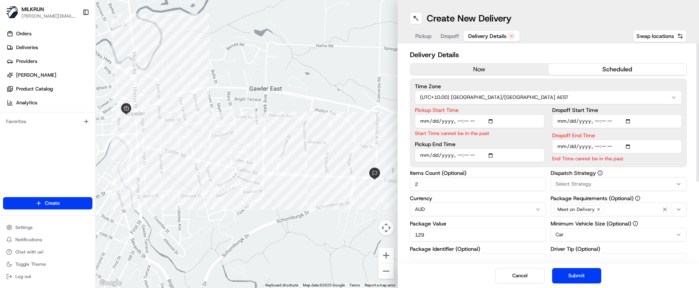
drag, startPoint x: 440, startPoint y: 186, endPoint x: 380, endPoint y: 179, distance: 61.3
click at [380, 179] on div "← Move left → Move right ↑ Move up ↓ Move down + Zoom in - Zoom out Home Jump l…" at bounding box center [397, 144] width 603 height 288
click at [427, 186] on input "2" at bounding box center [478, 184] width 136 height 14
drag, startPoint x: 432, startPoint y: 186, endPoint x: 406, endPoint y: 184, distance: 25.4
click at [406, 184] on div "Delivery Details now scheduled Time Zone (UTC+10.00) Australia/Sydney AEST Pick…" at bounding box center [549, 153] width 302 height 220
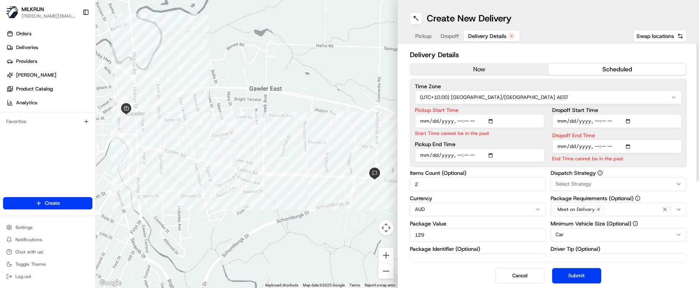
type input "4"
drag, startPoint x: 456, startPoint y: 232, endPoint x: 370, endPoint y: 222, distance: 86.7
click at [370, 222] on div "← Move left → Move right ↑ Move up ↓ Move down + Zoom in - Zoom out Home Jump l…" at bounding box center [397, 144] width 603 height 288
type input "60"
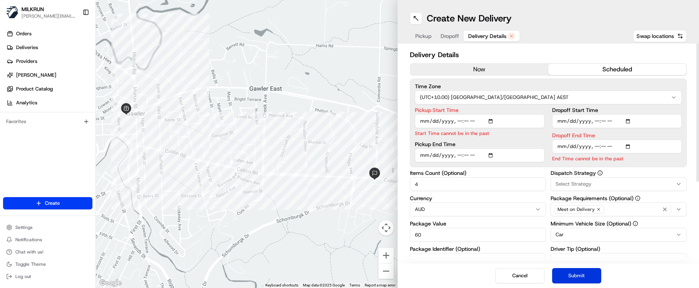
click at [569, 272] on button "Submit" at bounding box center [576, 275] width 49 height 15
click at [460, 125] on input "Pickup Start Time" at bounding box center [480, 121] width 130 height 14
click at [461, 123] on input "Pickup Start Time" at bounding box center [480, 121] width 130 height 14
click at [458, 120] on input "Pickup Start Time" at bounding box center [480, 121] width 130 height 14
type input "2025-08-22T13:28"
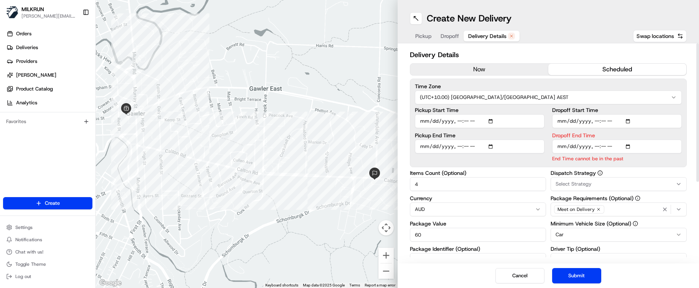
click at [593, 145] on input "Dropoff End Time" at bounding box center [617, 147] width 130 height 14
click at [601, 146] on input "Dropoff End Time" at bounding box center [617, 147] width 130 height 14
click at [608, 146] on input "Dropoff End Time" at bounding box center [617, 147] width 130 height 14
click at [579, 271] on button "Submit" at bounding box center [576, 275] width 49 height 15
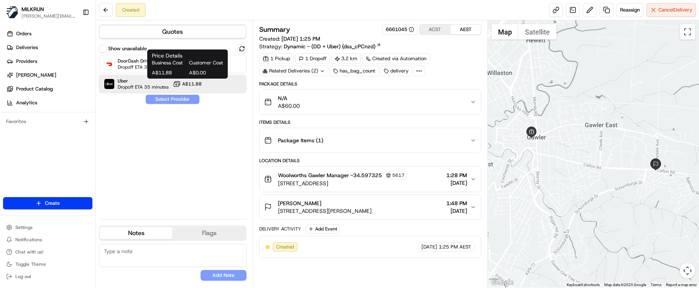
click at [195, 81] on span "A$11.88" at bounding box center [192, 84] width 20 height 6
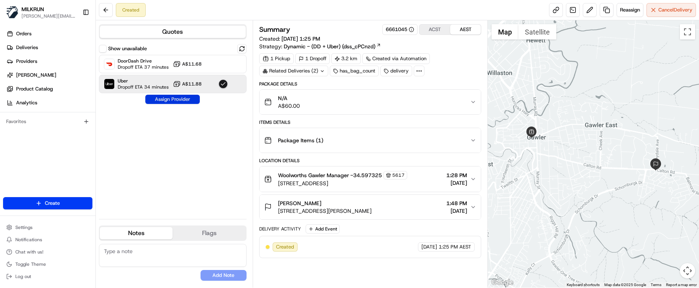
click at [186, 98] on button "Assign Provider" at bounding box center [172, 99] width 54 height 9
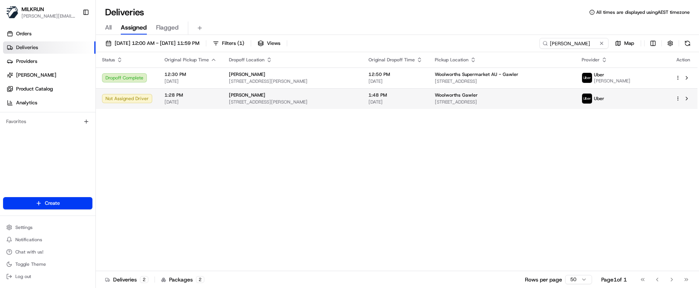
click at [679, 95] on div at bounding box center [683, 98] width 16 height 9
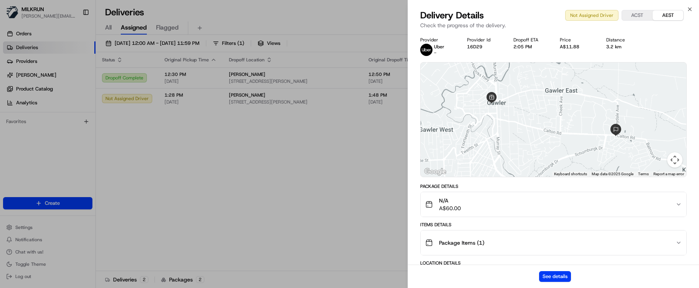
drag, startPoint x: 357, startPoint y: 185, endPoint x: 576, endPoint y: 120, distance: 228.9
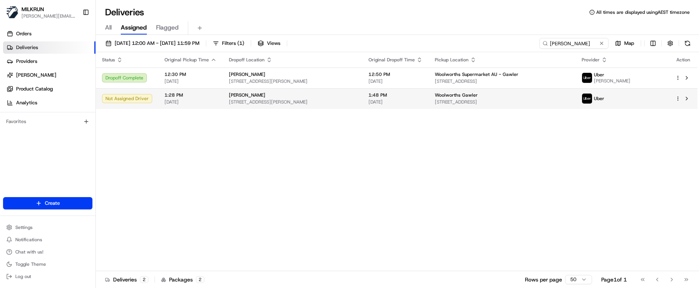
click at [678, 102] on div at bounding box center [683, 98] width 16 height 9
drag, startPoint x: 354, startPoint y: 166, endPoint x: 371, endPoint y: 165, distance: 17.7
click at [677, 98] on html "MILKRUN [EMAIL_ADDRESS][DOMAIN_NAME] Toggle Sidebar Orders Deliveries Providers…" at bounding box center [349, 144] width 699 height 288
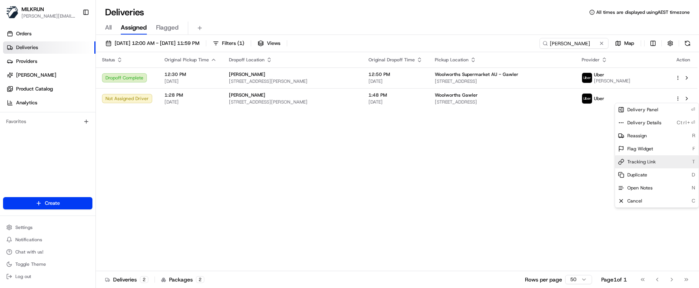
click at [647, 159] on span "Tracking Link" at bounding box center [641, 162] width 28 height 6
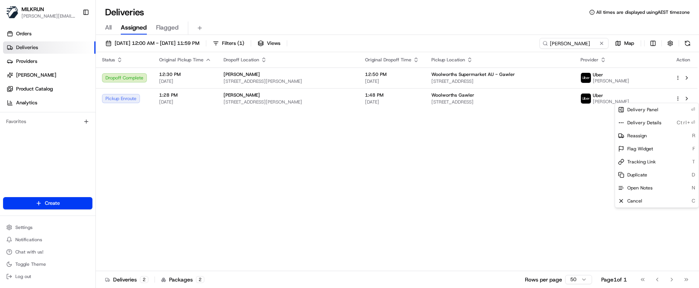
click at [239, 138] on html "MILKRUN marcellina.berwick@woolworths.co.nz Toggle Sidebar Orders Deliveries Pr…" at bounding box center [349, 144] width 699 height 288
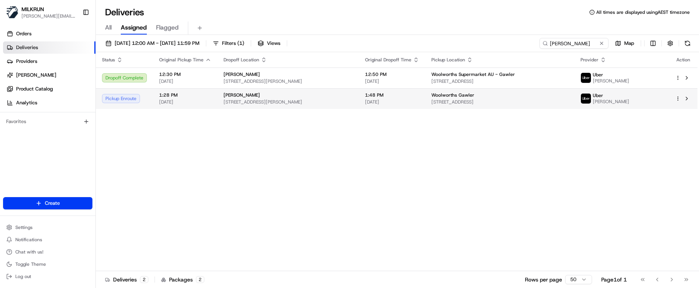
click at [243, 98] on div "[PERSON_NAME]" at bounding box center [287, 95] width 129 height 6
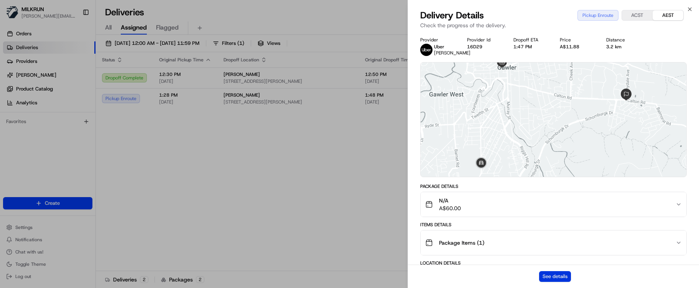
click at [556, 274] on button "See details" at bounding box center [555, 276] width 32 height 11
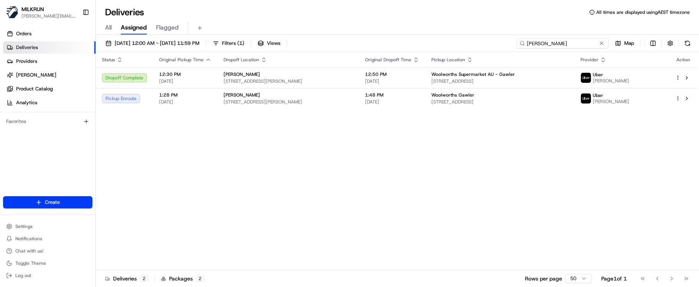
drag, startPoint x: 571, startPoint y: 43, endPoint x: 313, endPoint y: 36, distance: 258.1
click at [318, 40] on div "22/08/2025 12:00 AM - 22/08/2025 11:59 PM Filters ( 1 ) Views jo wood Map" at bounding box center [397, 45] width 603 height 14
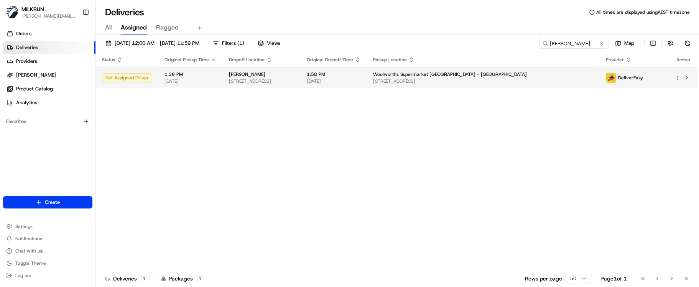
click at [680, 77] on html "MILKRUN marcellina.berwick@woolworths.co.nz Toggle Sidebar Orders Deliveries Pr…" at bounding box center [349, 143] width 699 height 287
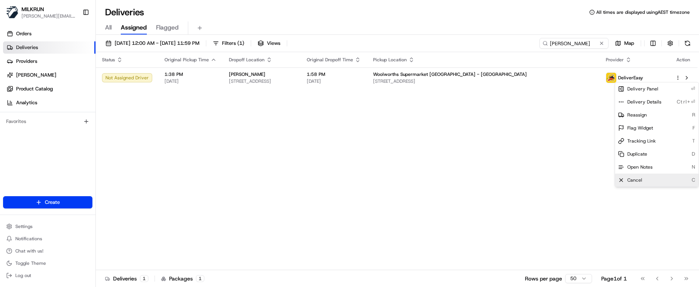
click at [637, 180] on span "Cancel" at bounding box center [634, 180] width 15 height 6
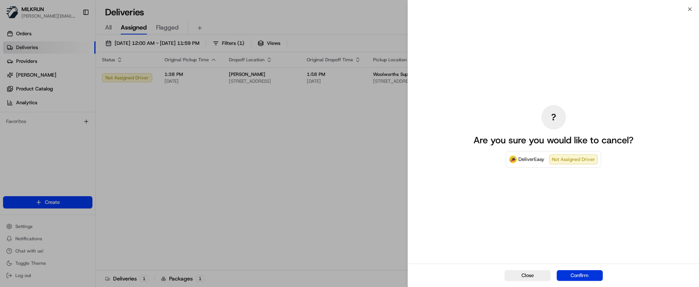
click at [571, 275] on button "Confirm" at bounding box center [580, 275] width 46 height 11
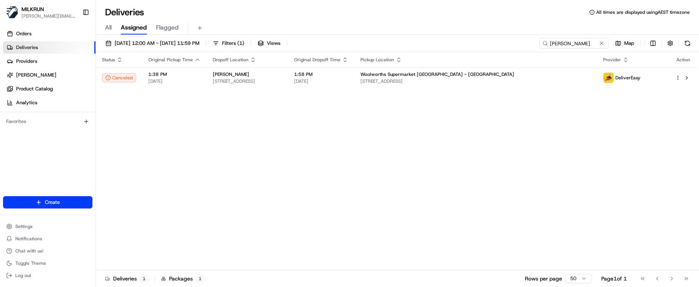
click at [387, 192] on div "Status Original Pickup Time Dropoff Location Original Dropoff Time Pickup Locat…" at bounding box center [396, 161] width 601 height 218
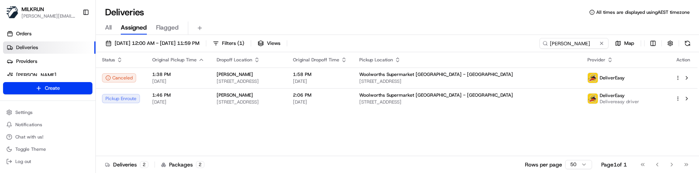
drag, startPoint x: 228, startPoint y: 118, endPoint x: 236, endPoint y: 112, distance: 9.9
click at [228, 118] on div "Status Original Pickup Time Dropoff Location Original Dropoff Time Pickup Locat…" at bounding box center [396, 104] width 601 height 104
drag, startPoint x: 399, startPoint y: 136, endPoint x: 406, endPoint y: 135, distance: 6.7
click at [401, 136] on div "Status Original Pickup Time Dropoff Location Original Dropoff Time Pickup Locat…" at bounding box center [396, 104] width 601 height 104
drag, startPoint x: 580, startPoint y: 44, endPoint x: 432, endPoint y: 34, distance: 147.9
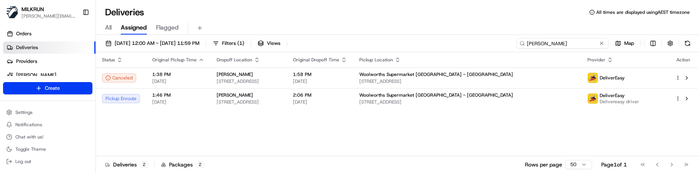
click at [444, 35] on div "22/08/2025 12:00 AM - 22/08/2025 11:59 PM Filters ( 1 ) Views john kalolo Map S…" at bounding box center [397, 105] width 603 height 140
paste input "freteila"
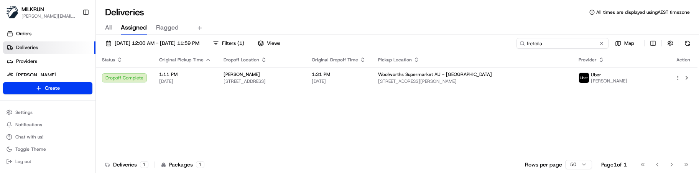
drag, startPoint x: 583, startPoint y: 45, endPoint x: 340, endPoint y: 37, distance: 243.2
click at [354, 43] on div "22/08/2025 12:00 AM - 22/08/2025 11:59 PM Filters ( 1 ) Views freteila Map" at bounding box center [397, 45] width 603 height 14
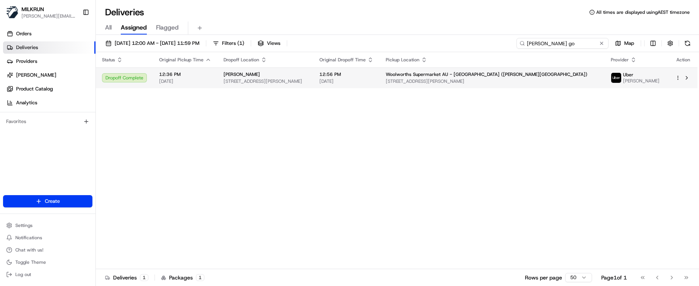
type input "renee go"
click at [307, 76] on div "Renee Gorrell" at bounding box center [265, 74] width 84 height 6
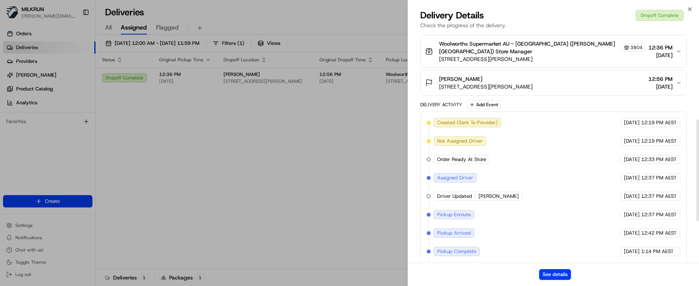
scroll to position [292, 0]
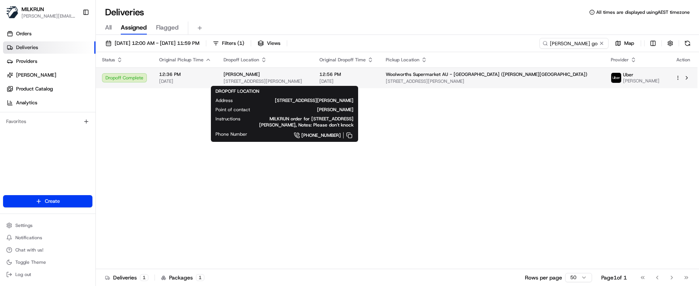
drag, startPoint x: 240, startPoint y: 135, endPoint x: 426, endPoint y: 82, distance: 193.2
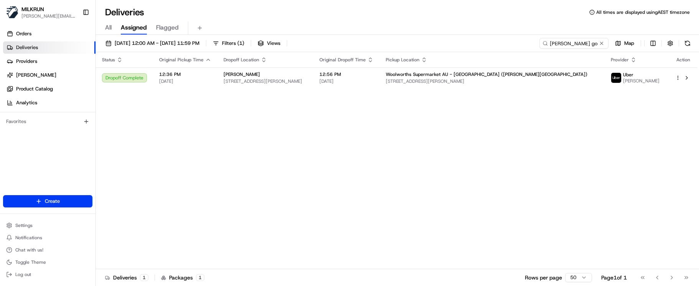
click at [212, 258] on div "Status Original Pickup Time Dropoff Location Original Dropoff Time Pickup Locat…" at bounding box center [396, 160] width 601 height 217
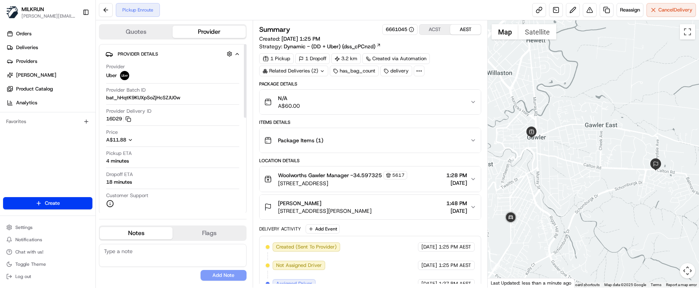
click at [155, 230] on button "Notes" at bounding box center [136, 233] width 73 height 12
click at [149, 253] on textarea at bounding box center [173, 255] width 148 height 23
paste textarea "Good XXXX Team🌞️ Please can you deliver this order ASAP as the customer has bee…"
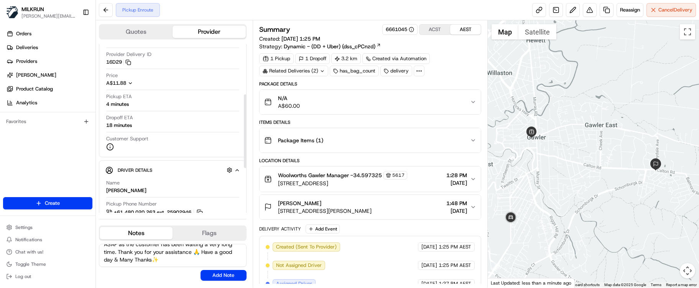
scroll to position [115, 0]
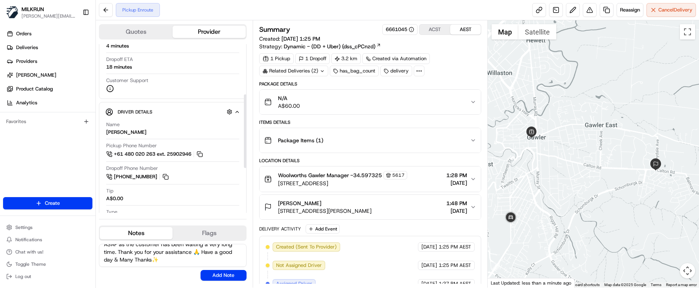
click at [149, 251] on textarea "Good XXXX Team🌞️ Please can you deliver this order ASAP as the customer has bee…" at bounding box center [173, 255] width 148 height 23
drag, startPoint x: 133, startPoint y: 252, endPoint x: 144, endPoint y: 249, distance: 11.9
click at [124, 251] on textarea "Good XXXX Team🌞️ Please can you deliver this order ASAP as the customer has bee…" at bounding box center [173, 255] width 148 height 23
drag, startPoint x: 146, startPoint y: 248, endPoint x: 121, endPoint y: 250, distance: 25.7
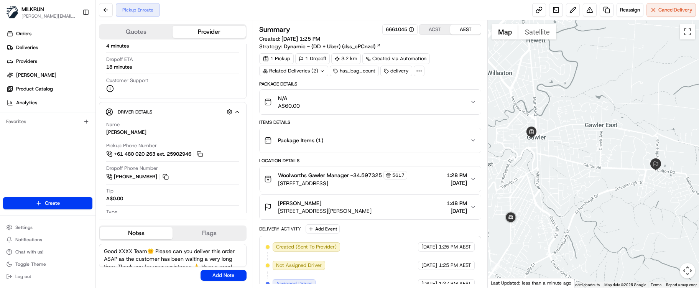
click at [121, 250] on textarea "Good XXXX Team🌞️ Please can you deliver this order ASAP as the customer has bee…" at bounding box center [173, 255] width 148 height 23
drag, startPoint x: 186, startPoint y: 253, endPoint x: 182, endPoint y: 257, distance: 4.9
click at [182, 257] on textarea "Good Afternoon Parisa🌞️ Please can you deliver this order ASAP as the customer …" at bounding box center [173, 255] width 148 height 23
drag, startPoint x: 209, startPoint y: 258, endPoint x: 232, endPoint y: 260, distance: 22.4
click at [215, 258] on textarea "Good Afternoon Parisa🌞️ Please note the customer is awaiting 2x bags from there…" at bounding box center [173, 255] width 148 height 23
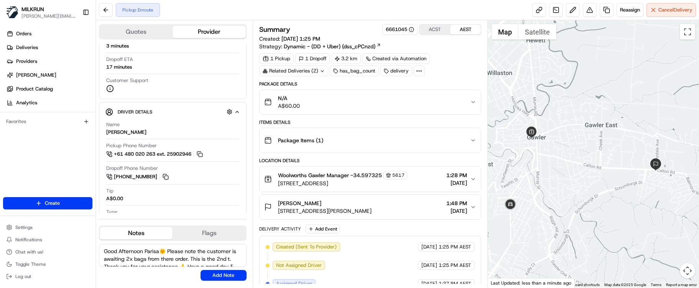
scroll to position [3, 0]
click at [197, 264] on textarea "Good Afternoon Parisa🌞️ Please note the customer is awaiting 2x bags from there…" at bounding box center [173, 255] width 148 height 23
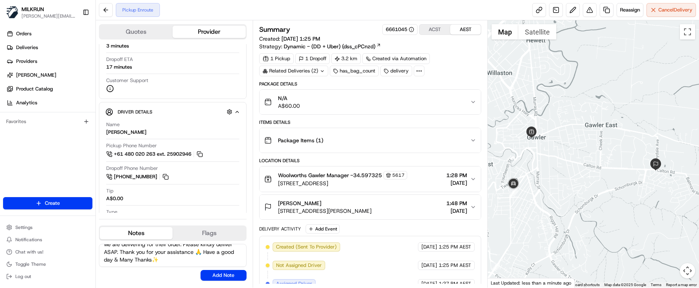
drag, startPoint x: 104, startPoint y: 251, endPoint x: 260, endPoint y: 284, distance: 158.8
click at [260, 284] on div "Quotes Provider Provider Details Hidden ( 1 ) Provider Uber Provider Batch ID b…" at bounding box center [292, 153] width 392 height 267
type textarea "Good Afternoon Parisa🌞️ Please note the customer is awaiting 2x bags from there…"
click at [233, 274] on button "Add Note" at bounding box center [223, 275] width 46 height 11
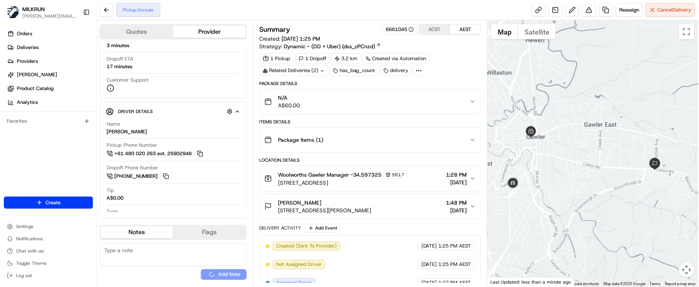
scroll to position [0, 0]
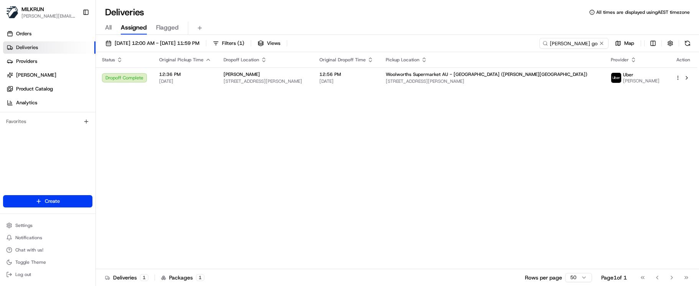
click at [365, 181] on div "Status Original Pickup Time Dropoff Location Original Dropoff Time Pickup Locat…" at bounding box center [396, 160] width 601 height 217
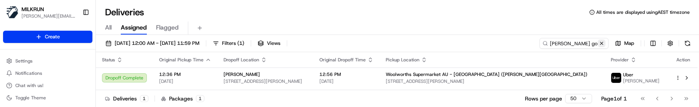
click at [600, 42] on button at bounding box center [602, 43] width 8 height 8
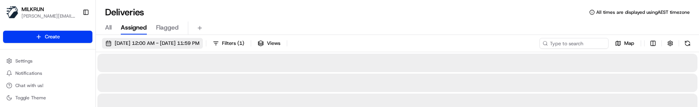
click at [140, 44] on span "[DATE] 12:00 AM - [DATE] 11:59 PM" at bounding box center [157, 43] width 85 height 7
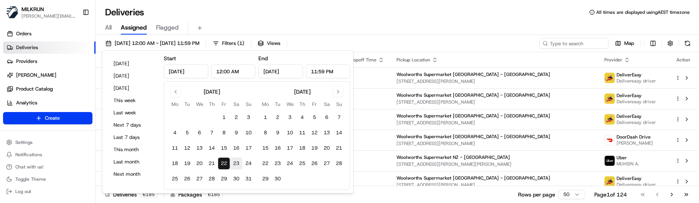
click at [236, 160] on button "23" at bounding box center [236, 163] width 12 height 12
type input "[DATE]"
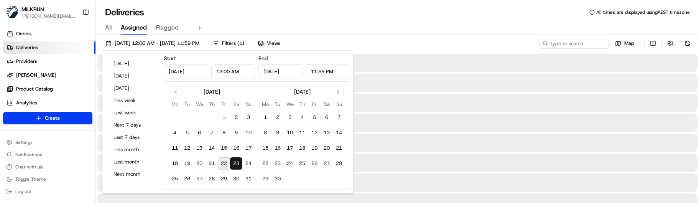
click at [236, 160] on button "23" at bounding box center [236, 163] width 12 height 12
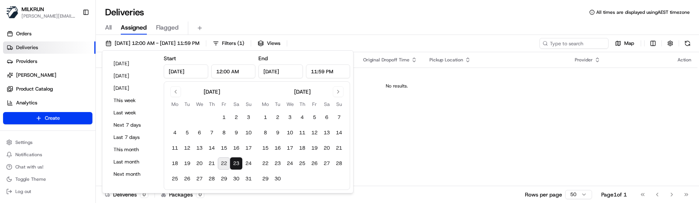
click at [242, 24] on div "All Assigned Flagged" at bounding box center [397, 27] width 603 height 13
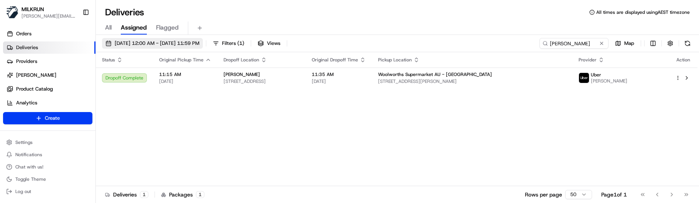
click at [139, 41] on span "[DATE] 12:00 AM - [DATE] 11:59 PM" at bounding box center [157, 43] width 85 height 7
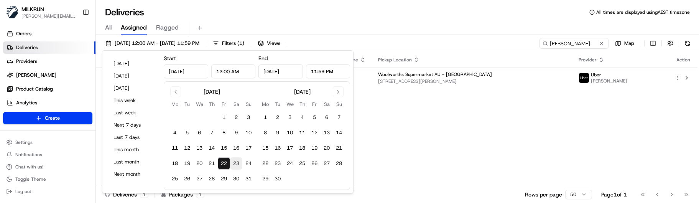
click at [234, 163] on button "23" at bounding box center [236, 163] width 12 height 12
type input "[DATE]"
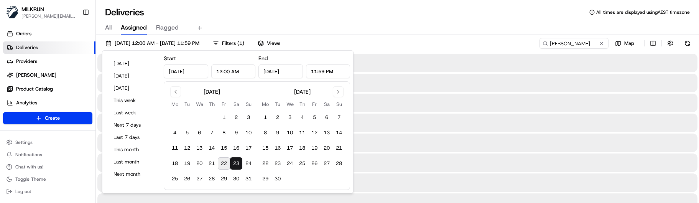
click at [234, 163] on button "23" at bounding box center [236, 163] width 12 height 12
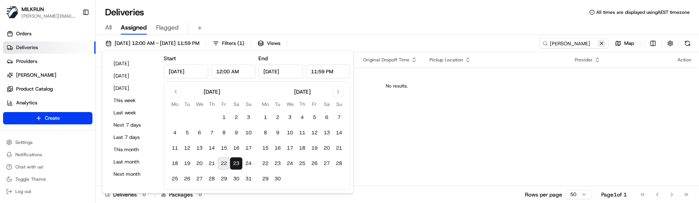
click at [603, 42] on button at bounding box center [602, 43] width 8 height 8
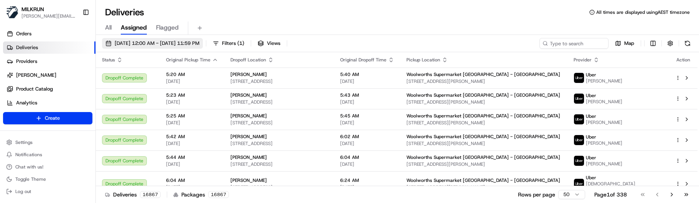
click at [184, 48] on button "[DATE] 12:00 AM - [DATE] 11:59 PM" at bounding box center [152, 43] width 101 height 11
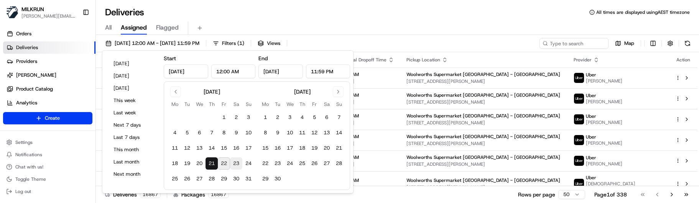
click at [235, 164] on button "23" at bounding box center [236, 163] width 12 height 12
type input "[DATE]"
click at [235, 164] on button "23" at bounding box center [236, 163] width 12 height 12
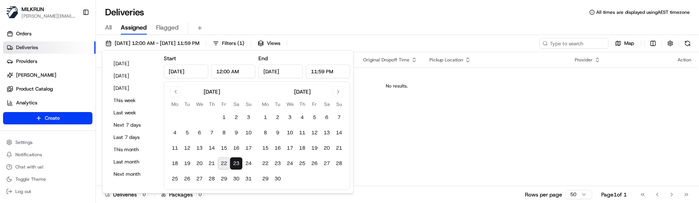
click at [267, 11] on div "Deliveries All times are displayed using AEST timezone" at bounding box center [397, 12] width 603 height 12
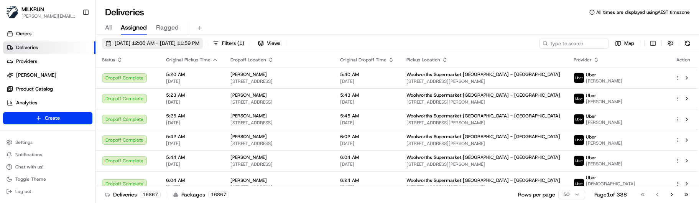
click at [164, 42] on span "[DATE] 12:00 AM - [DATE] 11:59 PM" at bounding box center [157, 43] width 85 height 7
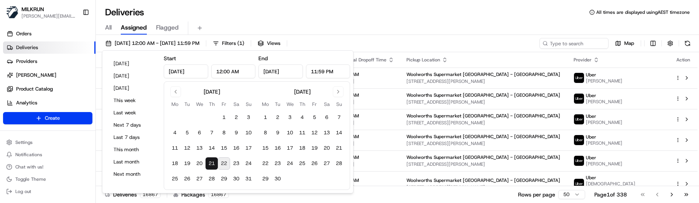
click at [223, 164] on button "22" at bounding box center [224, 163] width 12 height 12
type input "Aug 22, 2025"
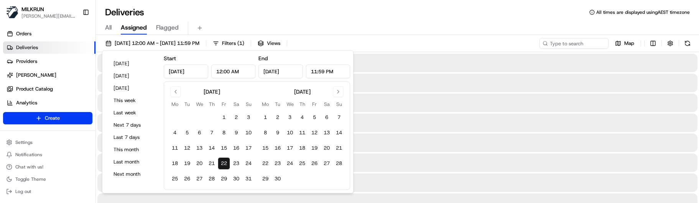
click at [223, 164] on button "22" at bounding box center [224, 163] width 12 height 12
click at [233, 18] on div "Deliveries All times are displayed using AEST timezone" at bounding box center [397, 12] width 603 height 12
